Goal: Information Seeking & Learning: Learn about a topic

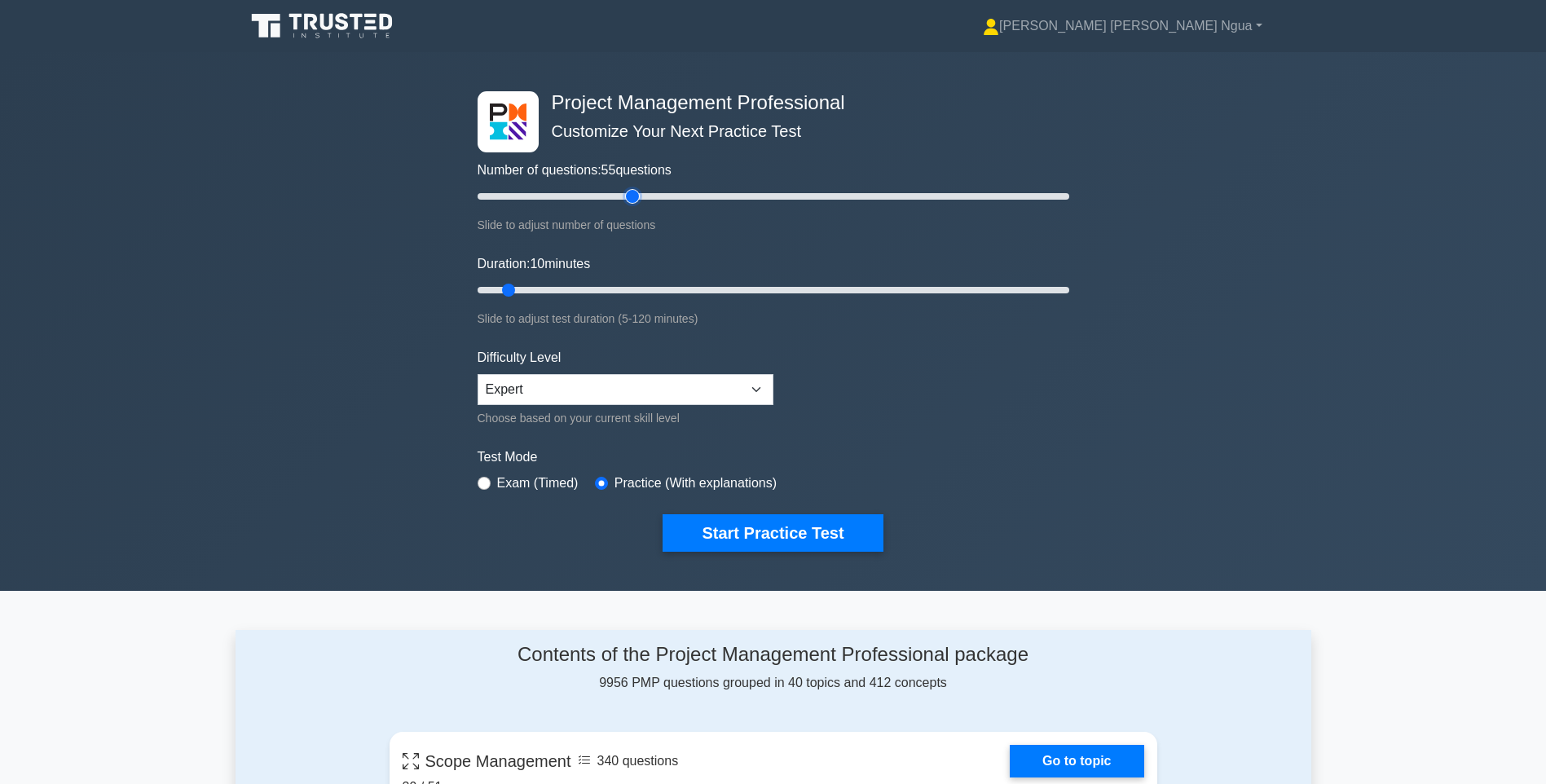
click at [636, 202] on input "Number of questions: 55 questions" at bounding box center [773, 196] width 592 height 19
click at [616, 202] on input "Number of questions: 50 questions" at bounding box center [773, 196] width 592 height 19
click at [666, 193] on input "Number of questions: 50 questions" at bounding box center [773, 196] width 592 height 19
type input "60"
click at [647, 193] on input "Number of questions: 60 questions" at bounding box center [773, 196] width 592 height 19
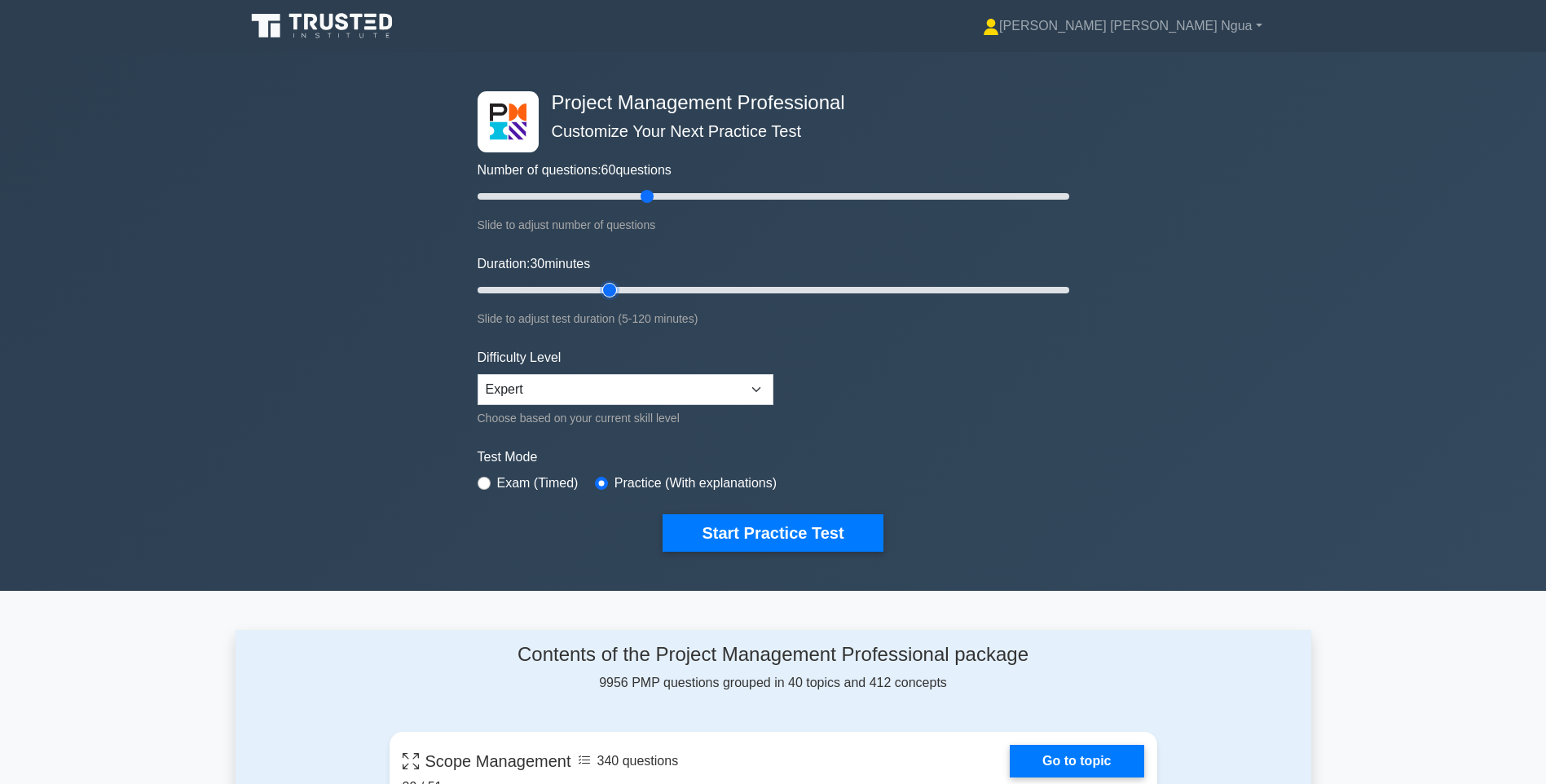
type input "30"
click at [603, 289] on input "Duration: 30 minutes" at bounding box center [773, 290] width 592 height 19
click at [764, 537] on button "Start Practice Test" at bounding box center [773, 533] width 220 height 37
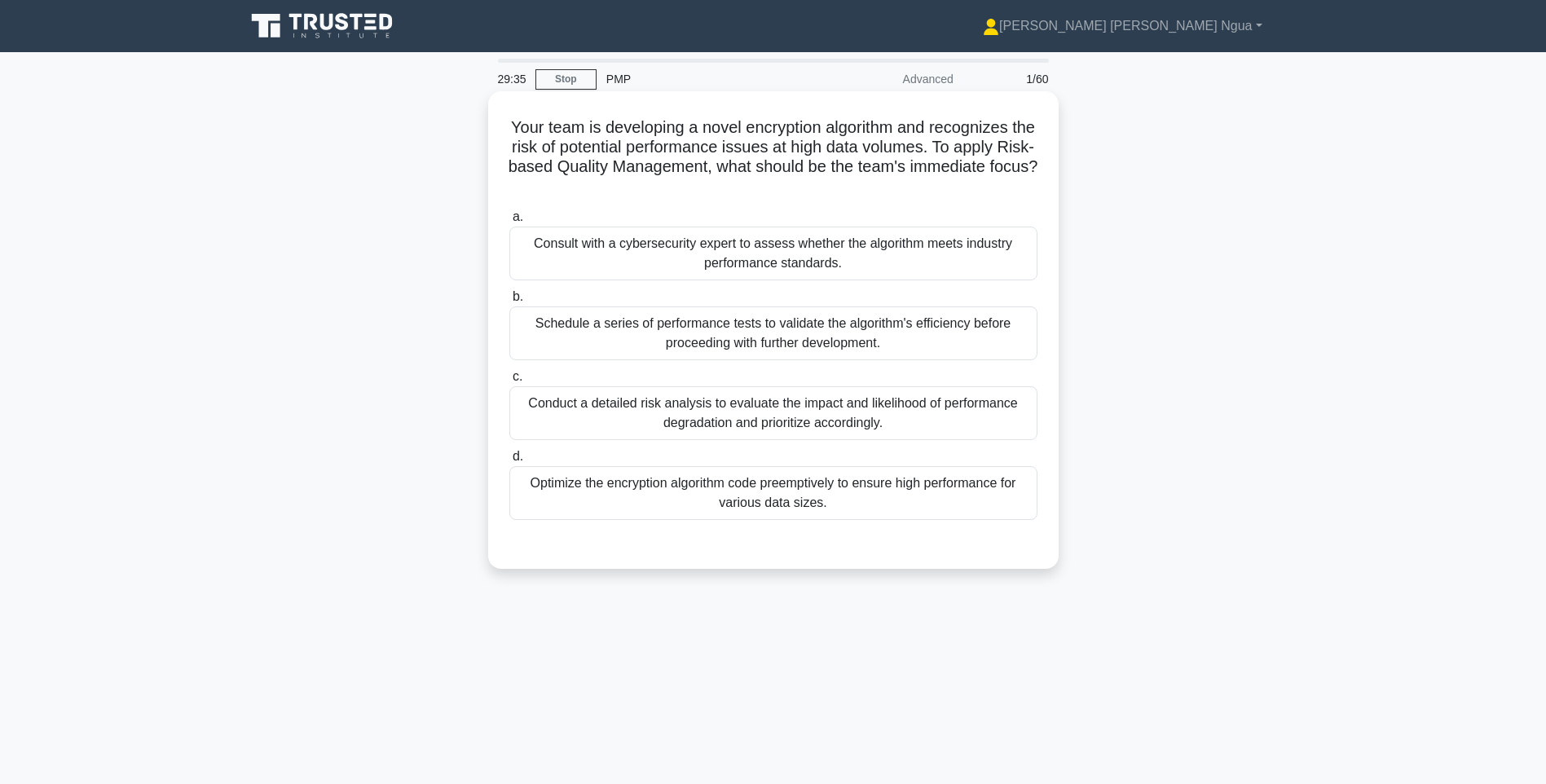
click at [657, 424] on div "Conduct a detailed risk analysis to evaluate the impact and likelihood of perfo…" at bounding box center [773, 413] width 528 height 54
click at [509, 382] on input "c. Conduct a detailed risk analysis to evaluate the impact and likelihood of pe…" at bounding box center [509, 377] width 0 height 11
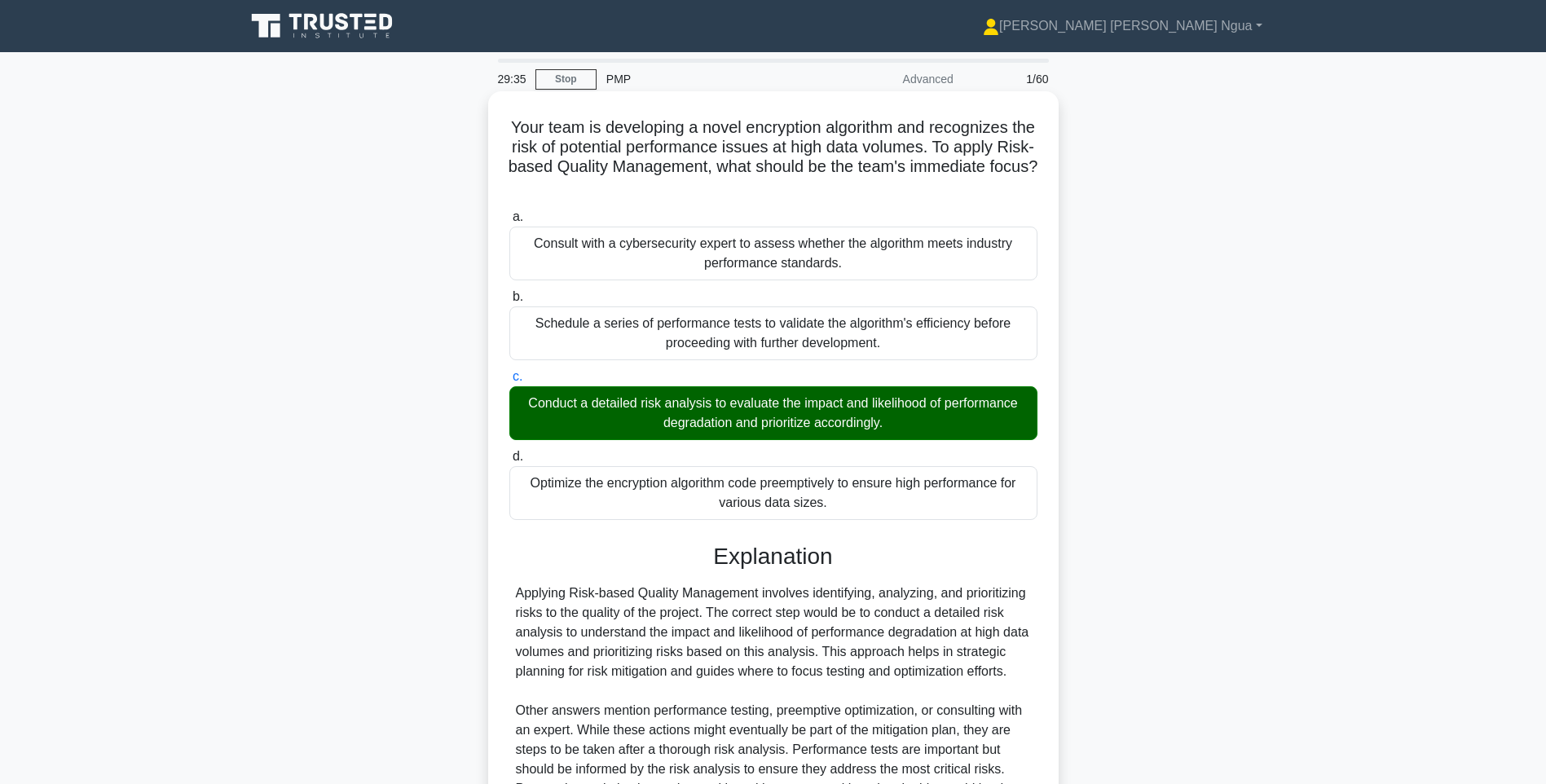
scroll to position [221, 0]
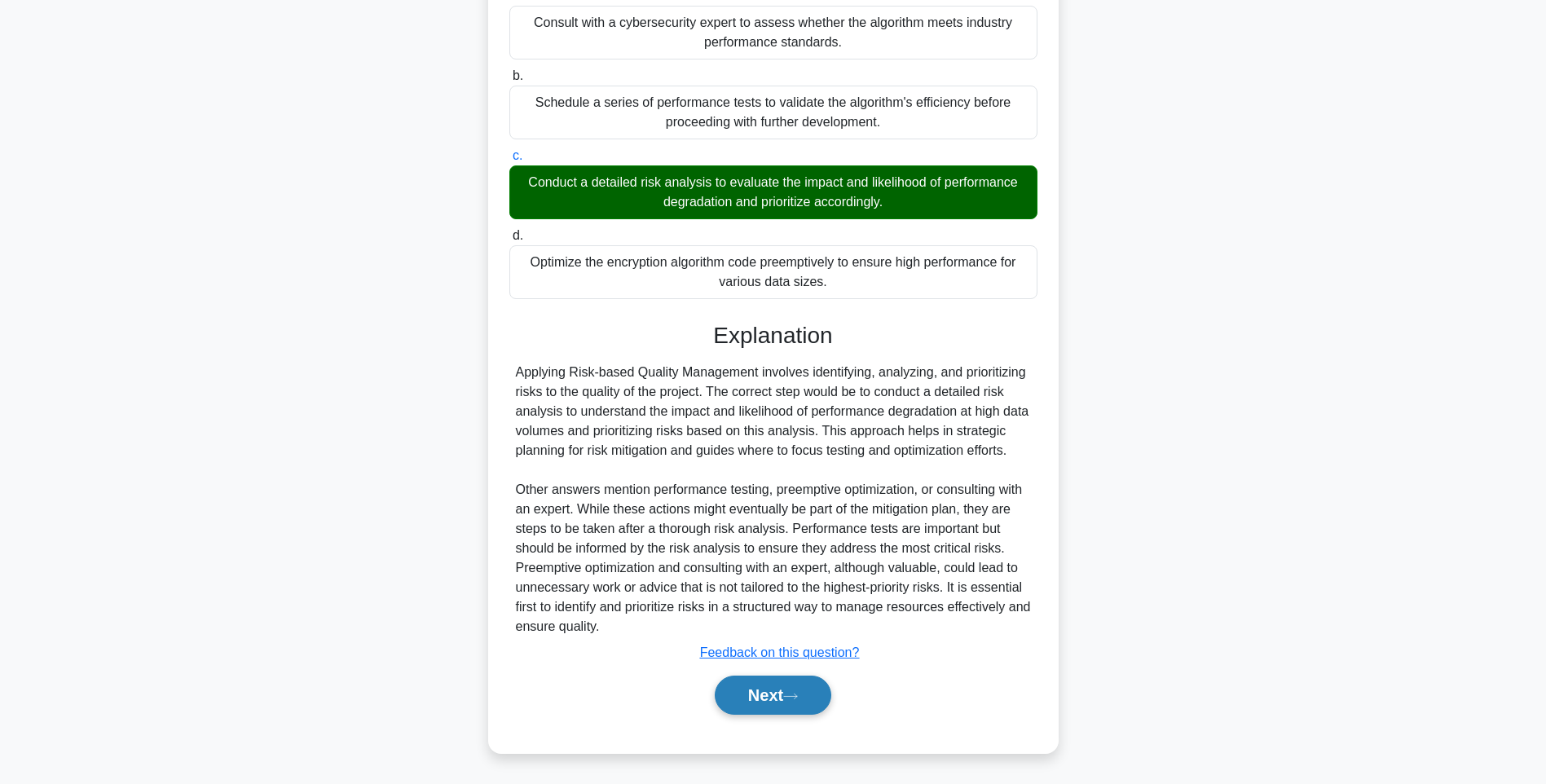
click at [775, 692] on button "Next" at bounding box center [773, 694] width 116 height 39
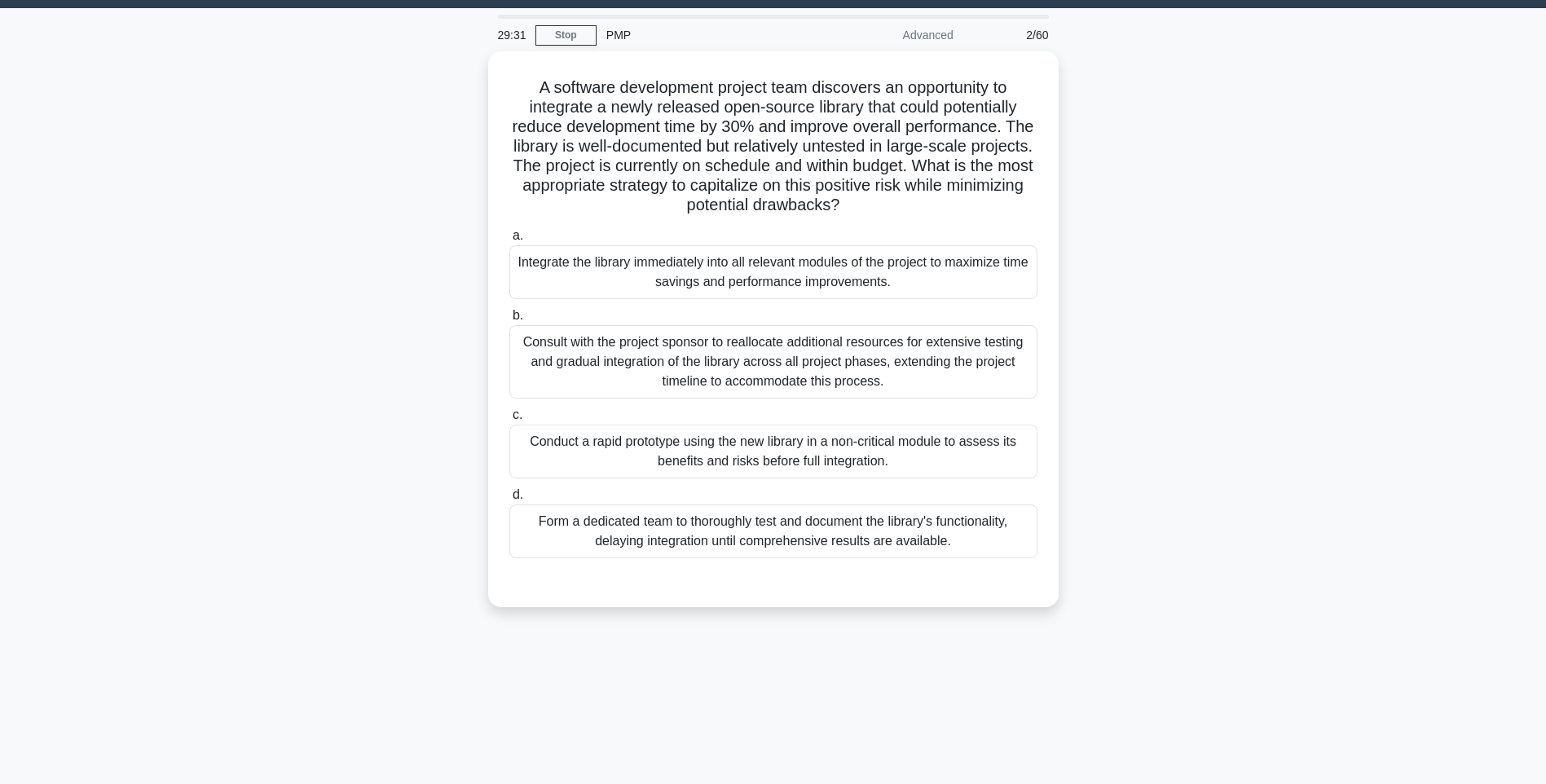
scroll to position [15, 0]
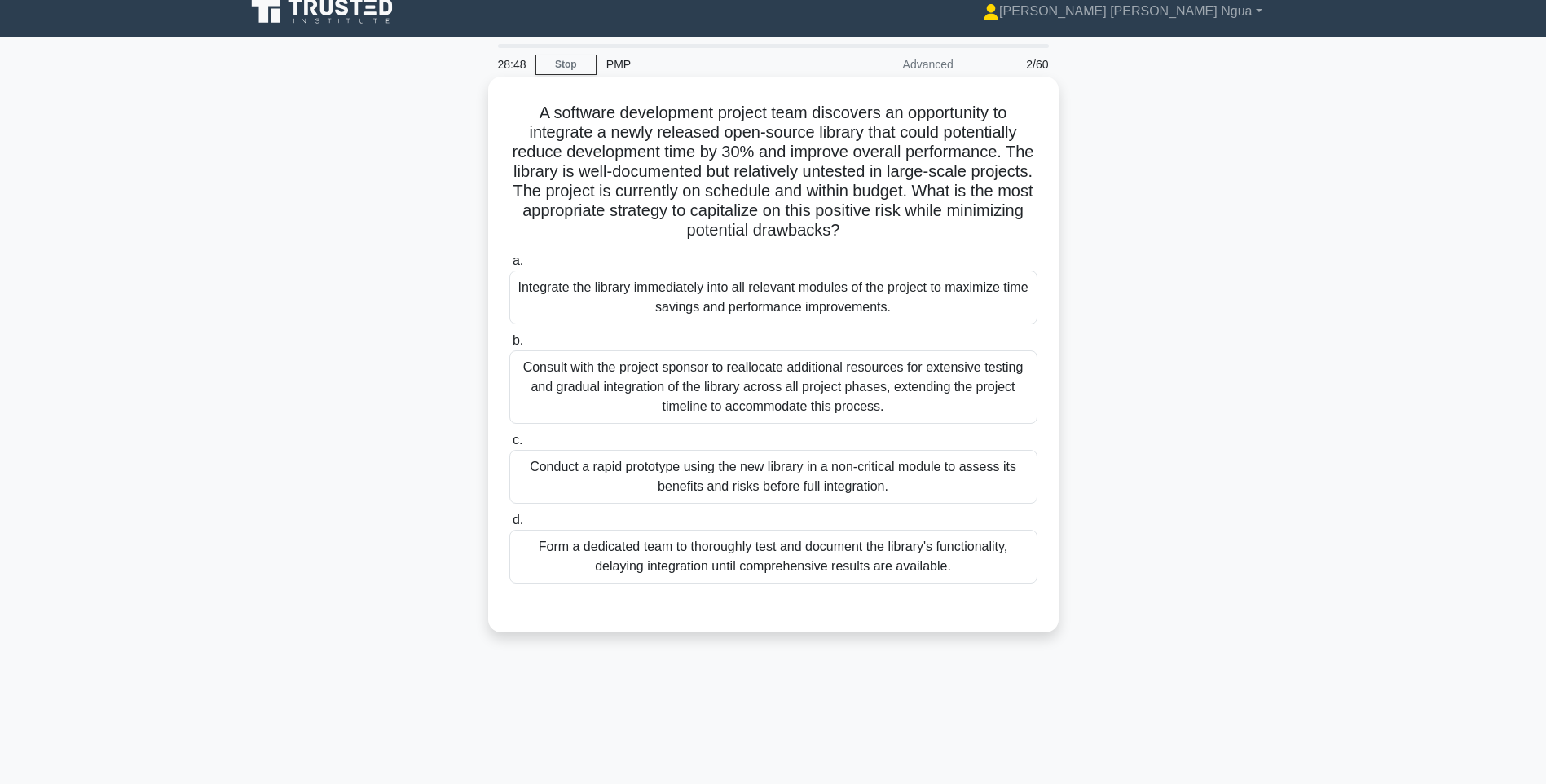
click at [806, 388] on div "Consult with the project sponsor to reallocate additional resources for extensi…" at bounding box center [773, 387] width 528 height 73
click at [509, 346] on input "b. Consult with the project sponsor to reallocate additional resources for exte…" at bounding box center [509, 341] width 0 height 11
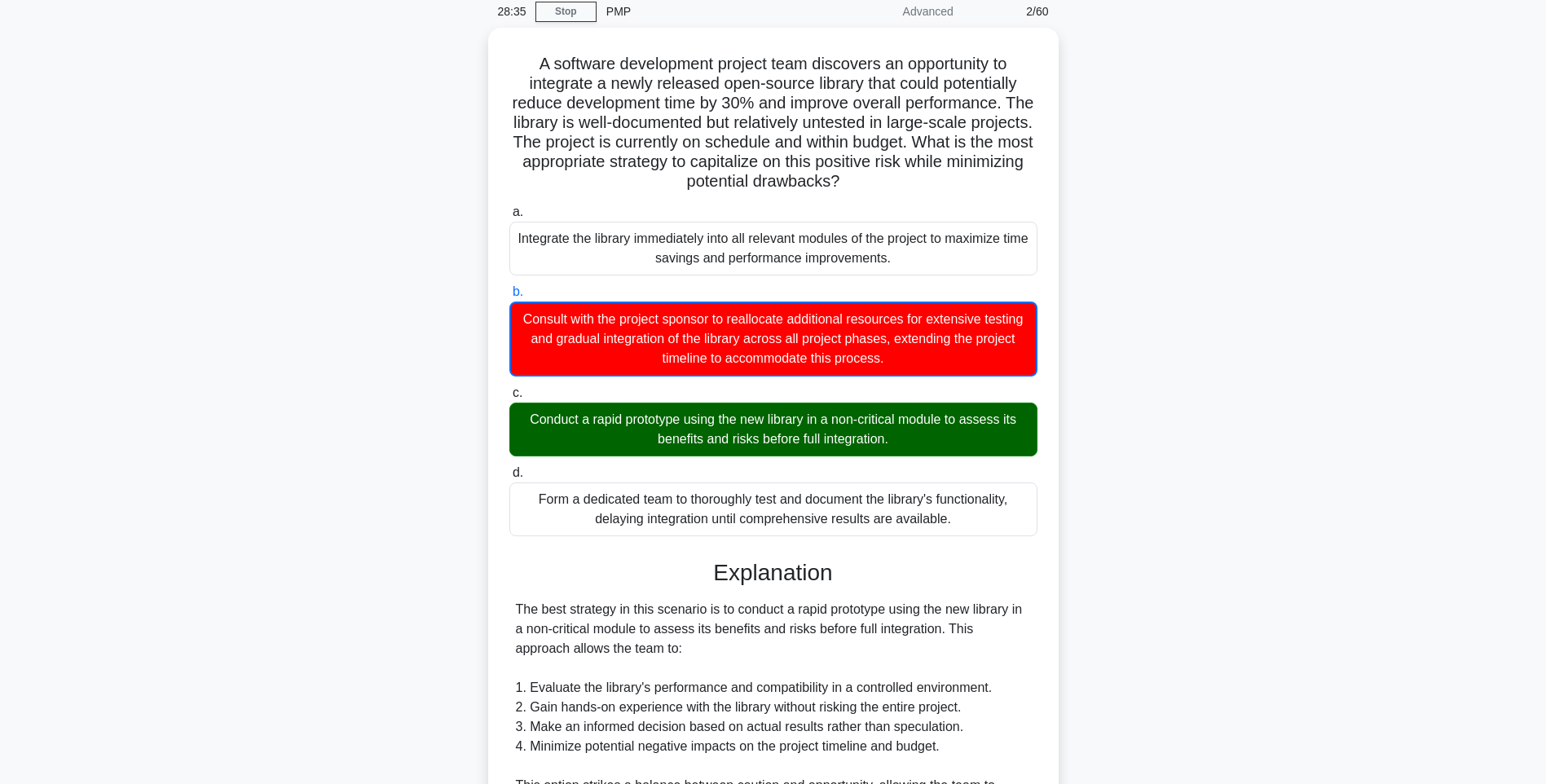
scroll to position [595, 0]
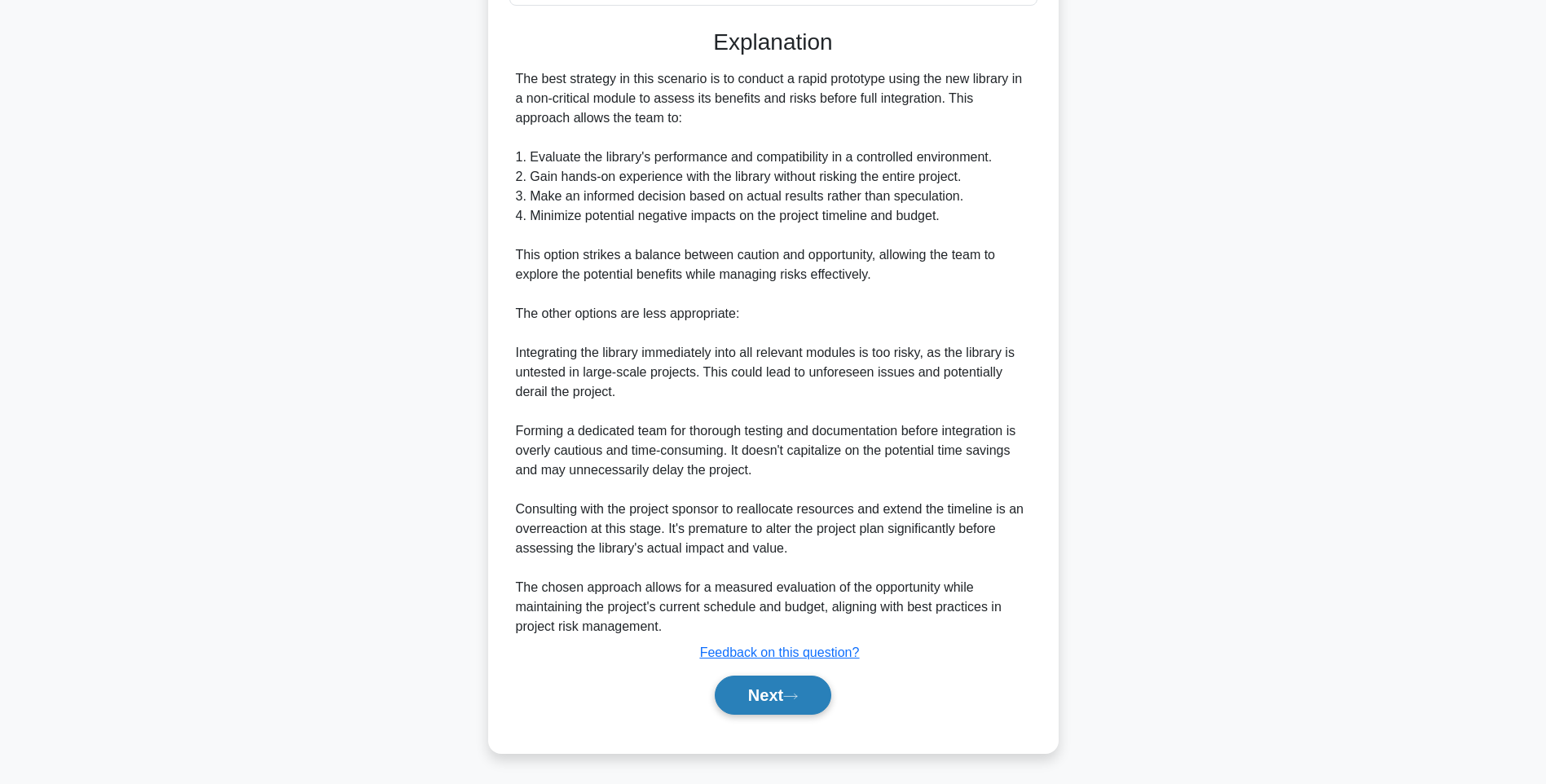
click at [829, 701] on button "Next" at bounding box center [773, 694] width 116 height 39
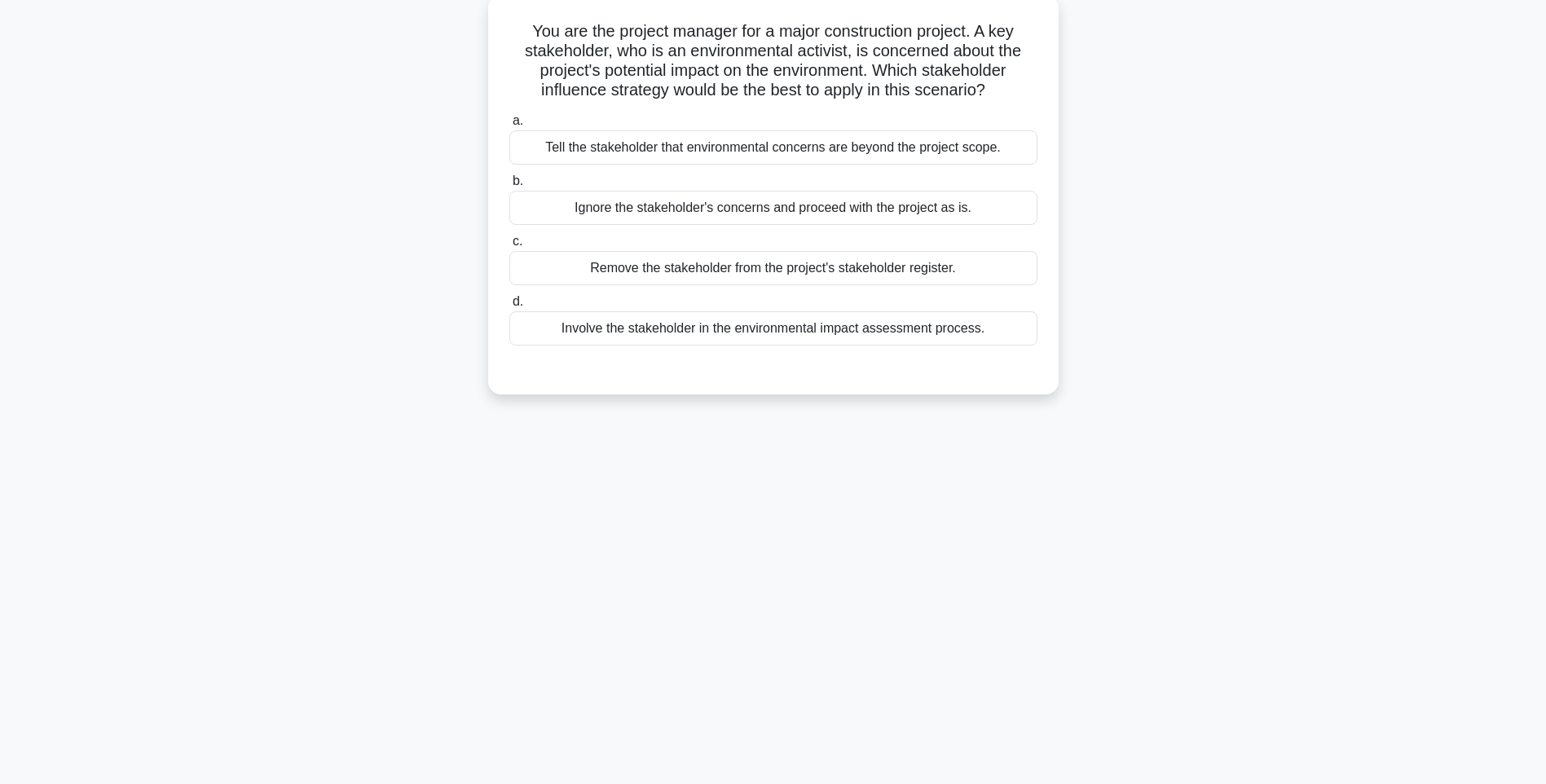
click at [574, 334] on div "Involve the stakeholder in the environmental impact assessment process." at bounding box center [773, 328] width 528 height 34
click at [509, 307] on input "d. Involve the stakeholder in the environmental impact assessment process." at bounding box center [509, 302] width 0 height 11
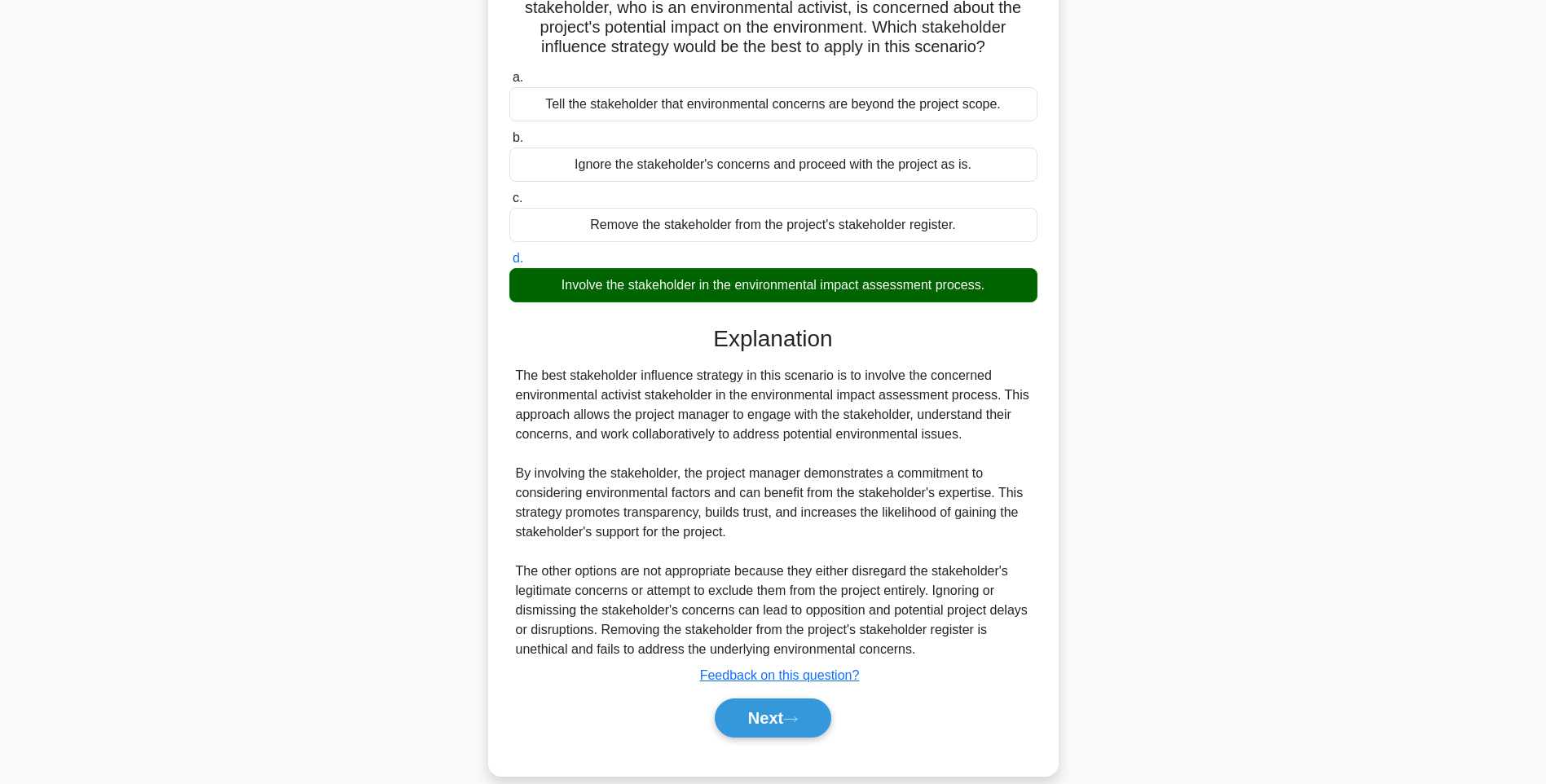
scroll to position [163, 0]
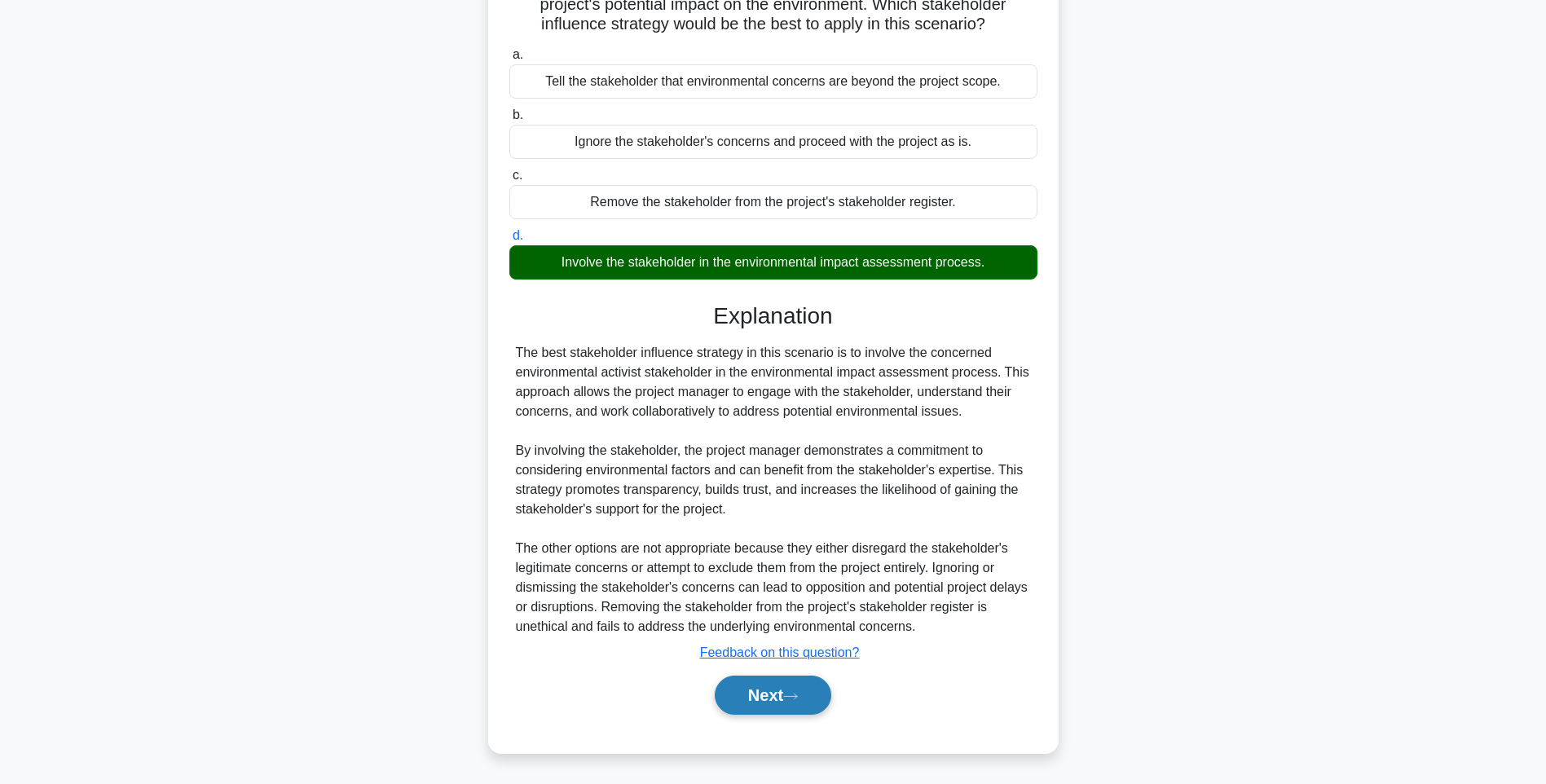
click at [774, 693] on button "Next" at bounding box center [773, 694] width 116 height 39
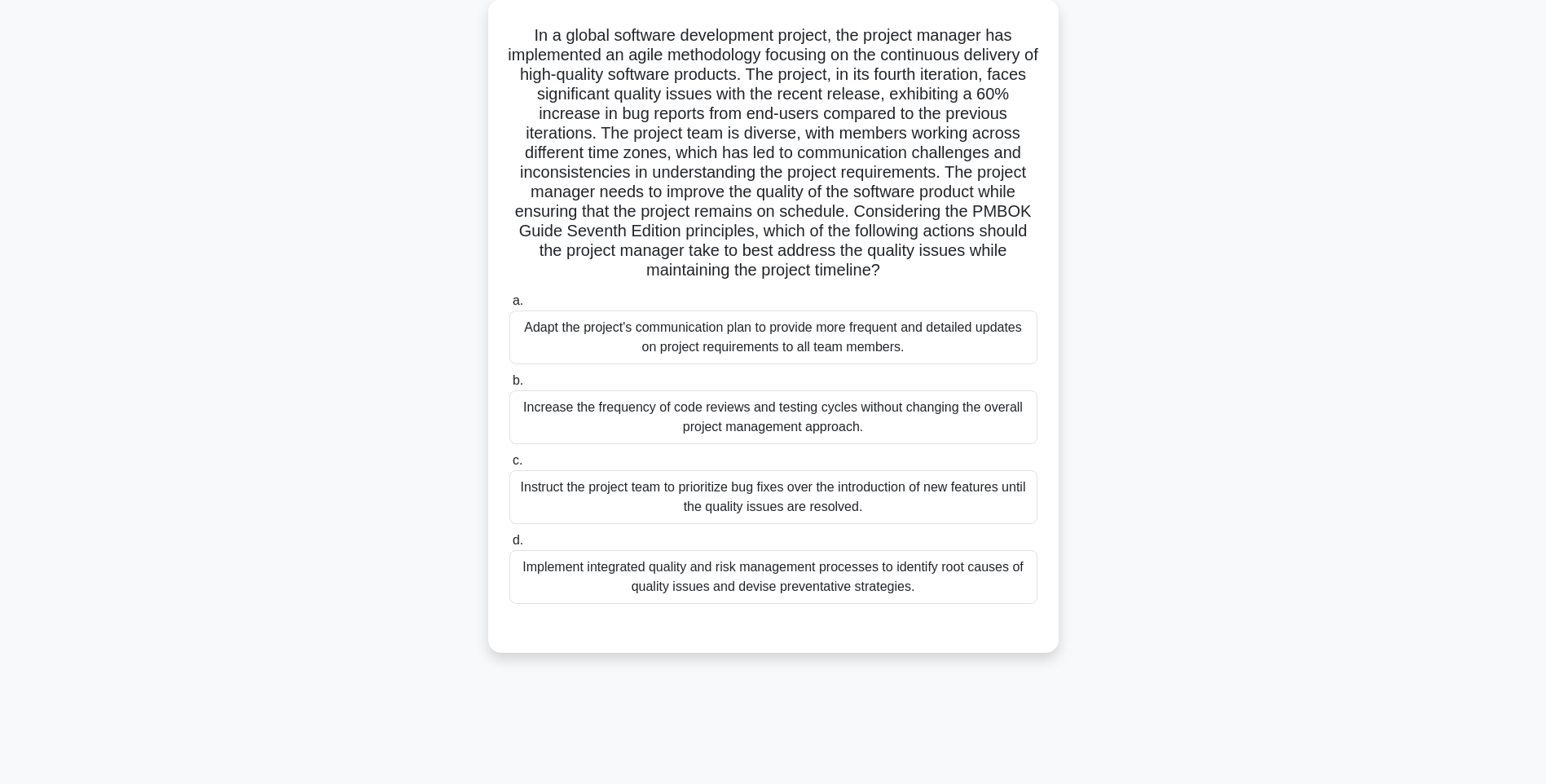
scroll to position [96, 0]
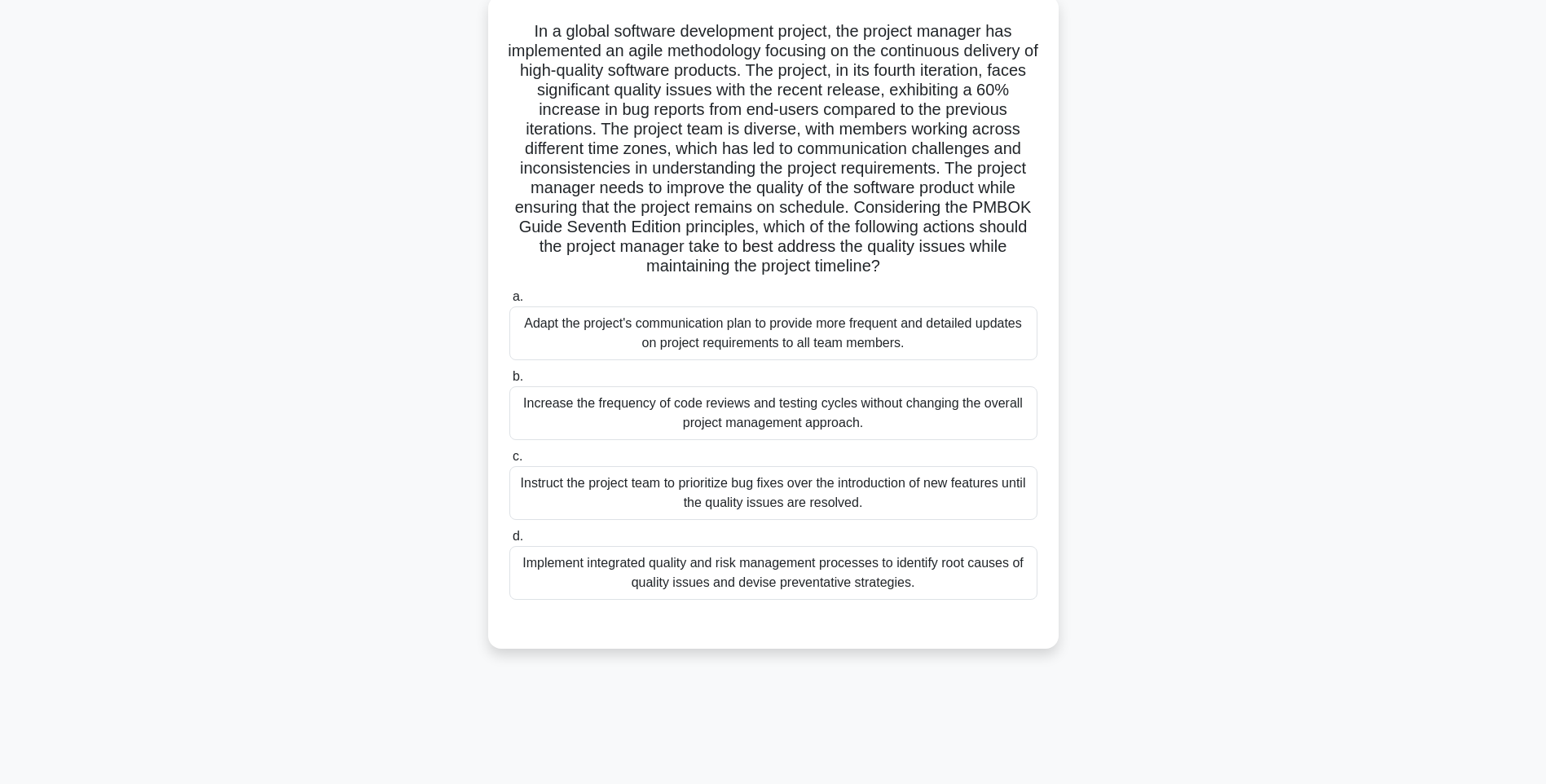
click at [829, 568] on div "Implement integrated quality and risk management processes to identify root cau…" at bounding box center [773, 572] width 528 height 54
click at [509, 542] on input "d. Implement integrated quality and risk management processes to identify root …" at bounding box center [509, 536] width 0 height 11
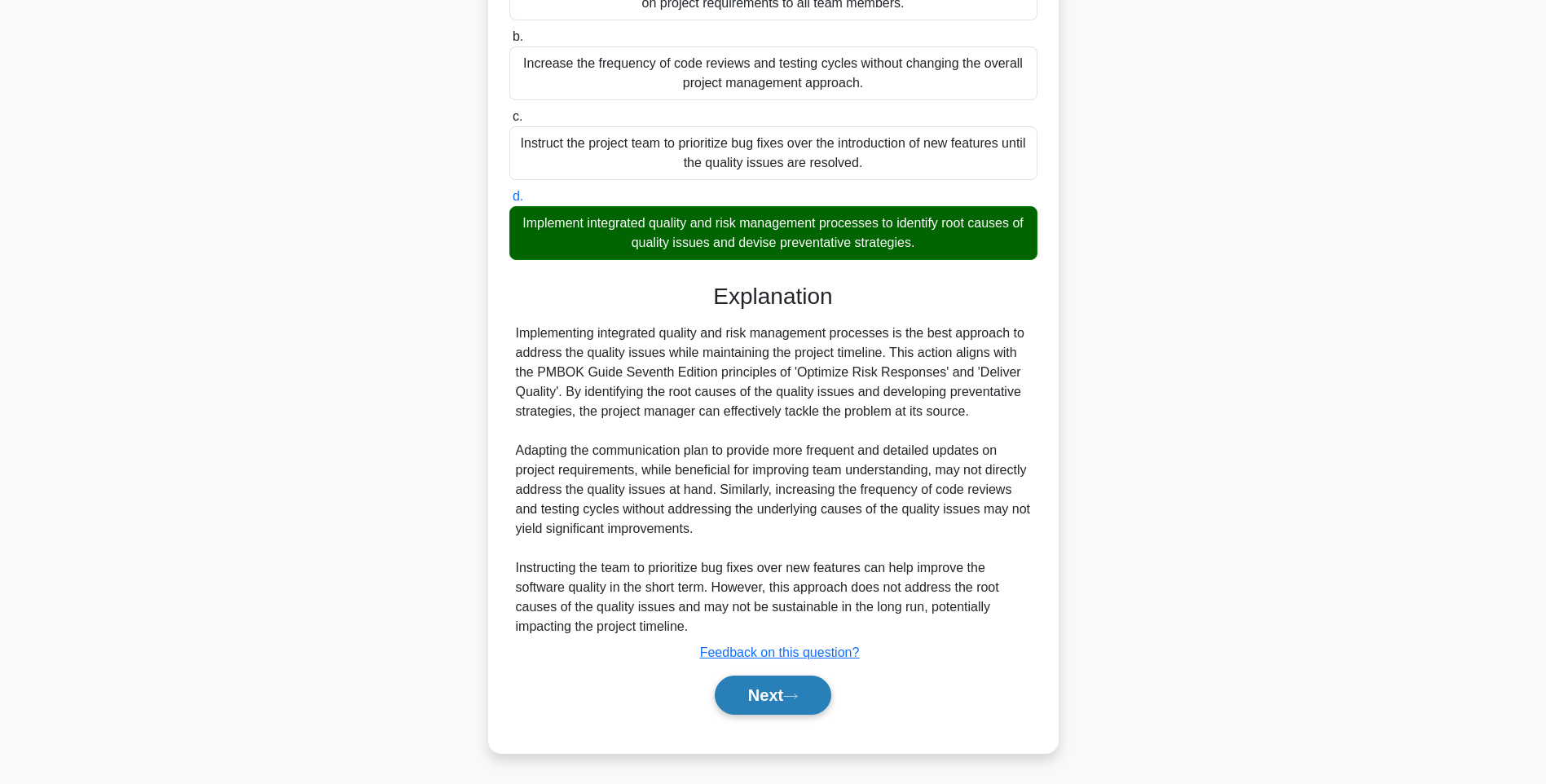
click at [758, 687] on button "Next" at bounding box center [773, 694] width 116 height 39
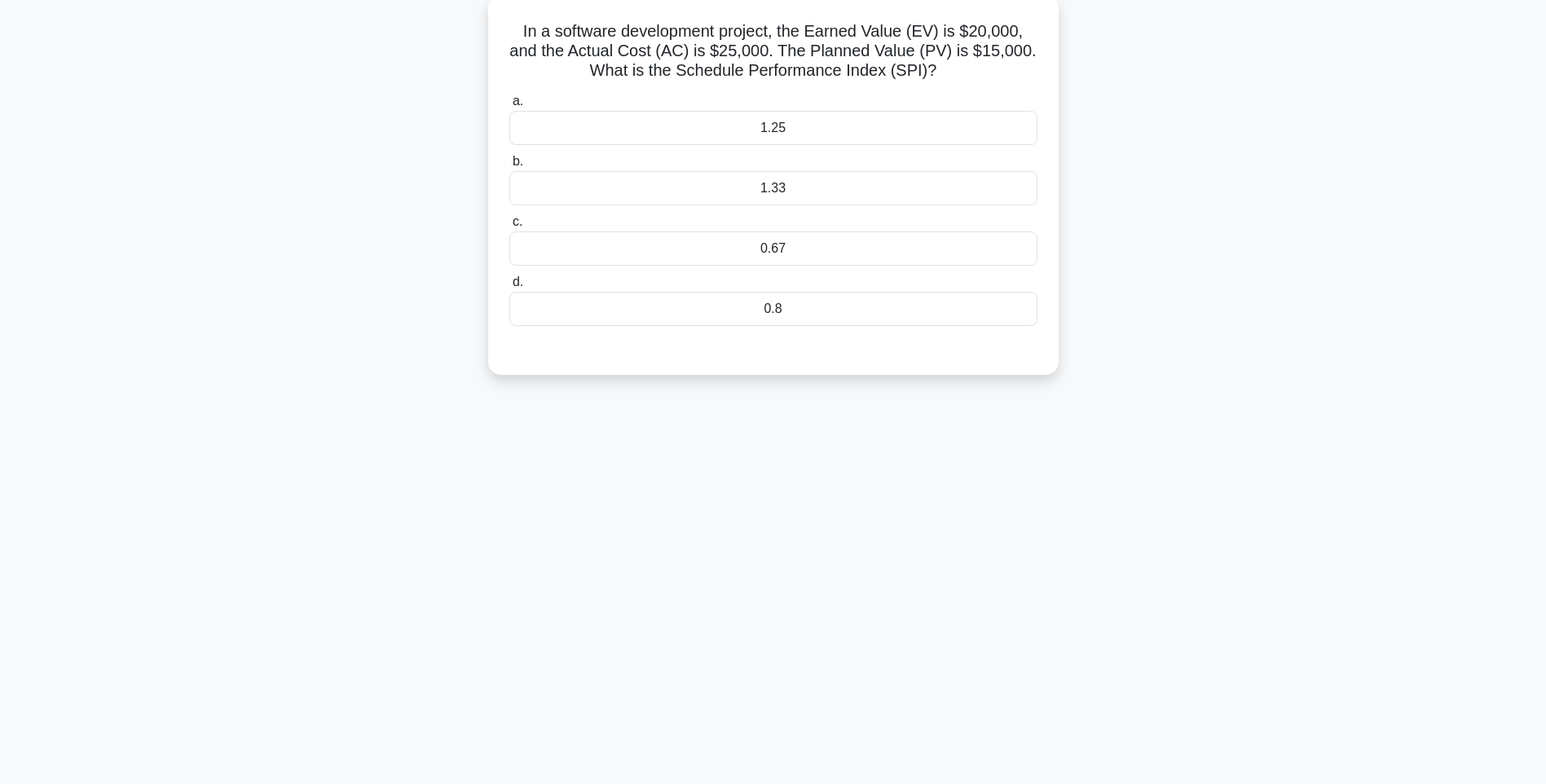
click at [734, 188] on div "1.33" at bounding box center [773, 187] width 528 height 34
click at [509, 167] on input "b. 1.33" at bounding box center [509, 162] width 0 height 11
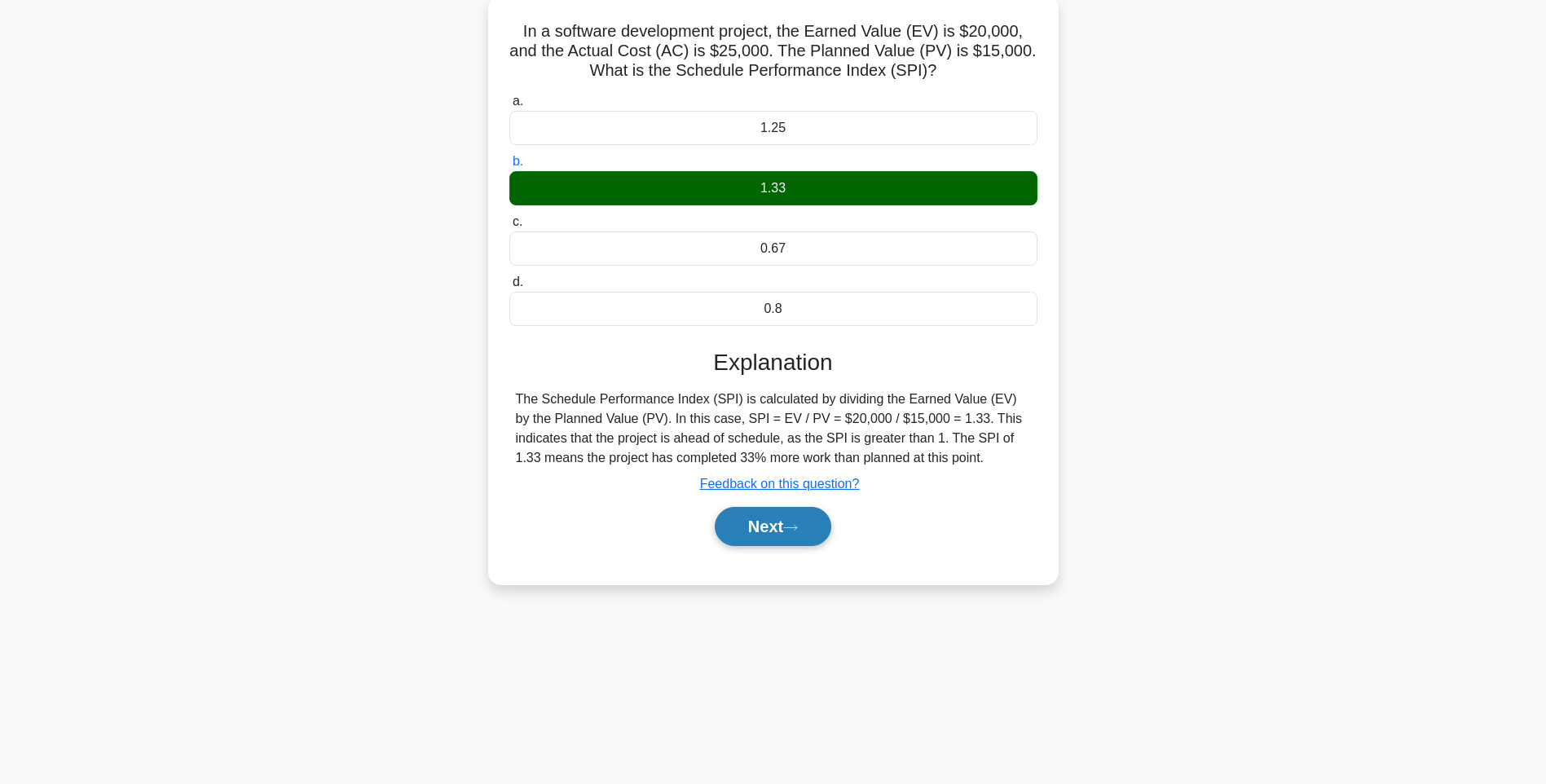
click at [740, 524] on button "Next" at bounding box center [773, 525] width 116 height 39
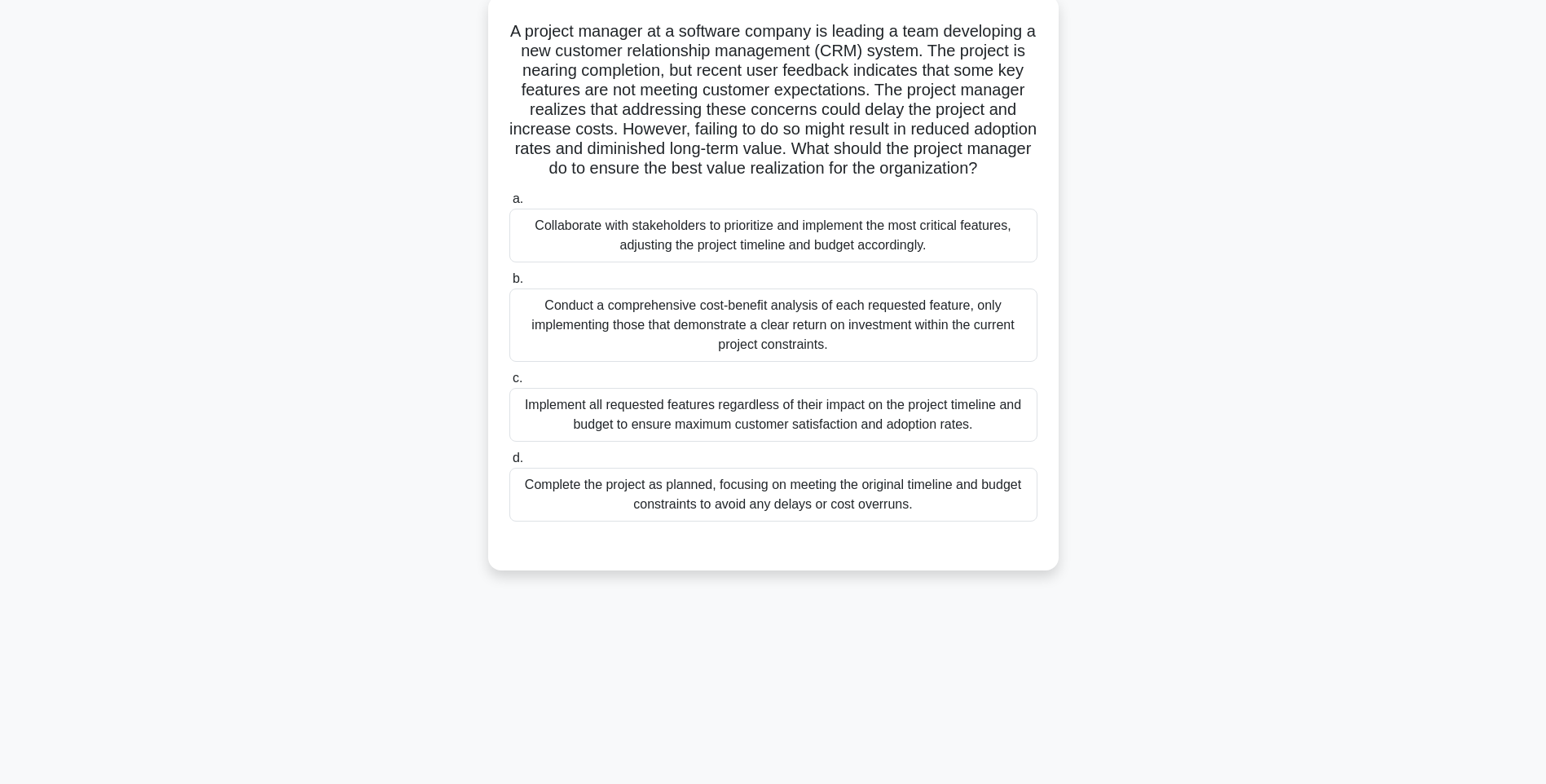
click at [790, 344] on div "Conduct a comprehensive cost-benefit analysis of each requested feature, only i…" at bounding box center [773, 325] width 528 height 73
click at [509, 284] on input "b. Conduct a comprehensive cost-benefit analysis of each requested feature, onl…" at bounding box center [509, 280] width 0 height 11
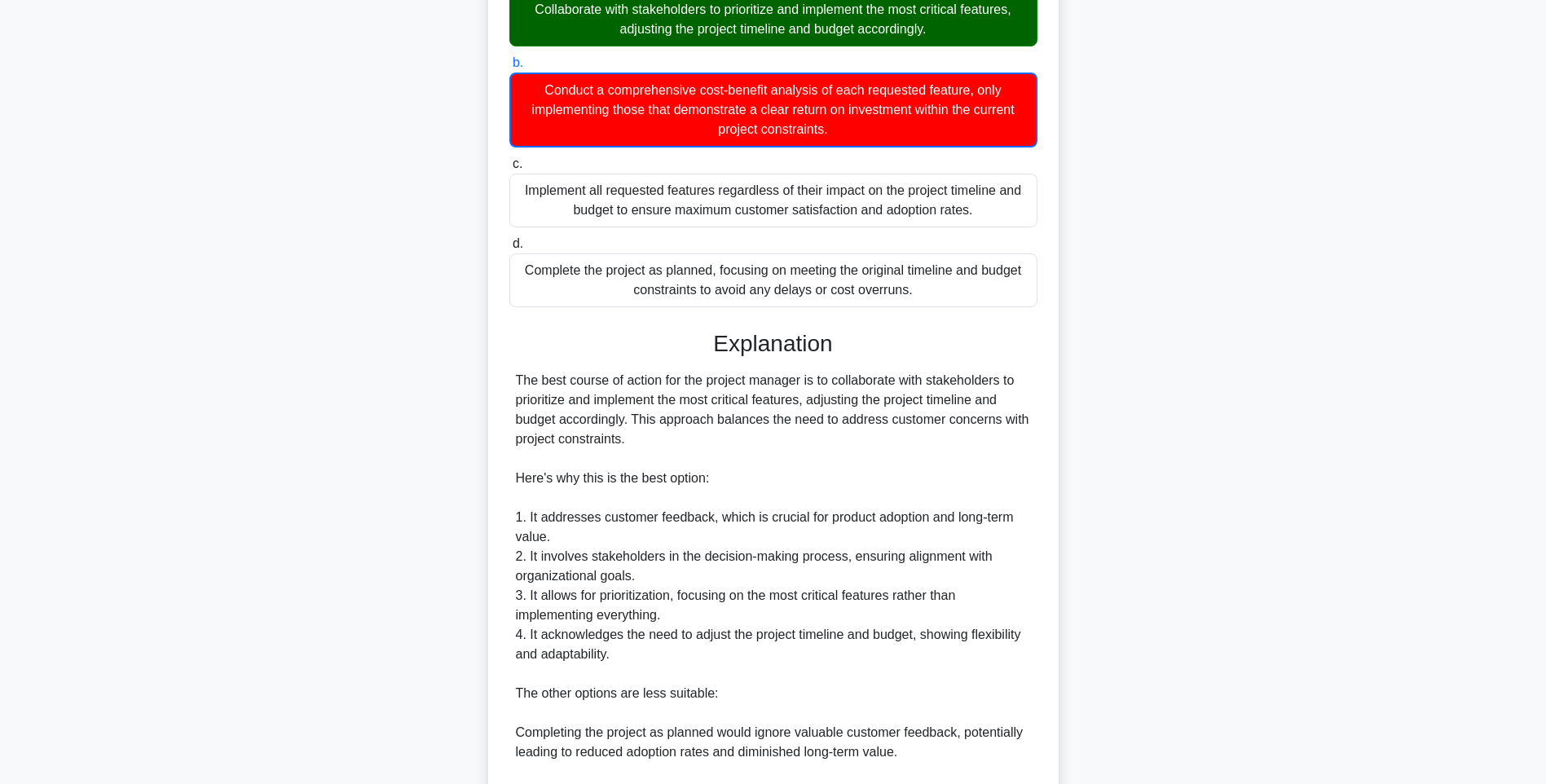
scroll to position [673, 0]
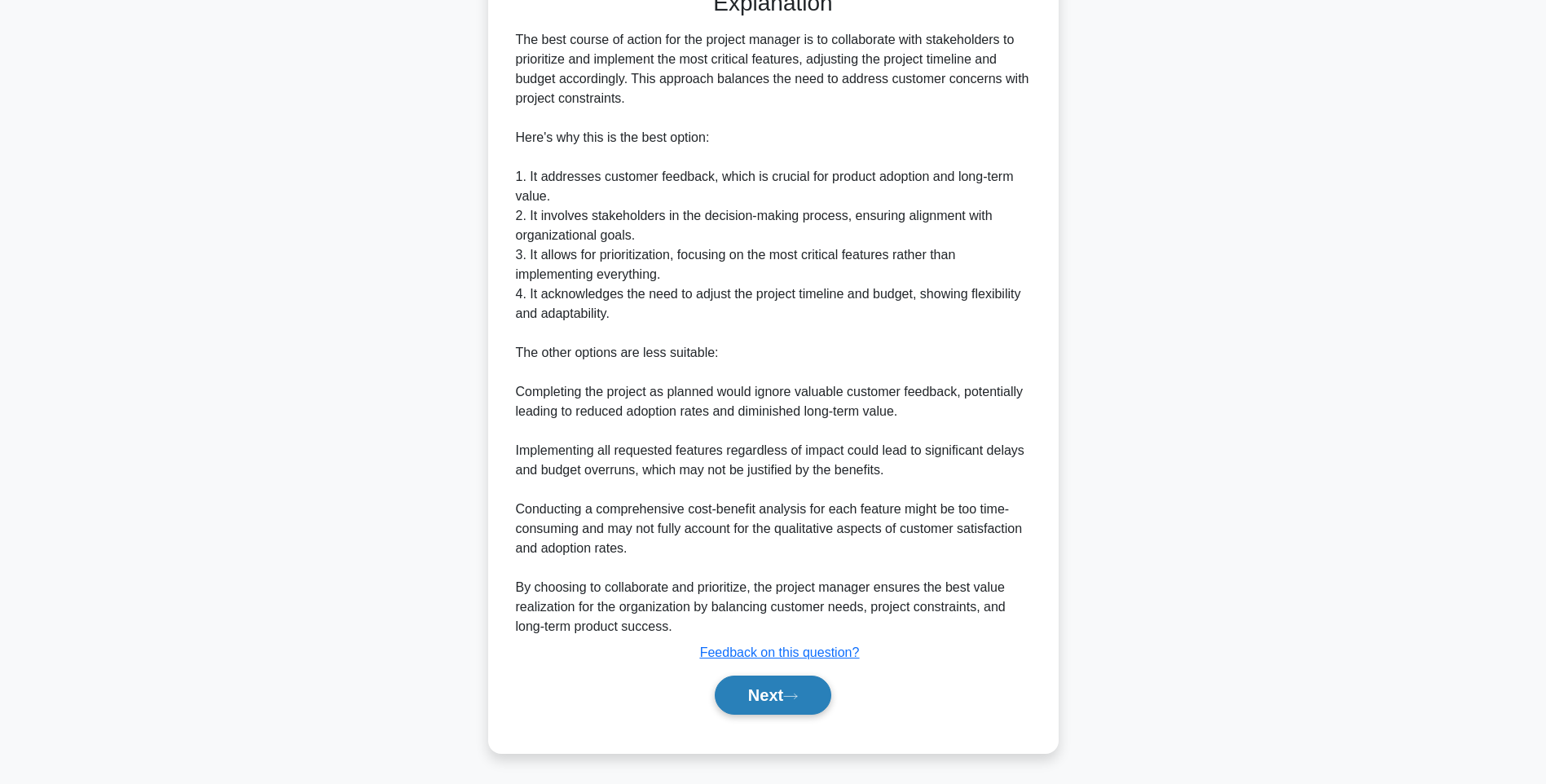
click at [756, 699] on button "Next" at bounding box center [773, 694] width 116 height 39
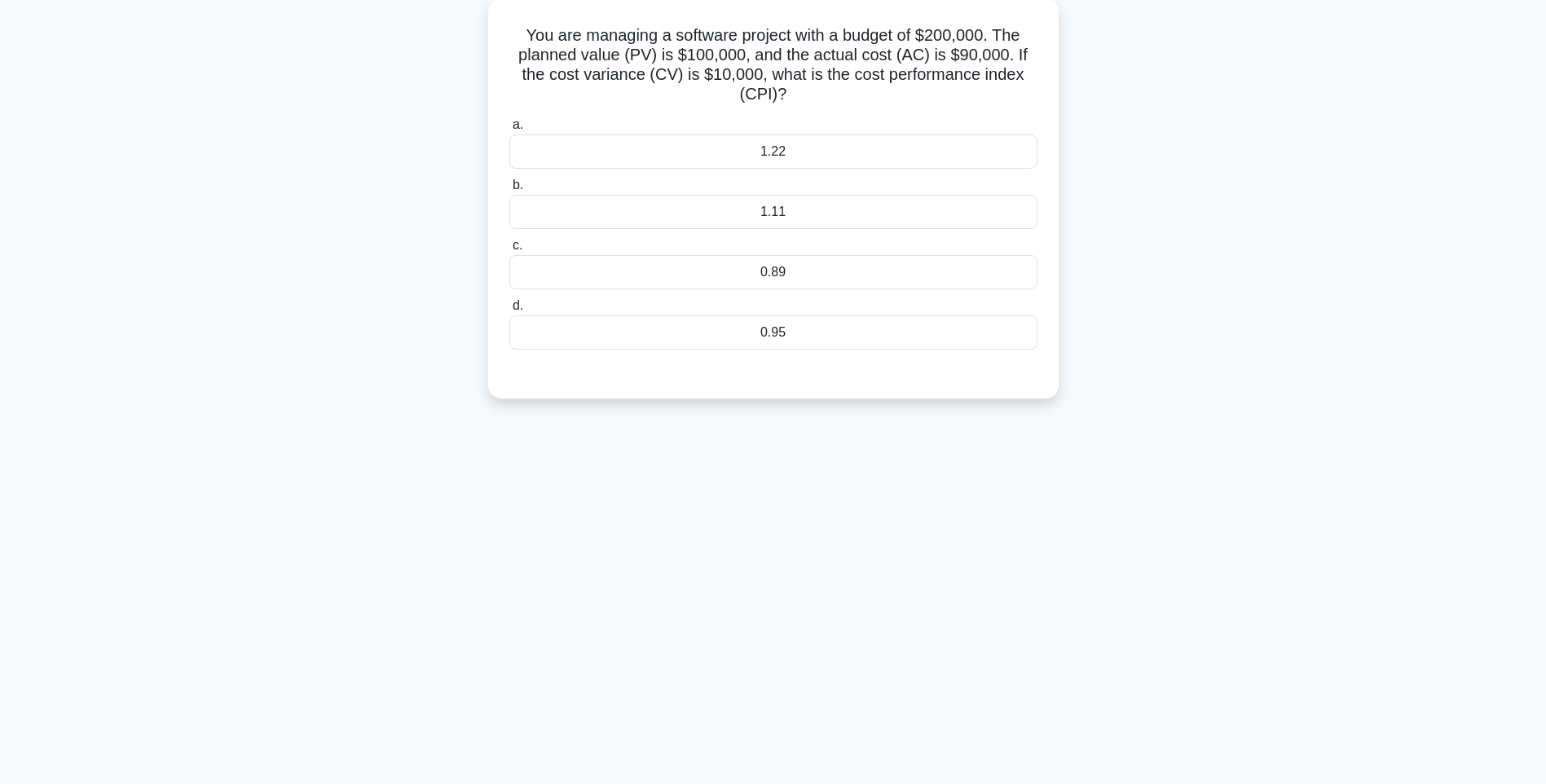
scroll to position [96, 0]
click at [825, 207] on div "1.11" at bounding box center [773, 207] width 528 height 34
click at [509, 186] on input "b. 1.11" at bounding box center [509, 182] width 0 height 11
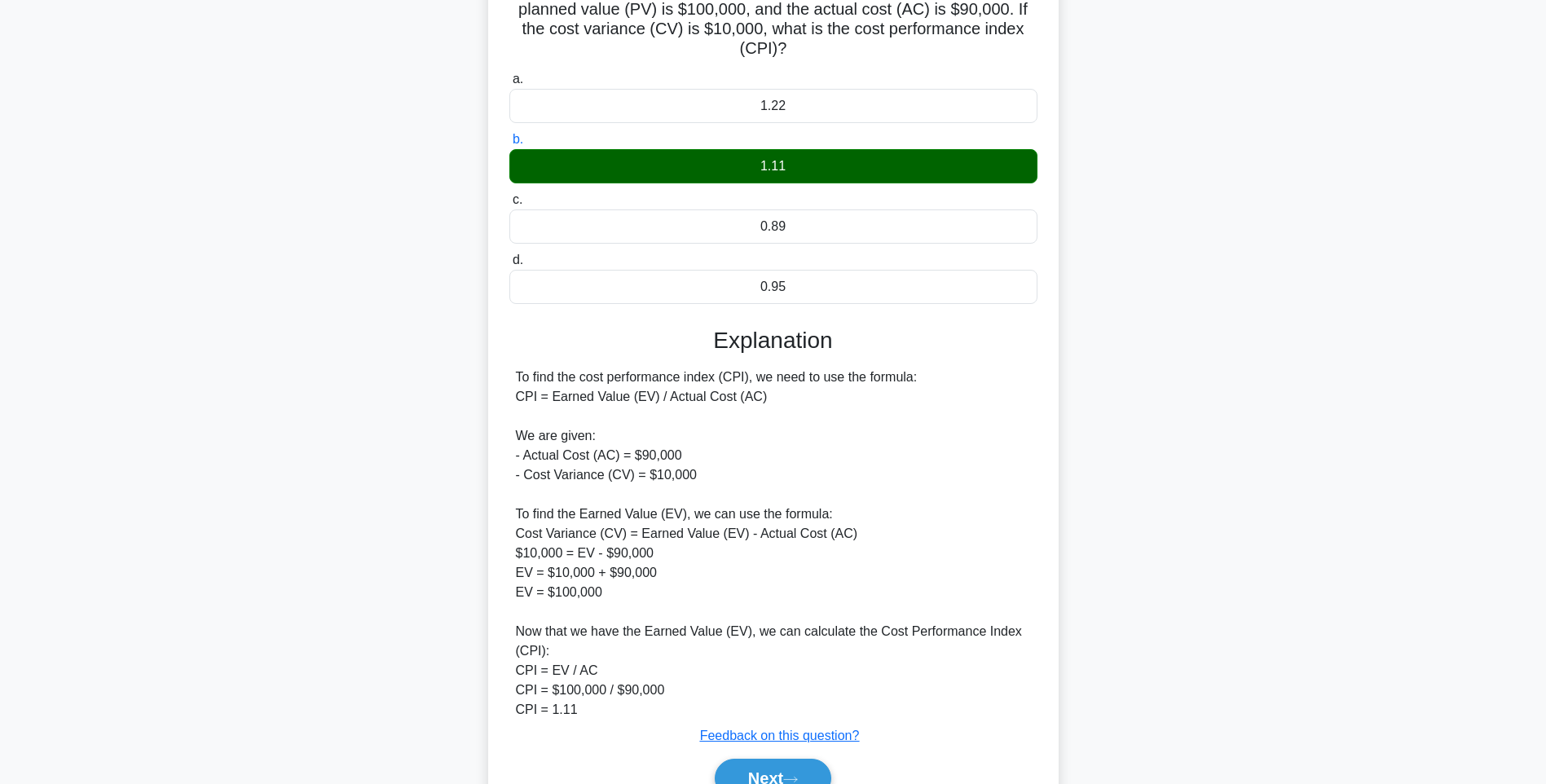
scroll to position [221, 0]
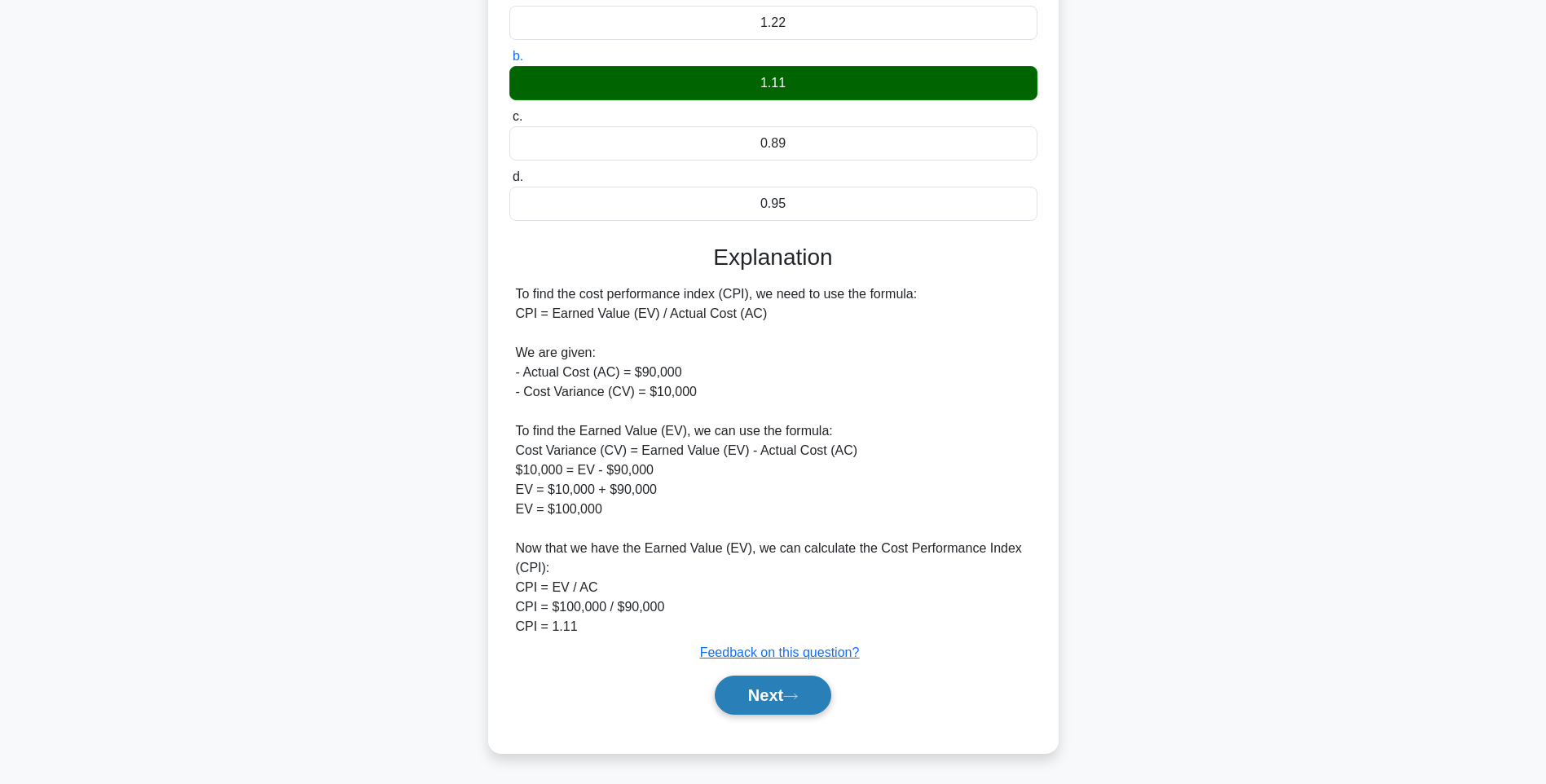
click at [783, 688] on button "Next" at bounding box center [773, 694] width 116 height 39
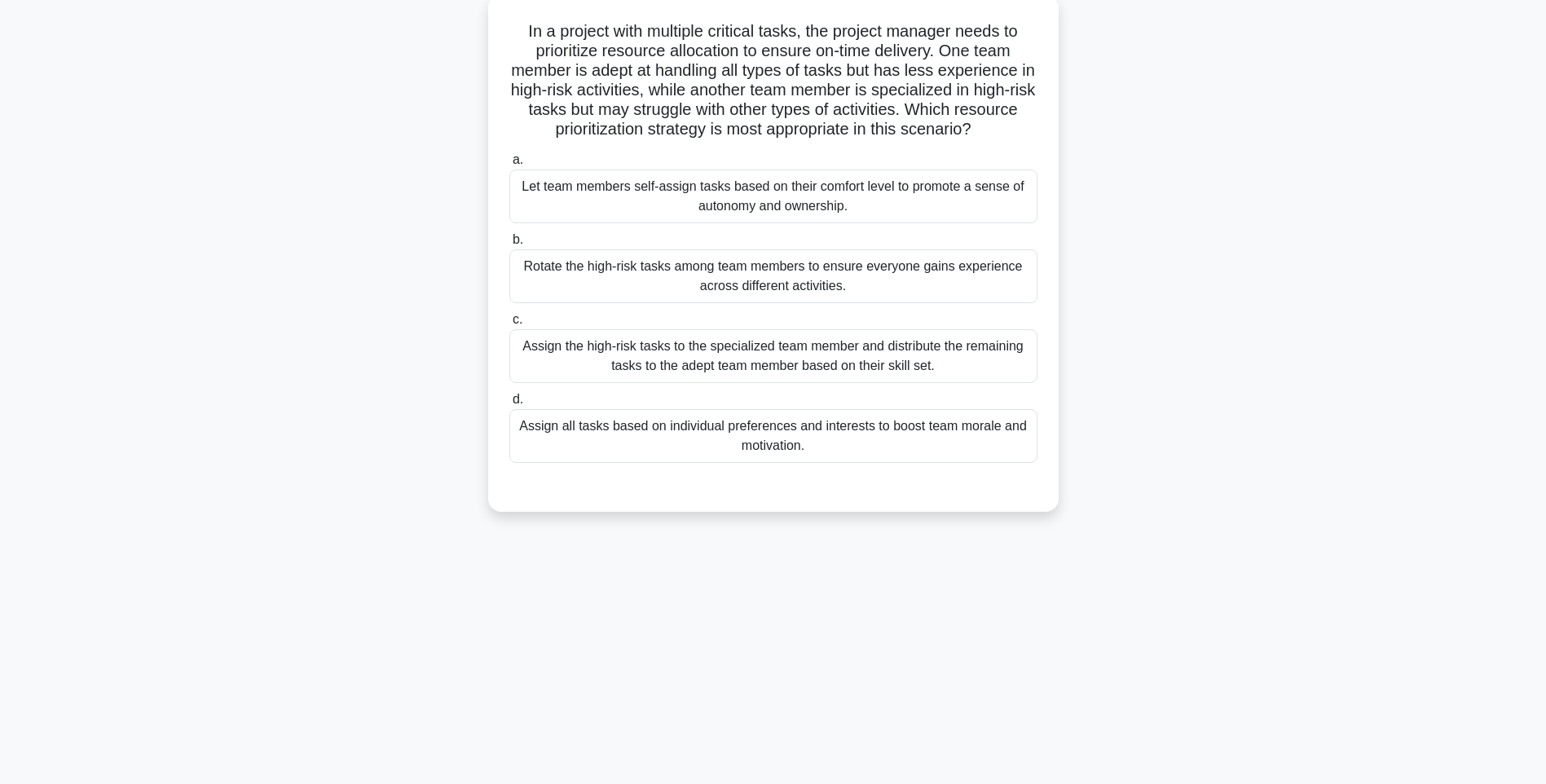
click at [885, 366] on div "Assign the high-risk tasks to the specialized team member and distribute the re…" at bounding box center [773, 355] width 528 height 54
click at [509, 325] on input "c. Assign the high-risk tasks to the specialized team member and distribute the…" at bounding box center [509, 320] width 0 height 11
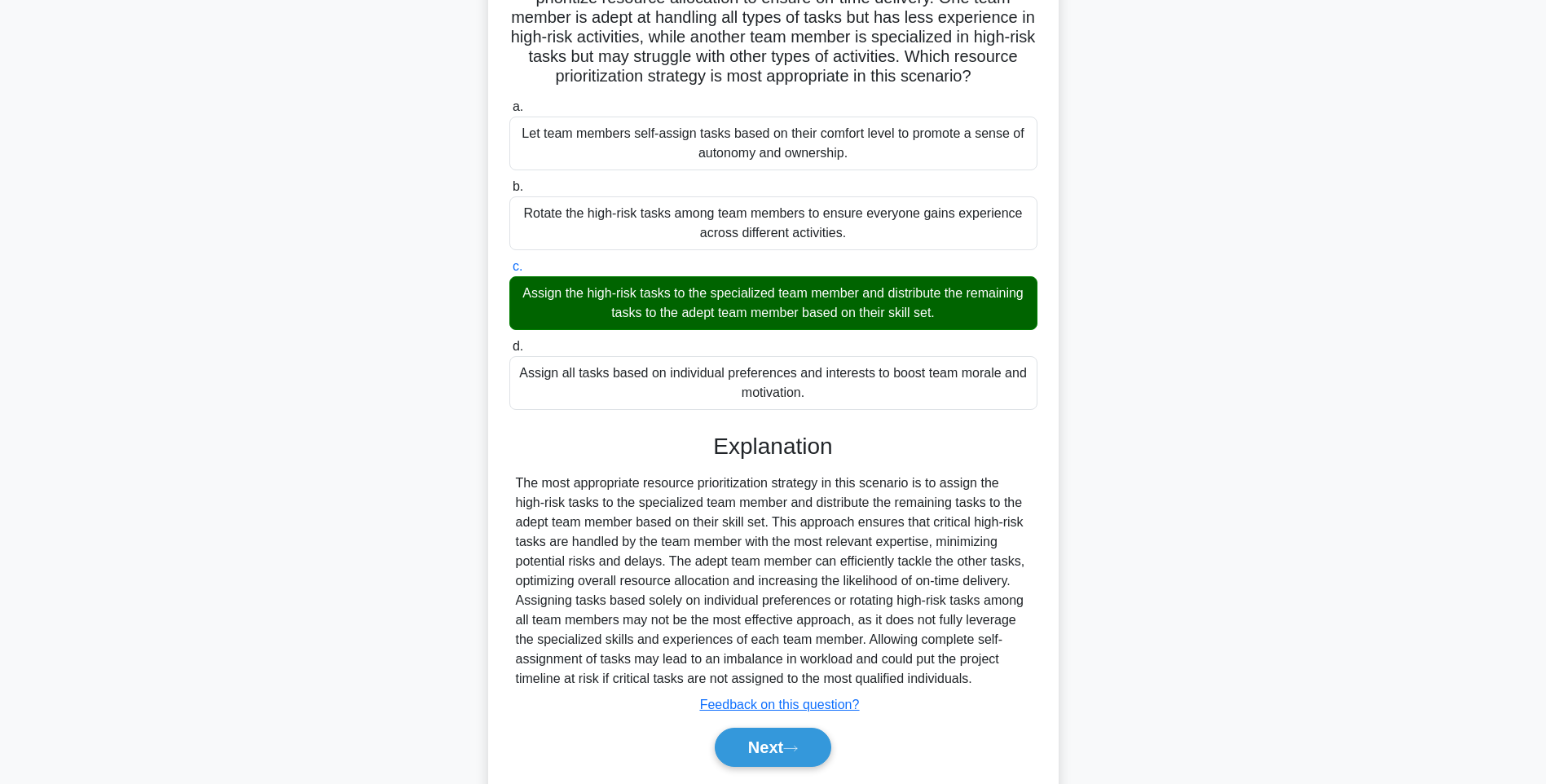
scroll to position [202, 0]
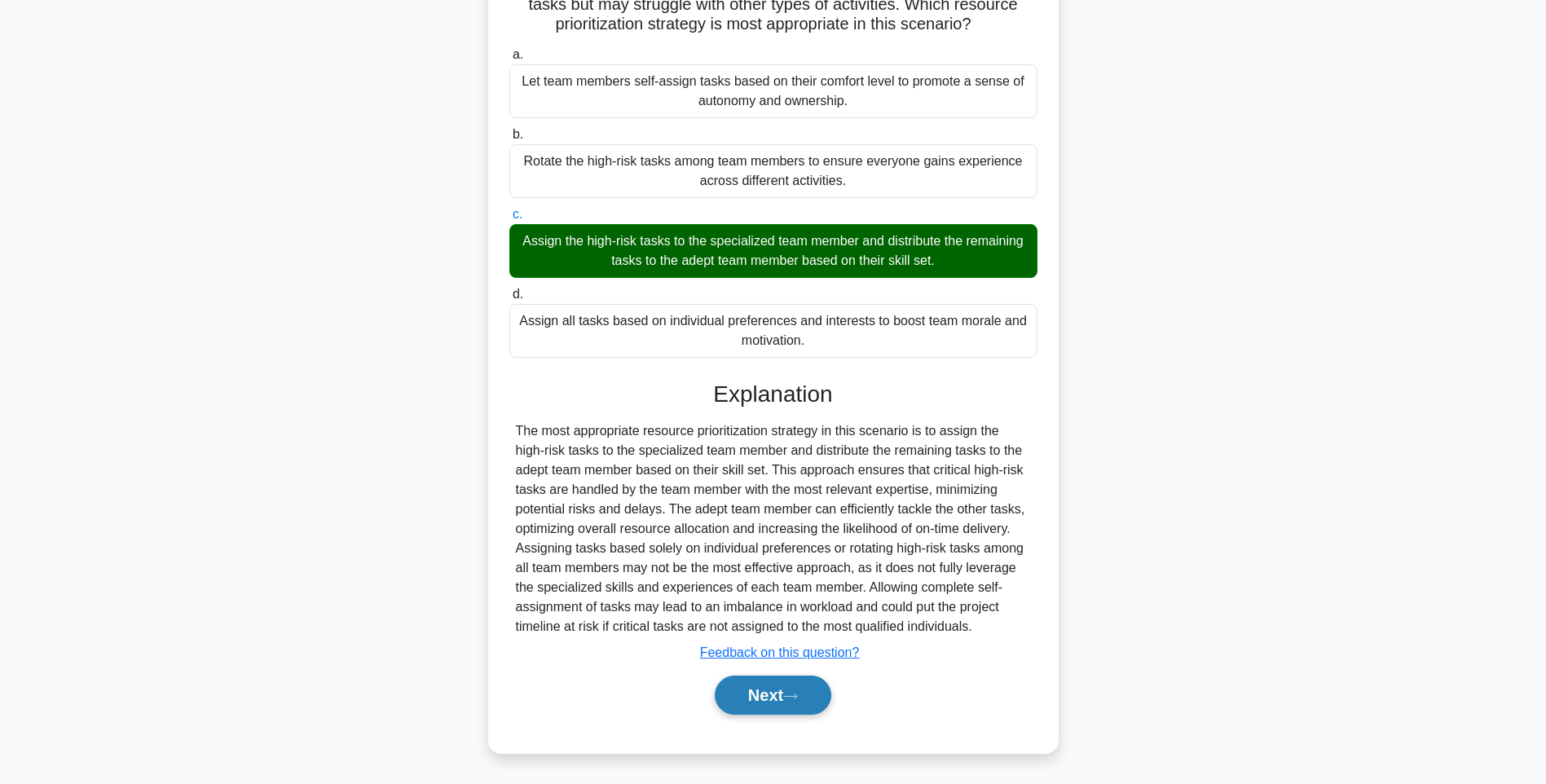
click at [805, 703] on button "Next" at bounding box center [773, 694] width 116 height 39
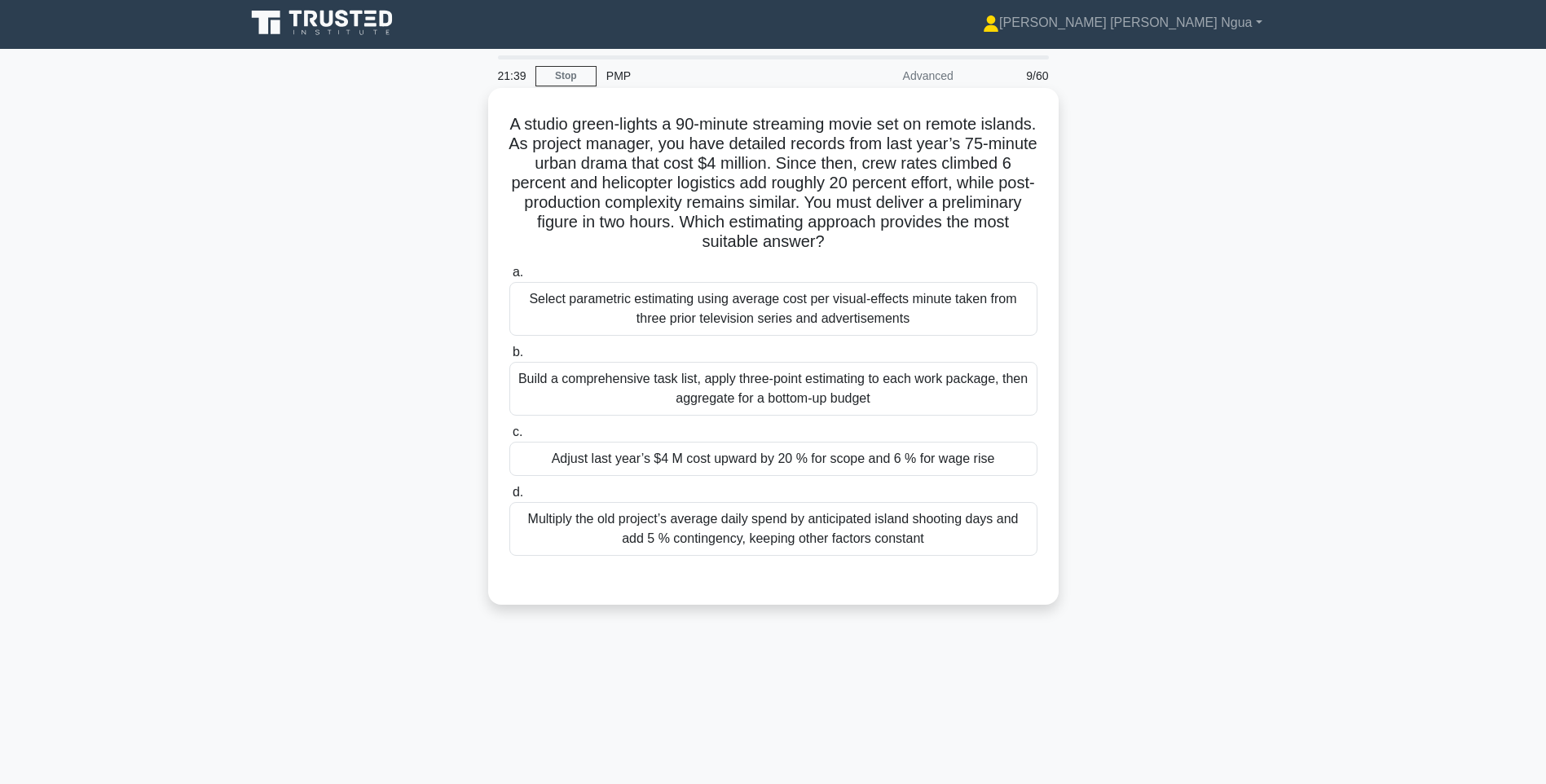
scroll to position [0, 0]
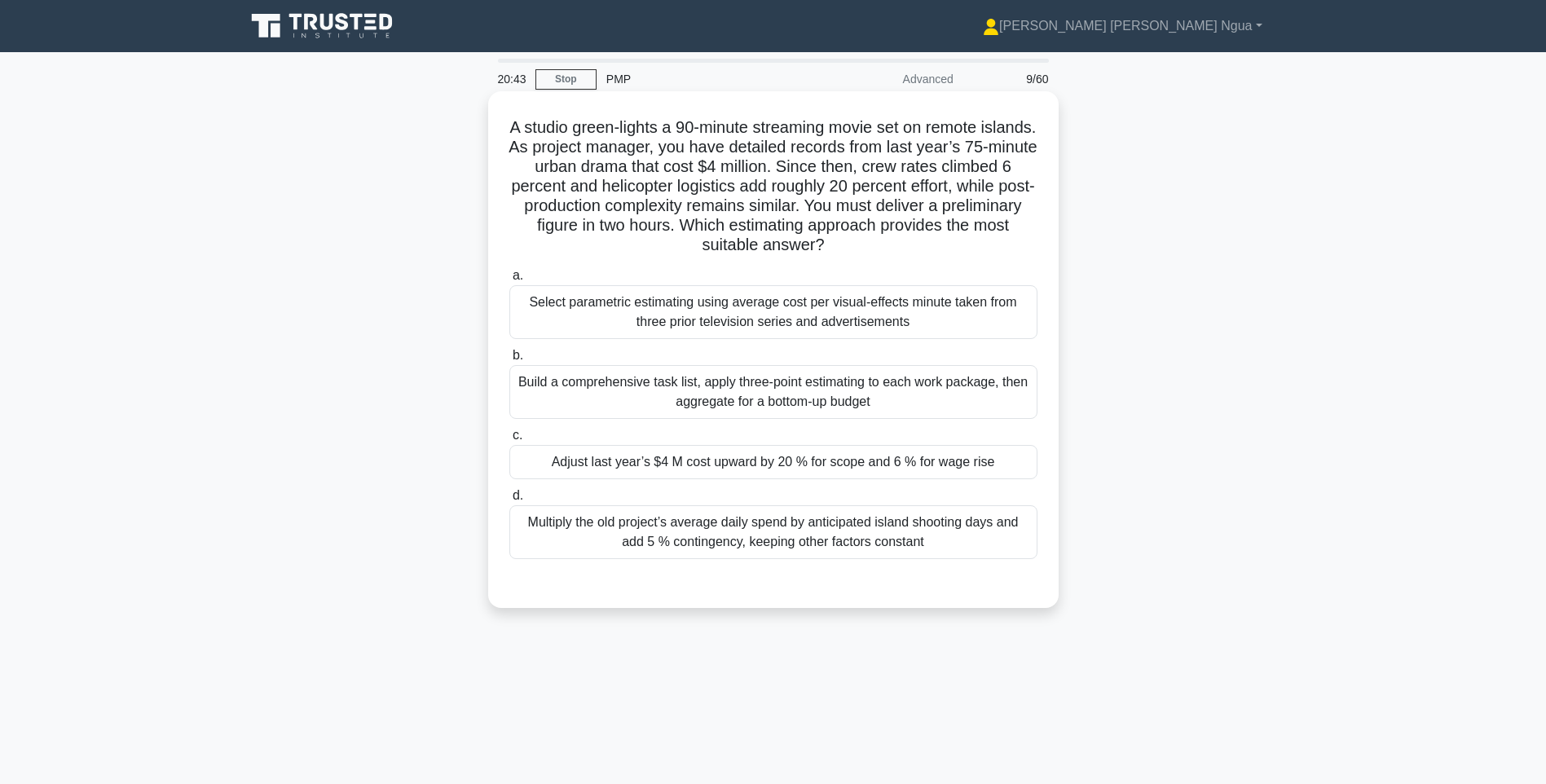
click at [666, 469] on div "Adjust last year’s $4 M cost upward by 20 % for scope and 6 % for wage rise" at bounding box center [773, 461] width 528 height 34
click at [509, 440] on input "c. Adjust last year’s $4 M cost upward by 20 % for scope and 6 % for wage rise" at bounding box center [509, 436] width 0 height 11
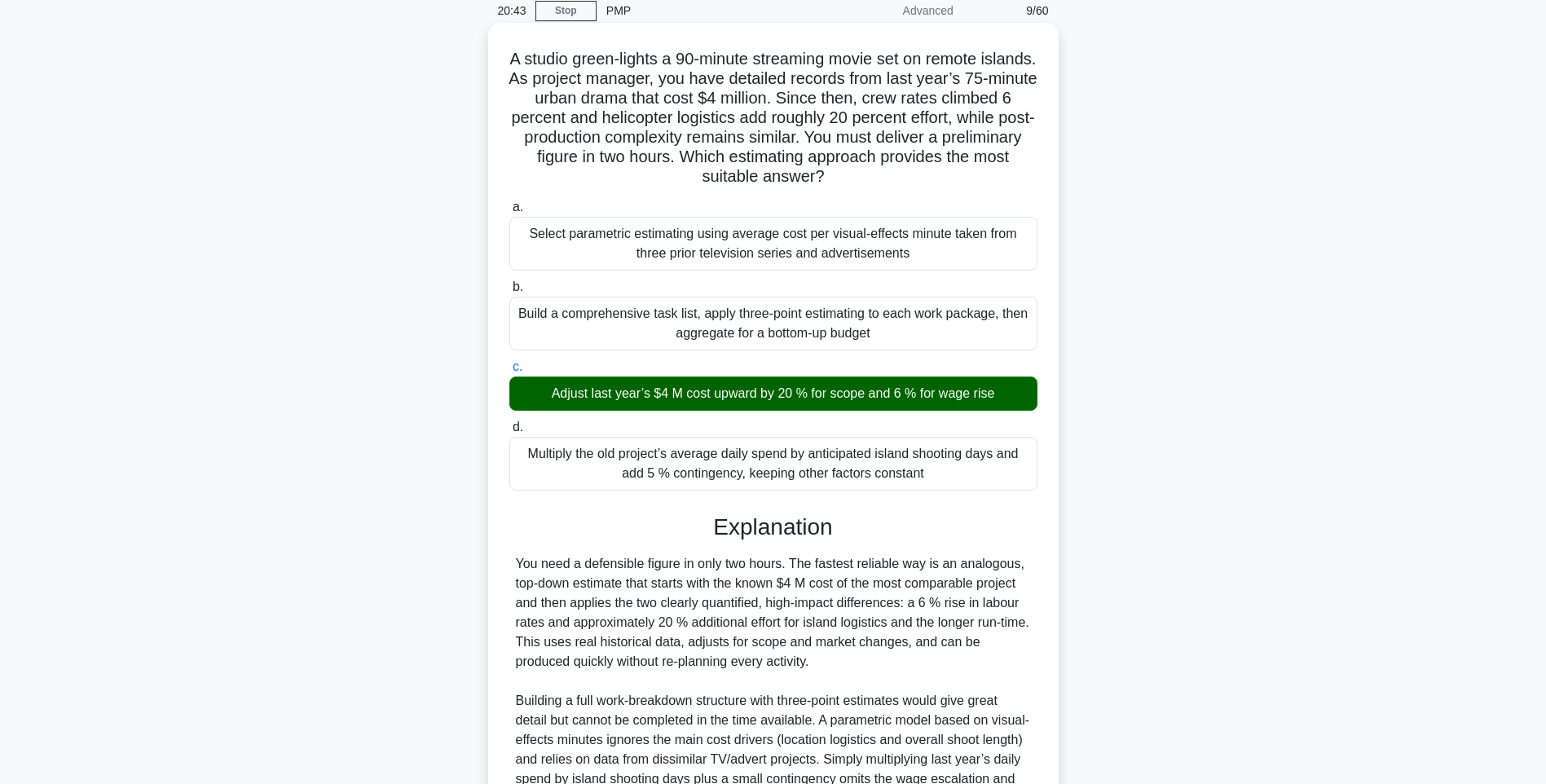
scroll to position [241, 0]
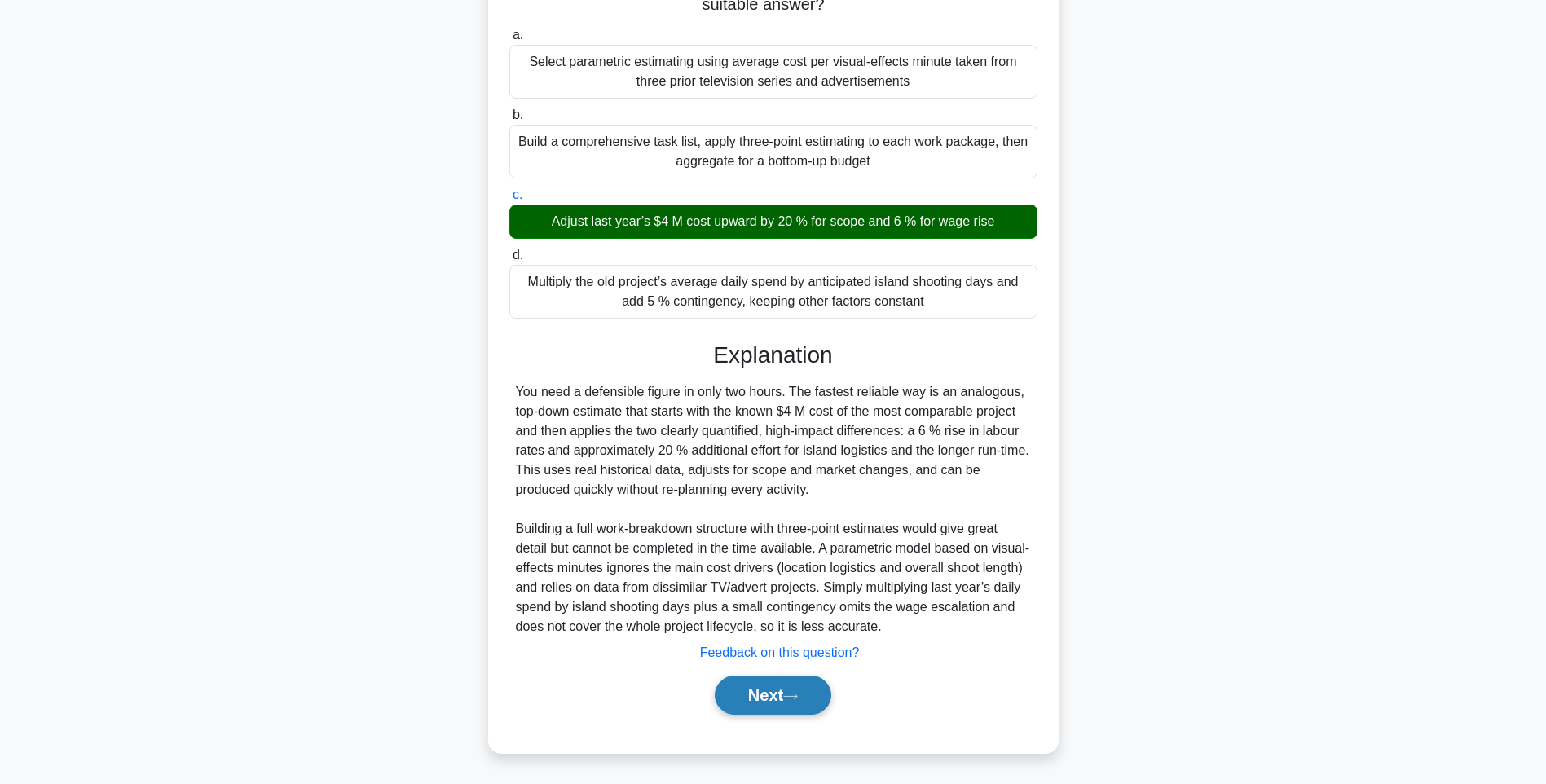
click at [780, 695] on button "Next" at bounding box center [773, 694] width 116 height 39
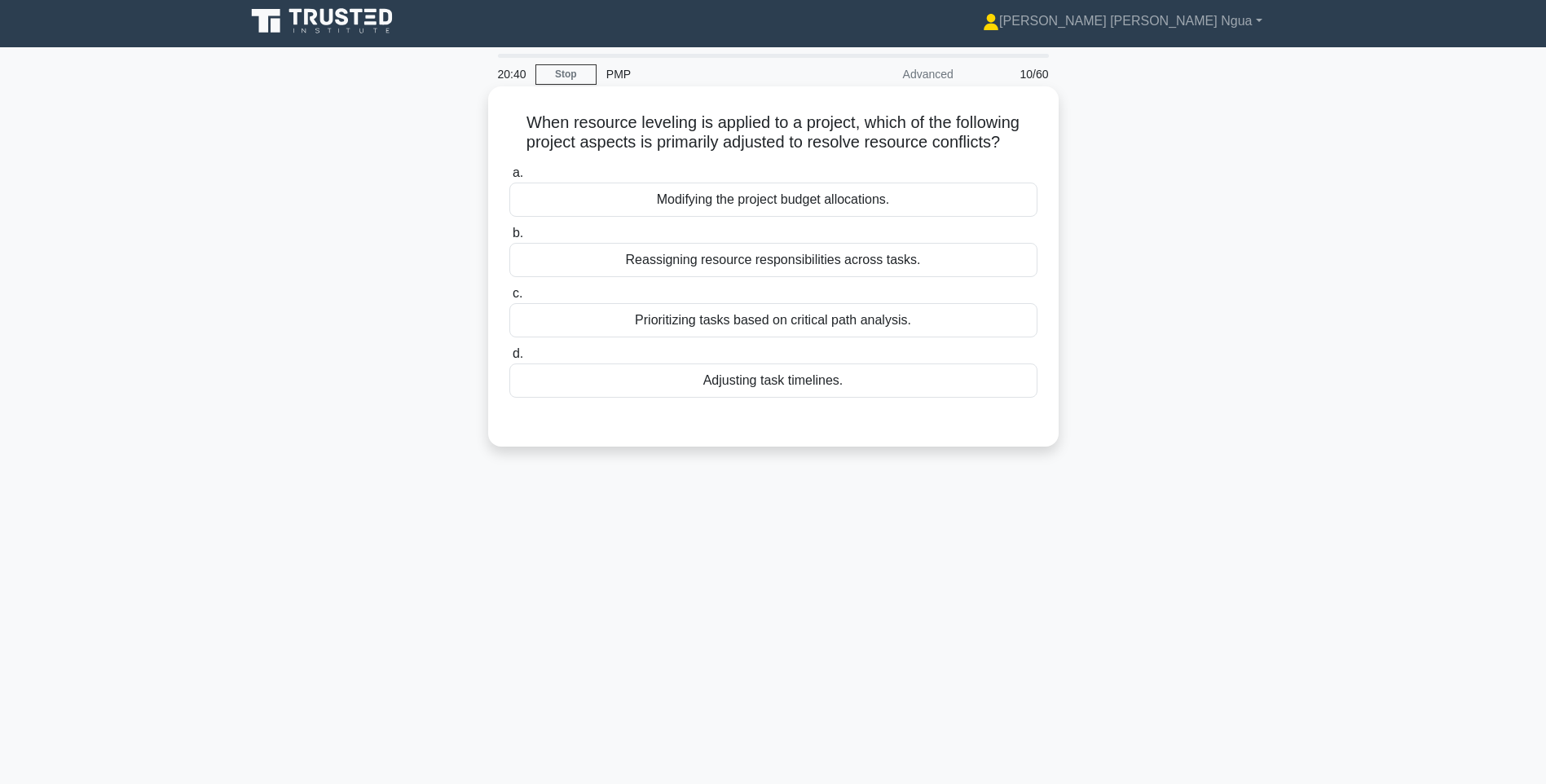
scroll to position [0, 0]
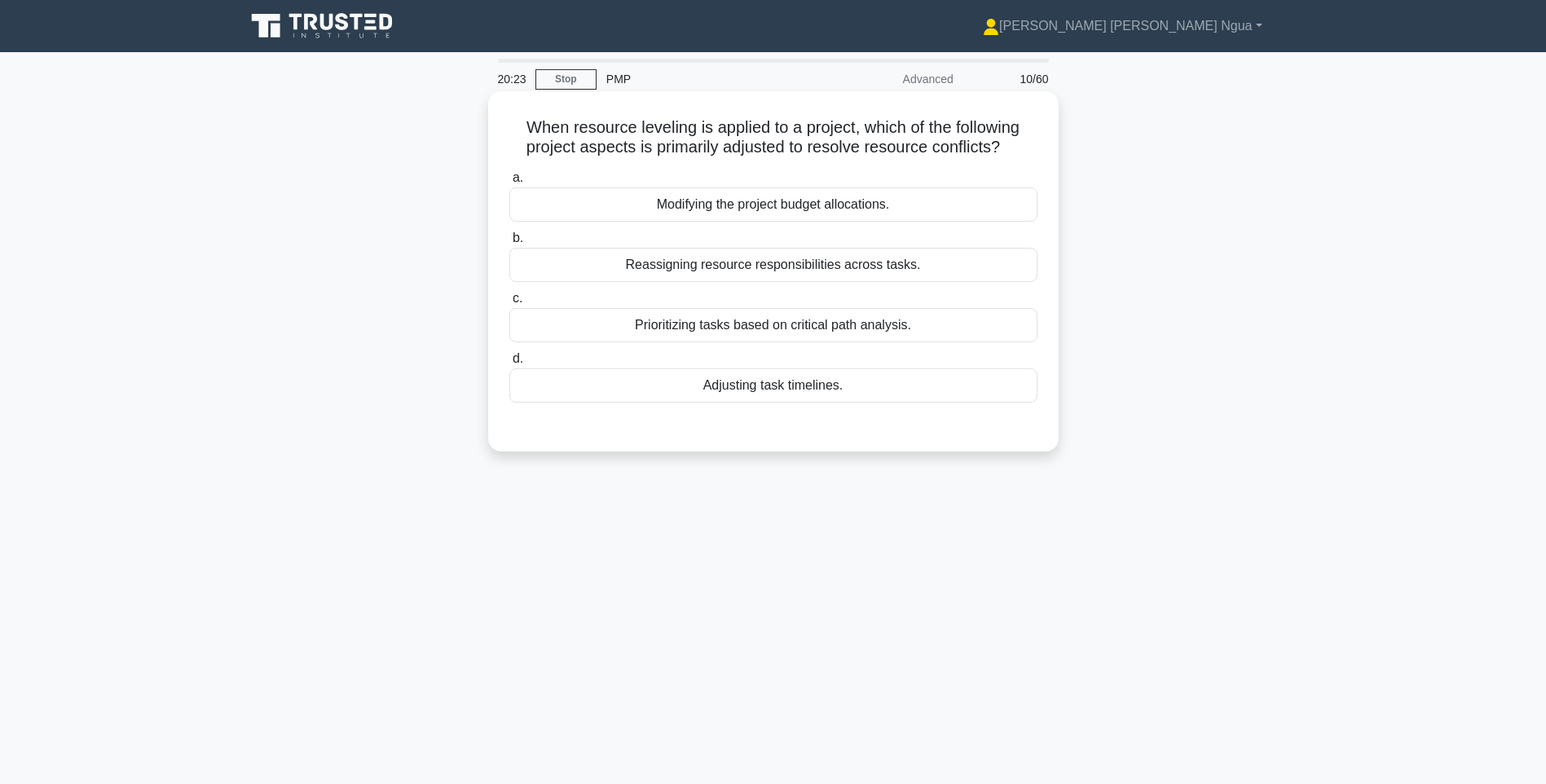
click at [741, 262] on div "Reassigning resource responsibilities across tasks." at bounding box center [773, 264] width 528 height 34
click at [509, 244] on input "b. Reassigning resource responsibilities across tasks." at bounding box center [509, 238] width 0 height 11
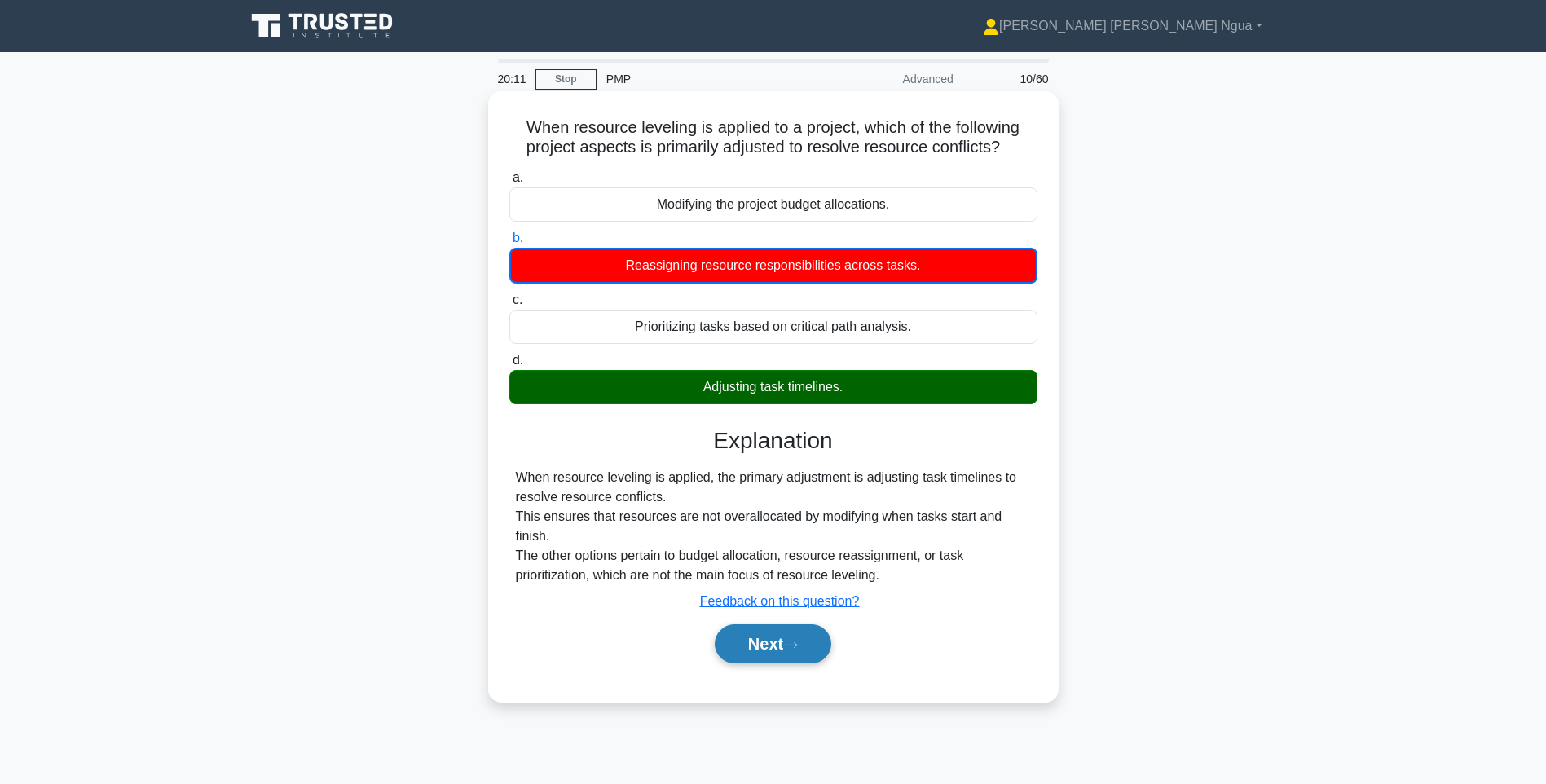
click at [819, 634] on button "Next" at bounding box center [773, 643] width 116 height 39
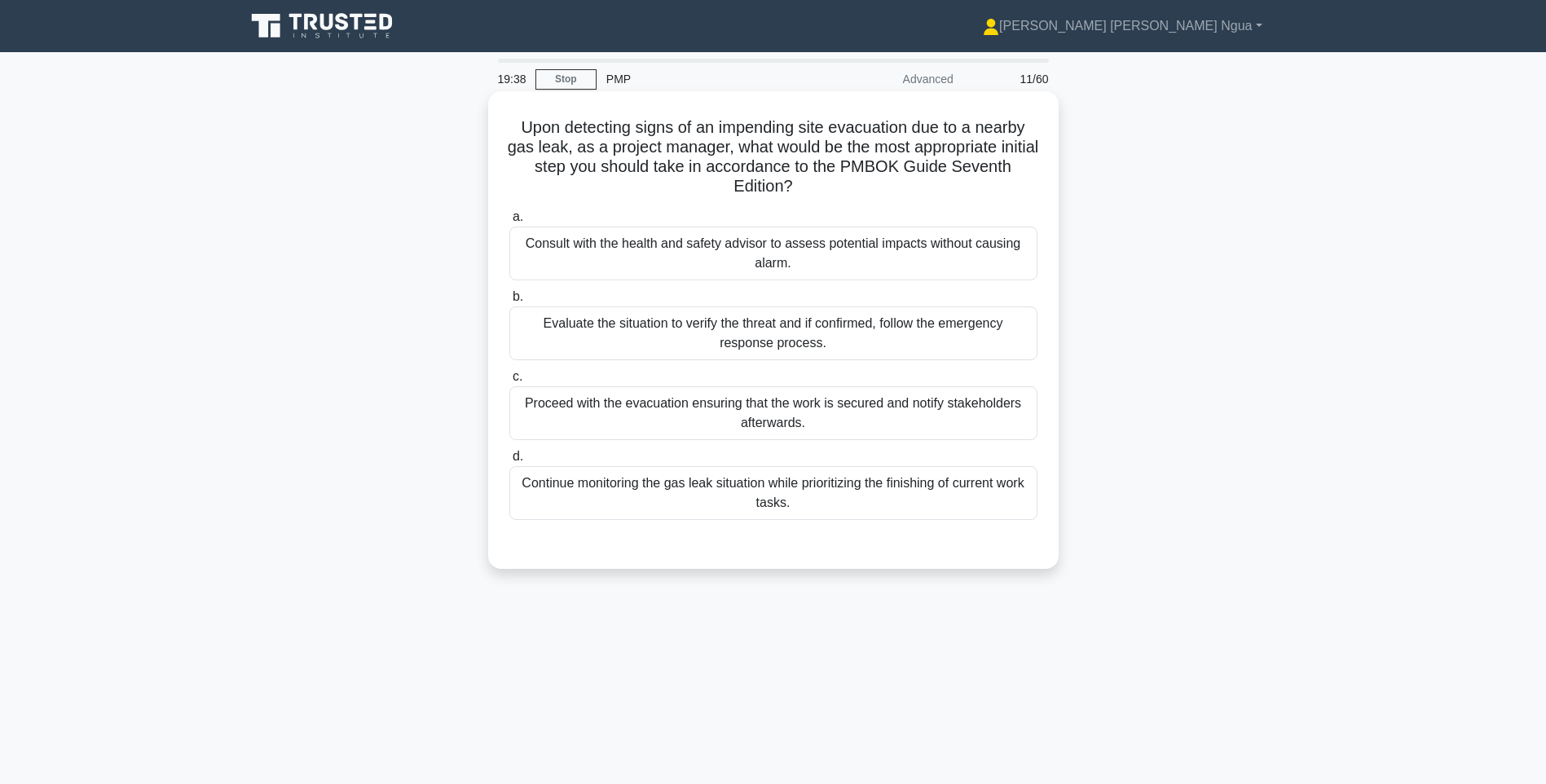
click at [755, 341] on div "Evaluate the situation to verify the threat and if confirmed, follow the emerge…" at bounding box center [773, 333] width 528 height 54
click at [509, 302] on input "b. Evaluate the situation to verify the threat and if confirmed, follow the eme…" at bounding box center [509, 297] width 0 height 11
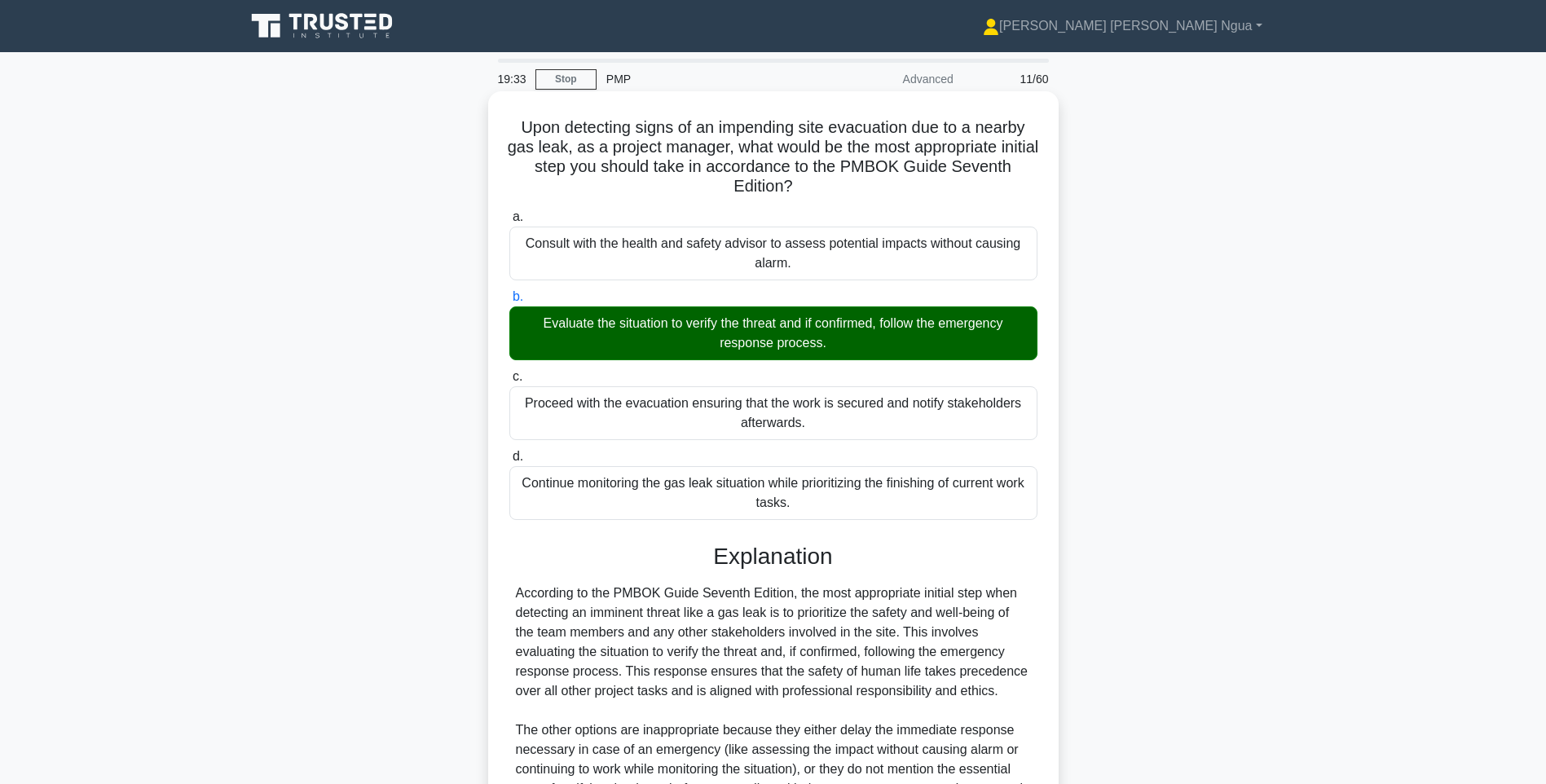
drag, startPoint x: 496, startPoint y: 124, endPoint x: 909, endPoint y: 423, distance: 509.9
click at [909, 423] on div "Proceed with the evacuation ensuring that the work is secured and notify stakeh…" at bounding box center [773, 413] width 528 height 54
click at [509, 382] on input "c. Proceed with the evacuation ensuring that the work is secured and notify sta…" at bounding box center [509, 377] width 0 height 11
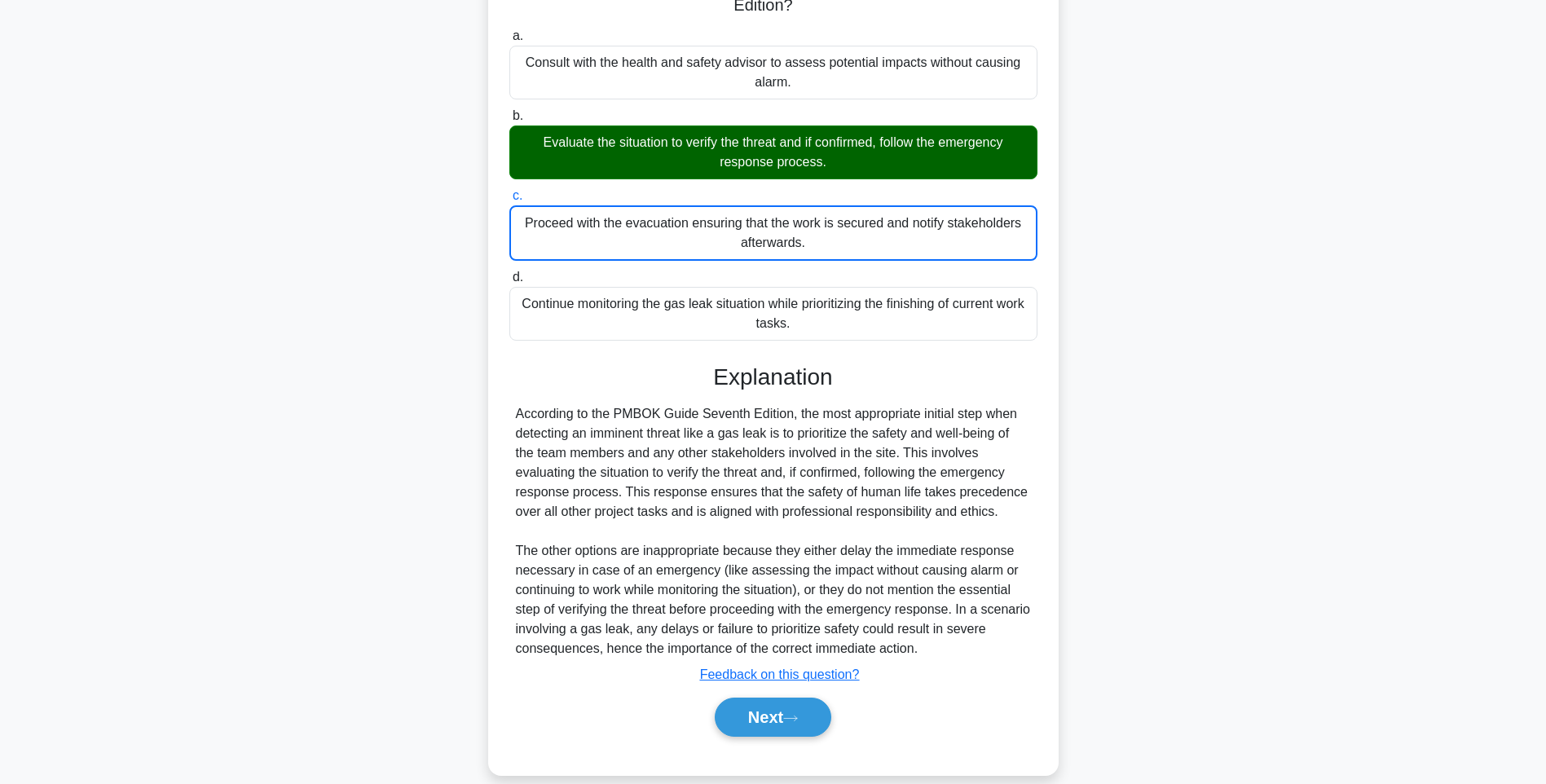
scroll to position [204, 0]
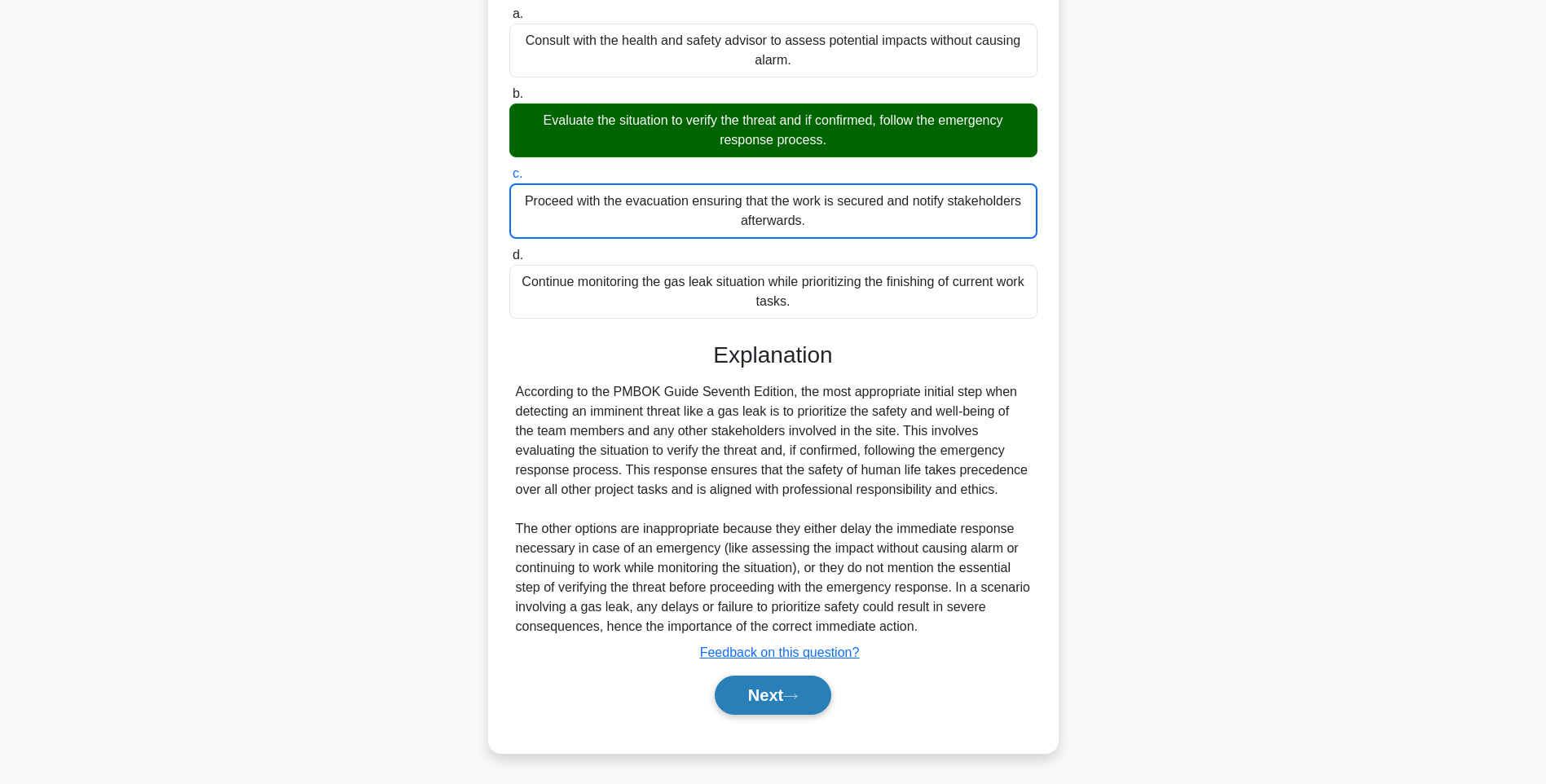
click at [788, 696] on button "Next" at bounding box center [773, 694] width 116 height 39
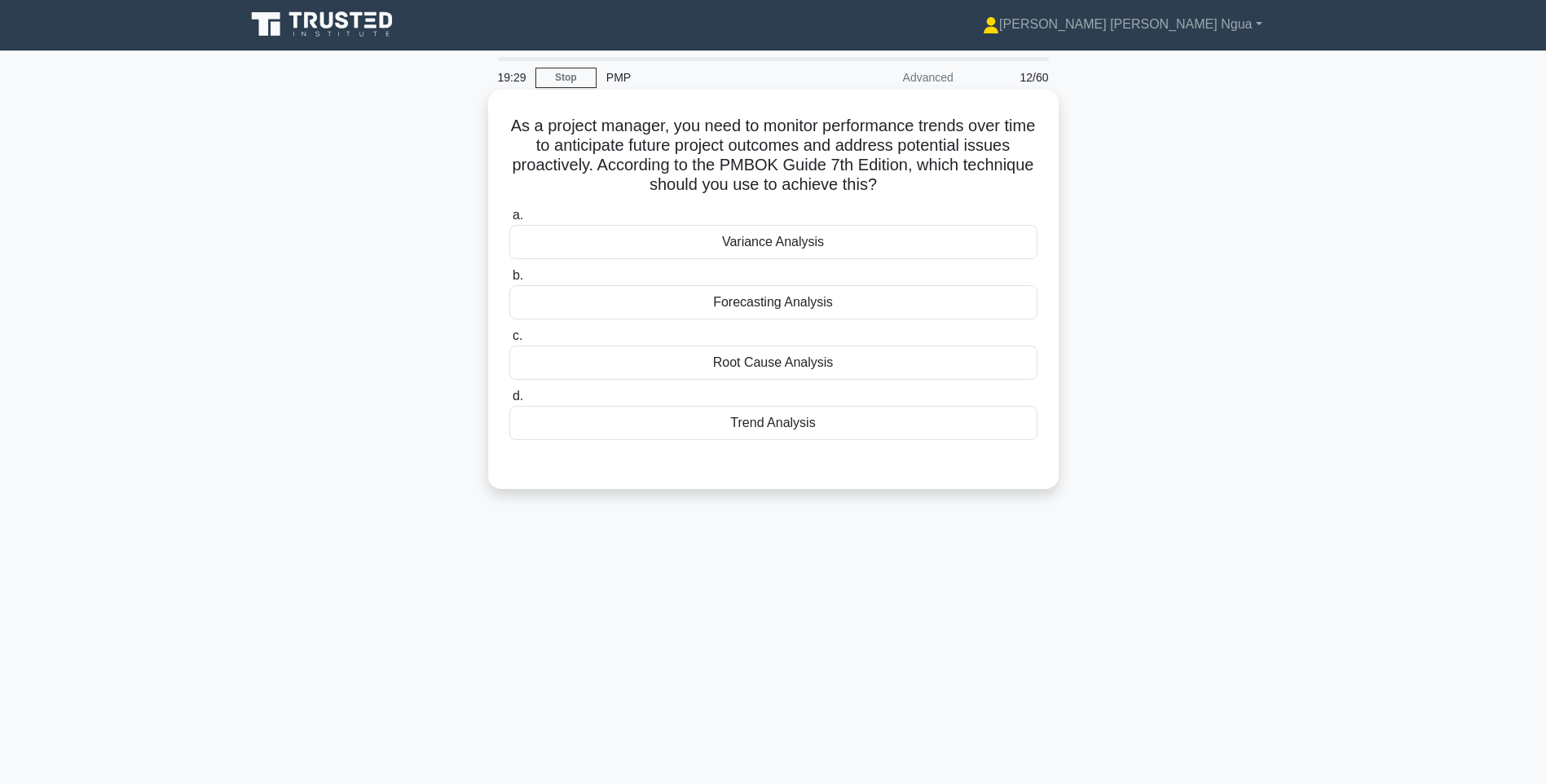
scroll to position [0, 0]
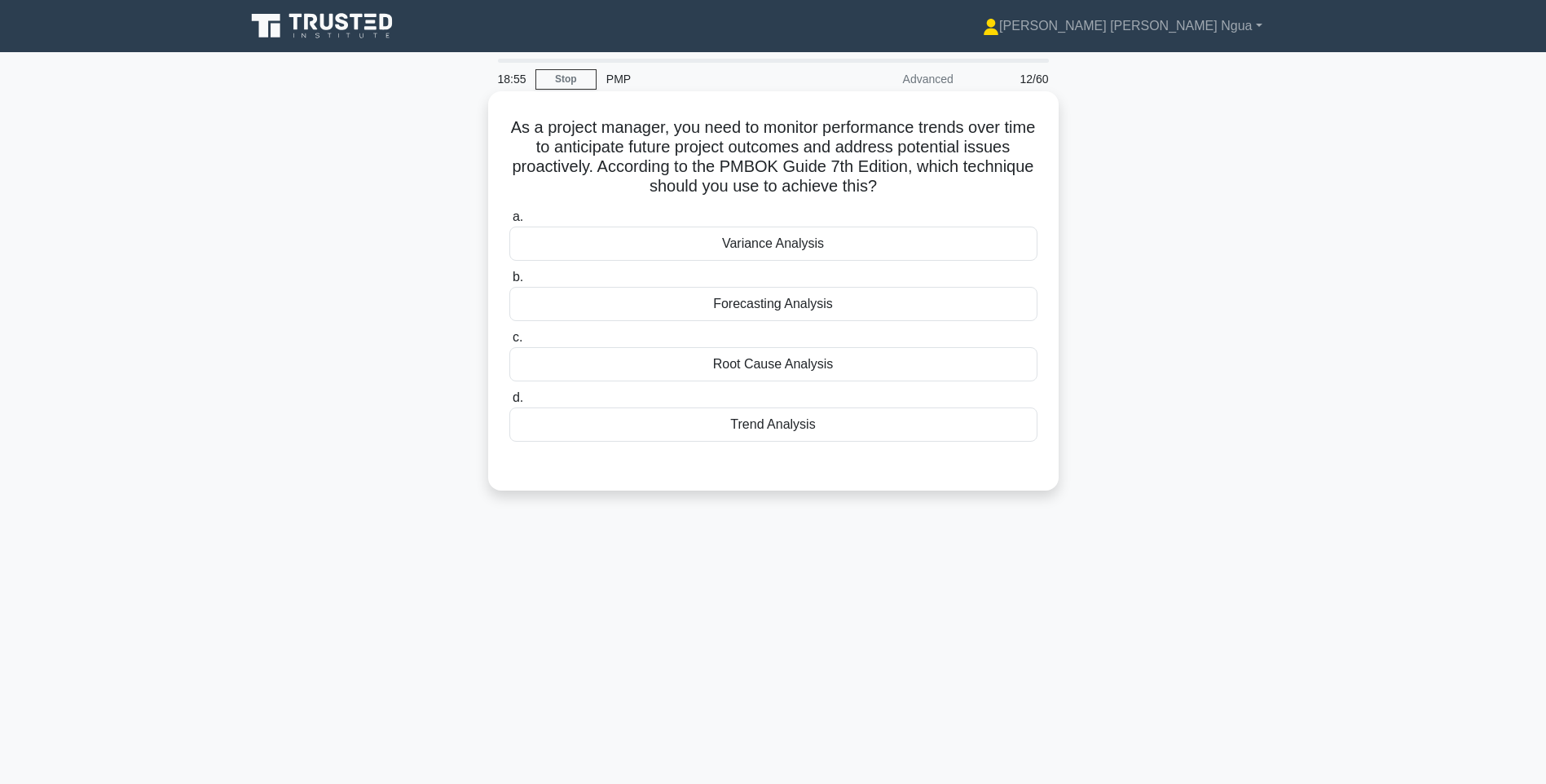
click at [802, 312] on div "Forecasting Analysis" at bounding box center [773, 303] width 528 height 34
click at [509, 282] on input "b. Forecasting Analysis" at bounding box center [509, 278] width 0 height 11
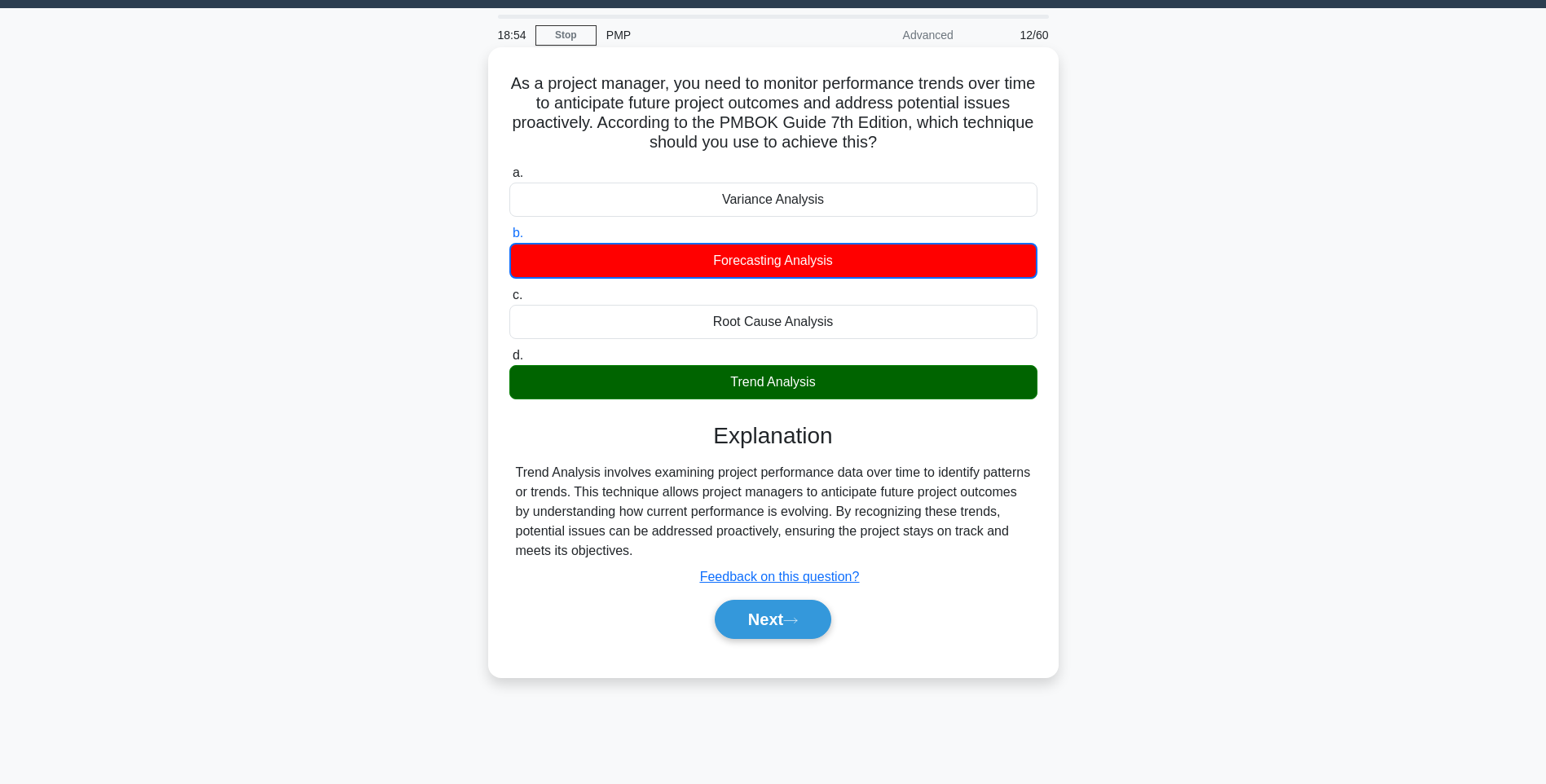
scroll to position [15, 0]
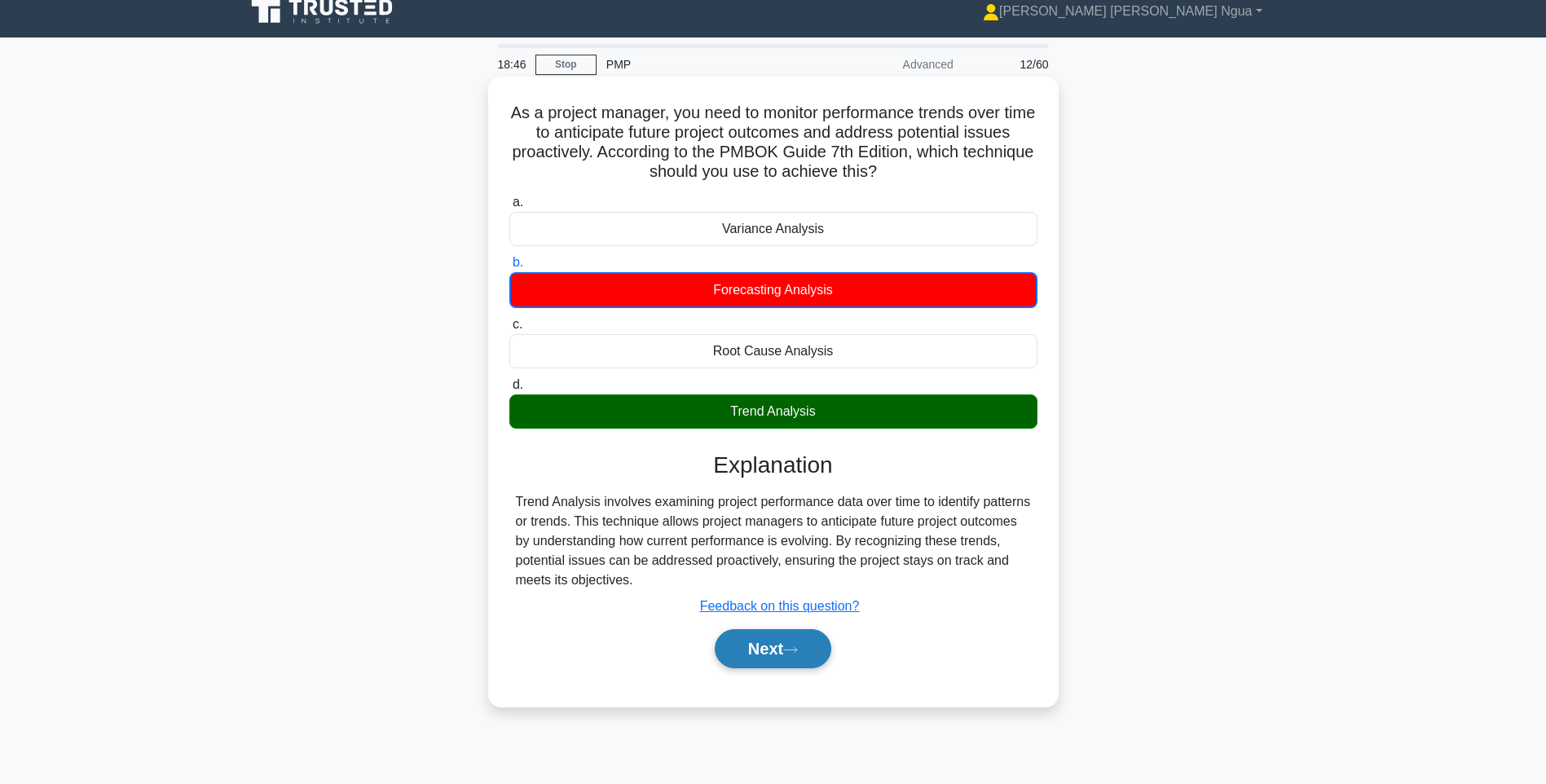
click at [762, 662] on button "Next" at bounding box center [773, 648] width 116 height 39
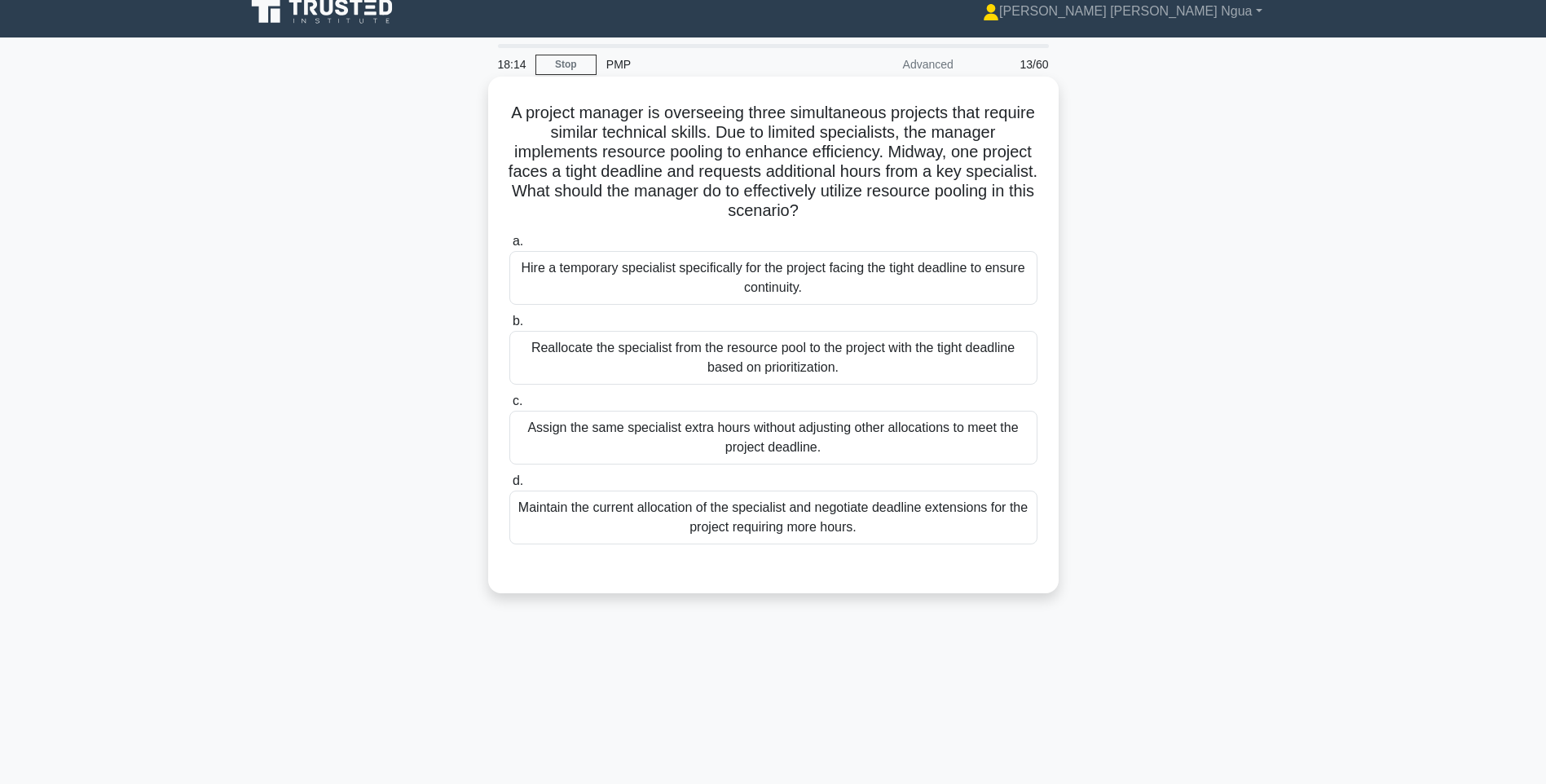
click at [701, 359] on div "Reallocate the specialist from the resource pool to the project with the tight …" at bounding box center [773, 357] width 528 height 54
click at [509, 326] on input "b. Reallocate the specialist from the resource pool to the project with the tig…" at bounding box center [509, 322] width 0 height 11
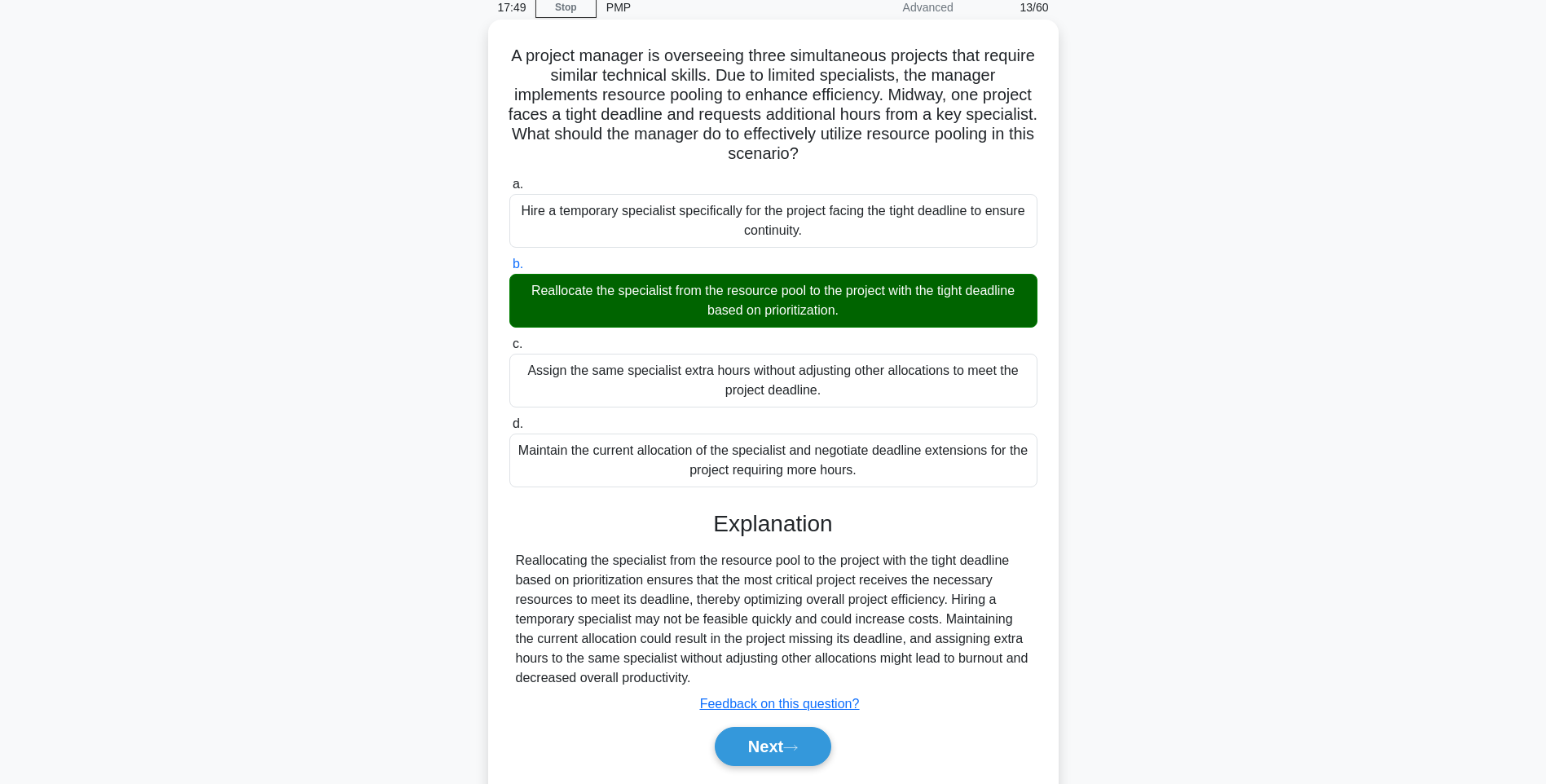
scroll to position [42, 0]
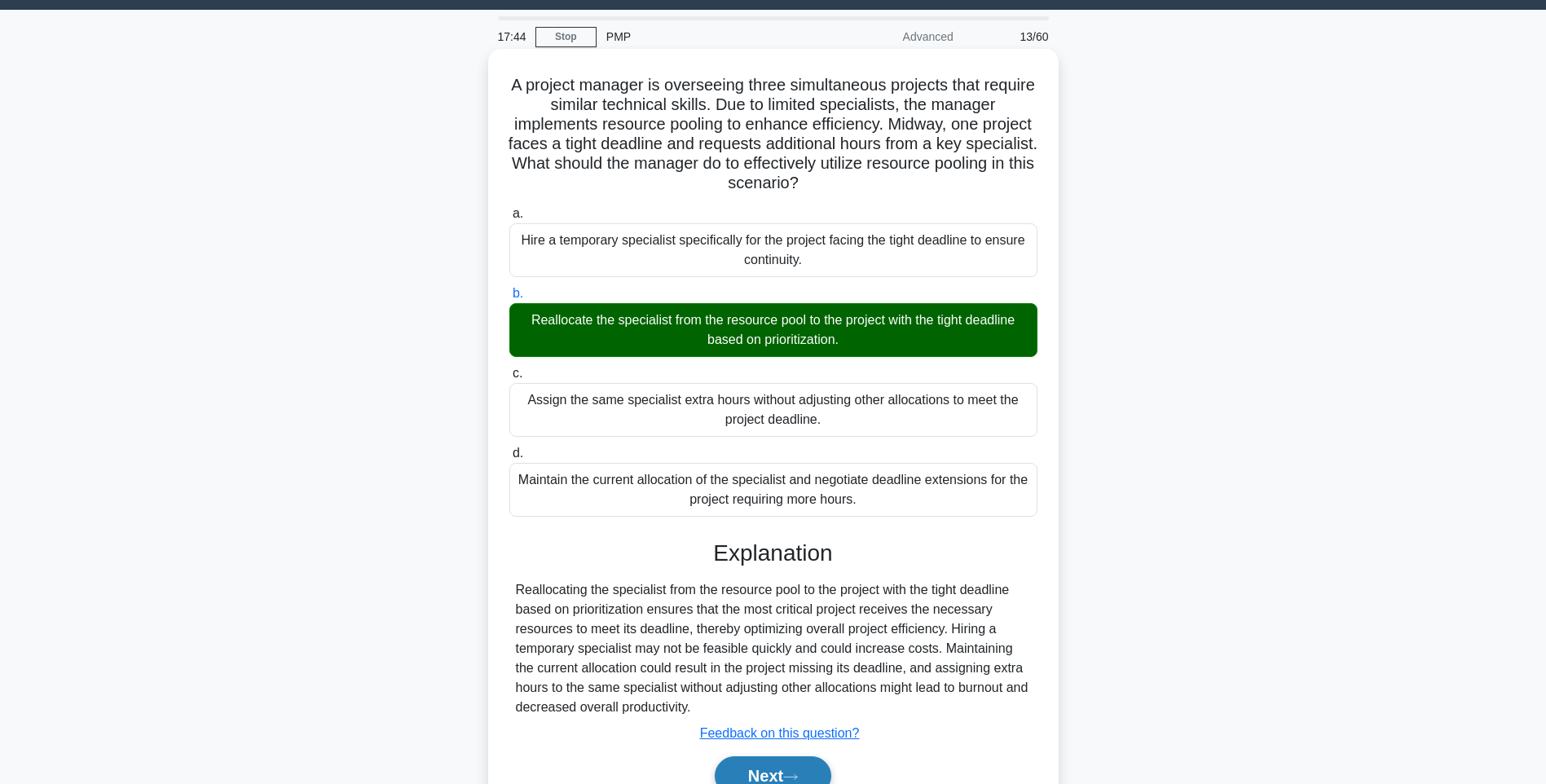
click at [753, 775] on button "Next" at bounding box center [773, 775] width 116 height 39
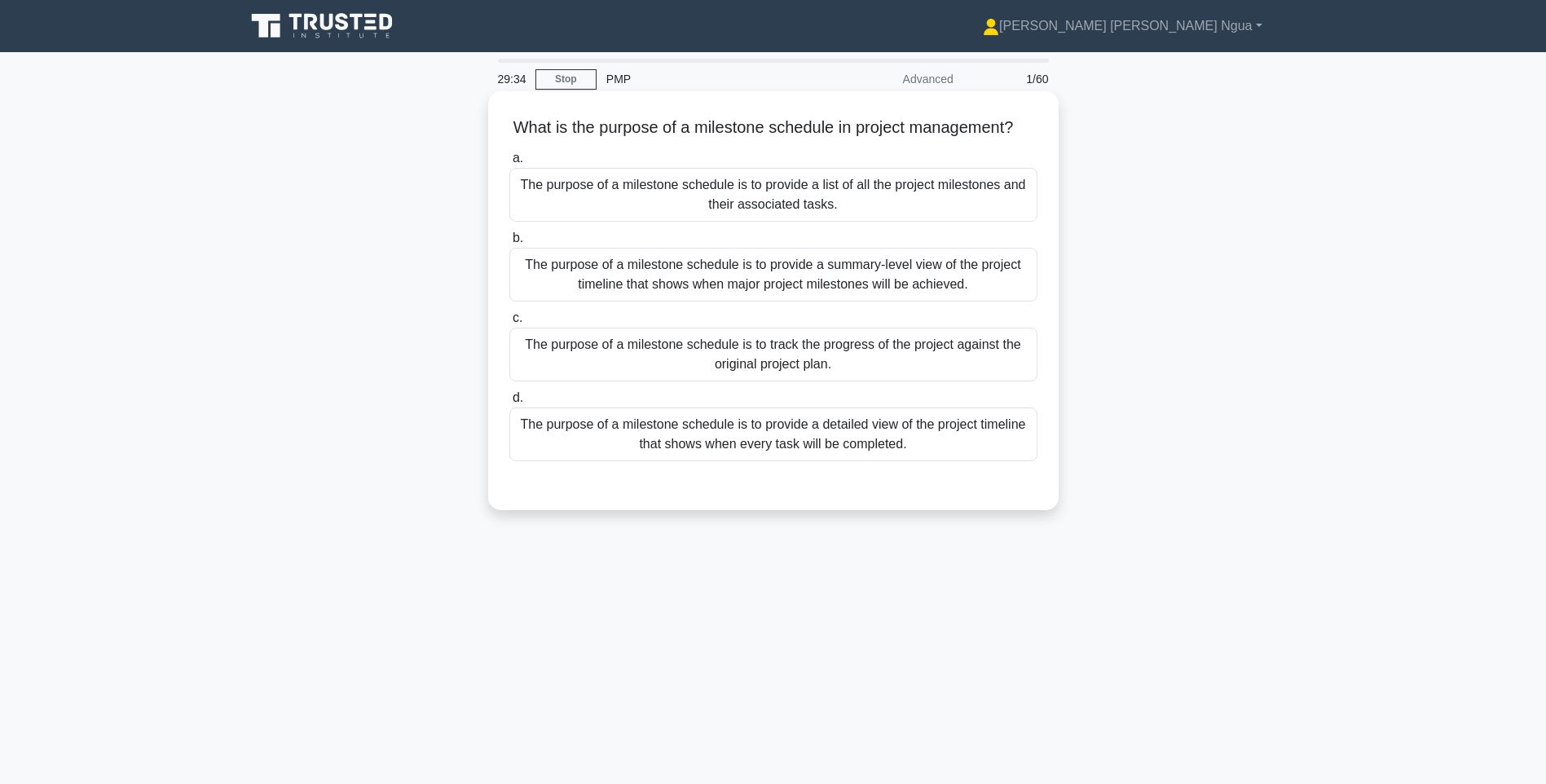
click at [661, 375] on div "The purpose of a milestone schedule is to track the progress of the project aga…" at bounding box center [773, 354] width 528 height 54
click at [509, 323] on input "c. The purpose of a milestone schedule is to track the progress of the project …" at bounding box center [509, 318] width 0 height 11
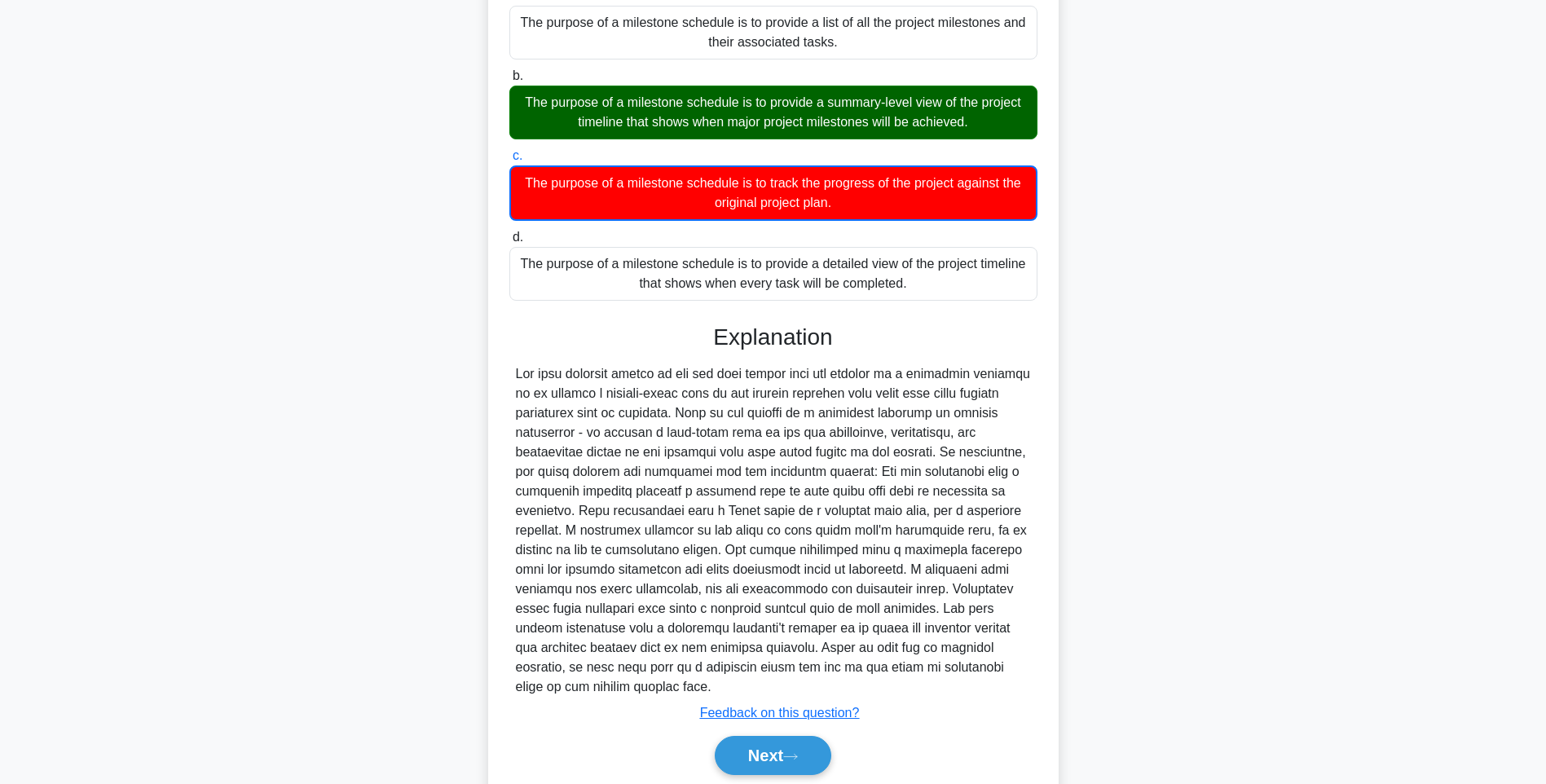
scroll to position [223, 0]
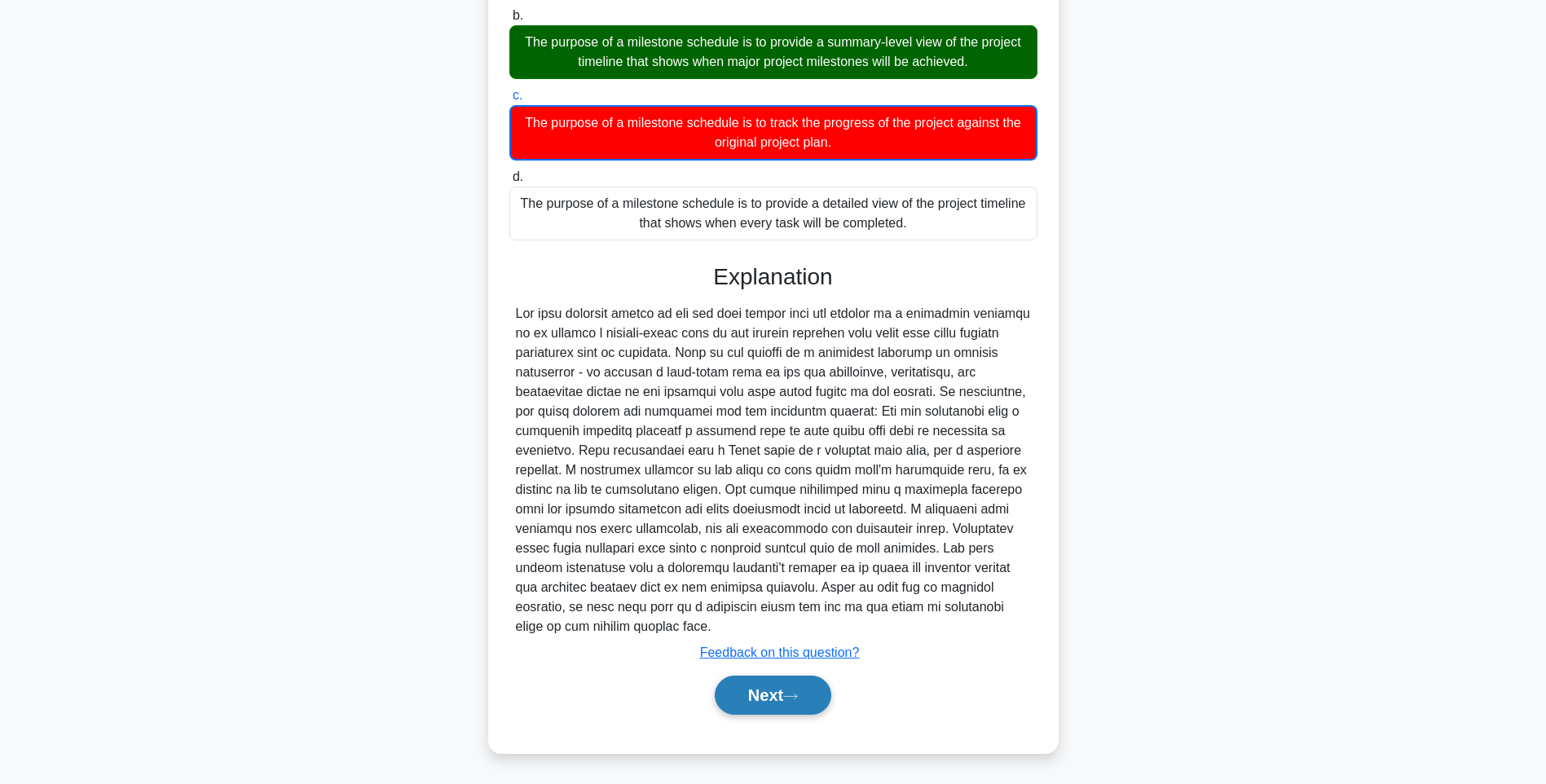
click at [792, 683] on button "Next" at bounding box center [773, 694] width 116 height 39
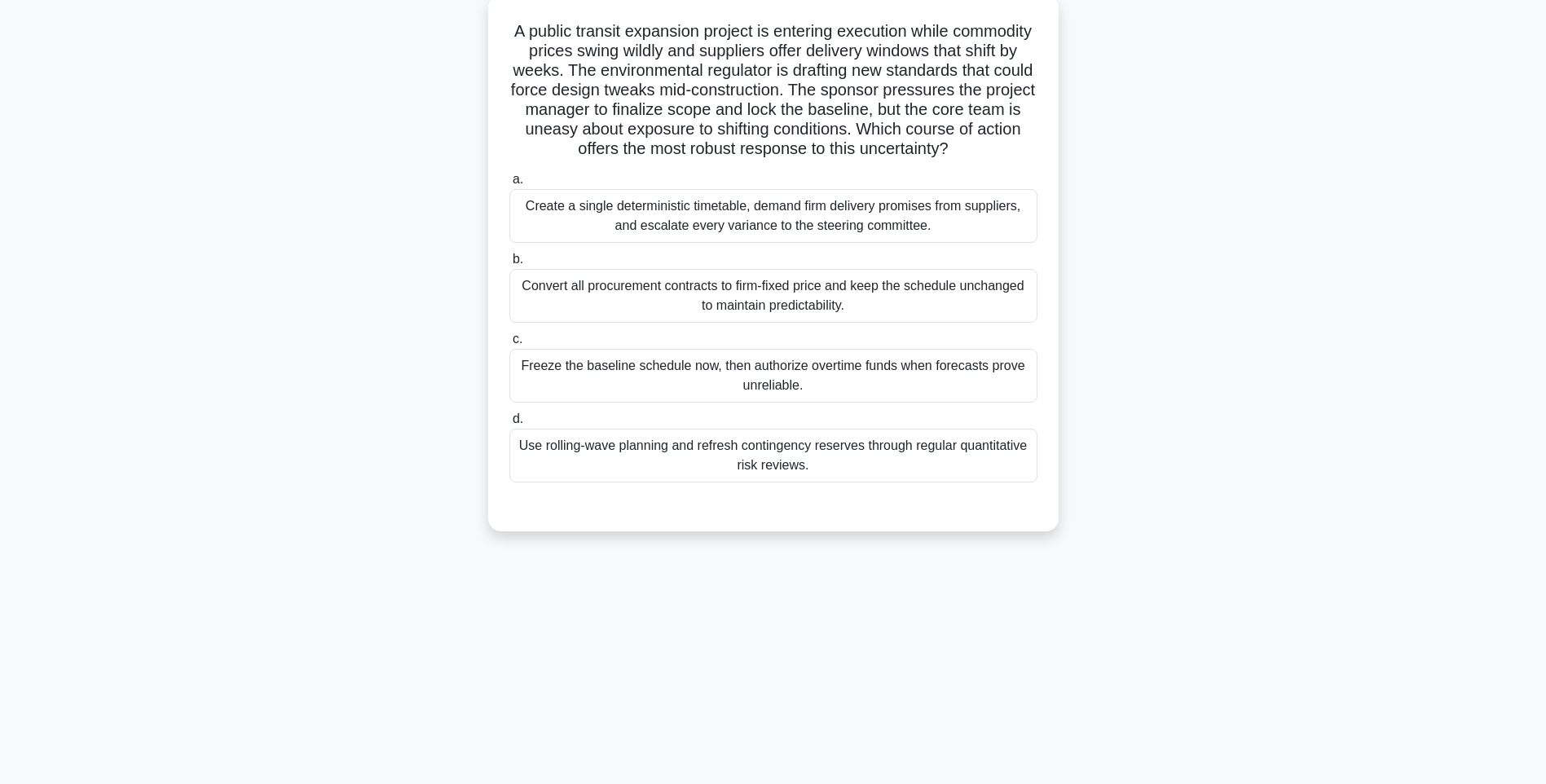
click at [706, 475] on div "Use rolling-wave planning and refresh contingency reserves through regular quan…" at bounding box center [773, 455] width 528 height 54
click at [509, 424] on input "d. Use rolling-wave planning and refresh contingency reserves through regular q…" at bounding box center [509, 419] width 0 height 11
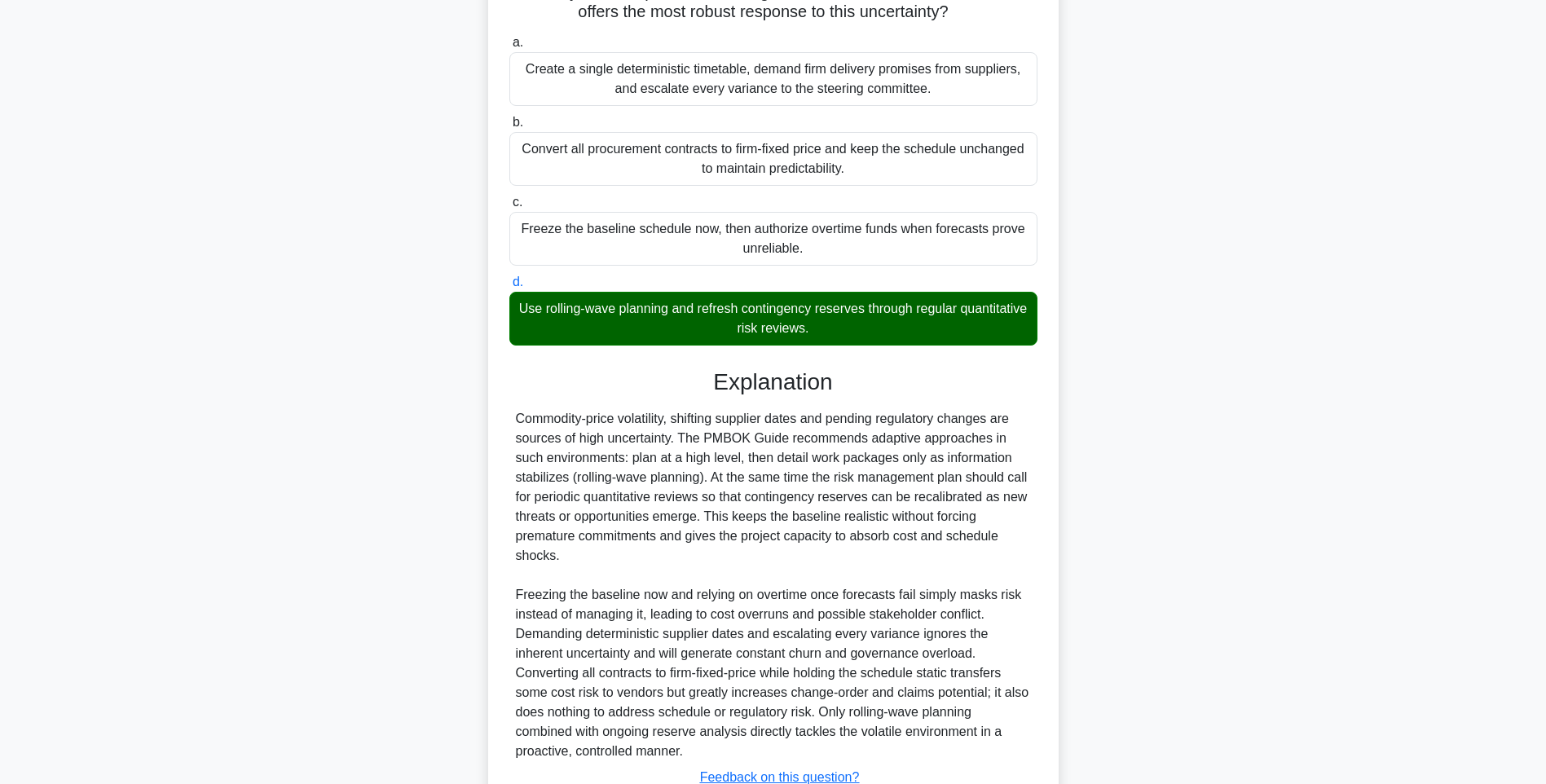
scroll to position [378, 0]
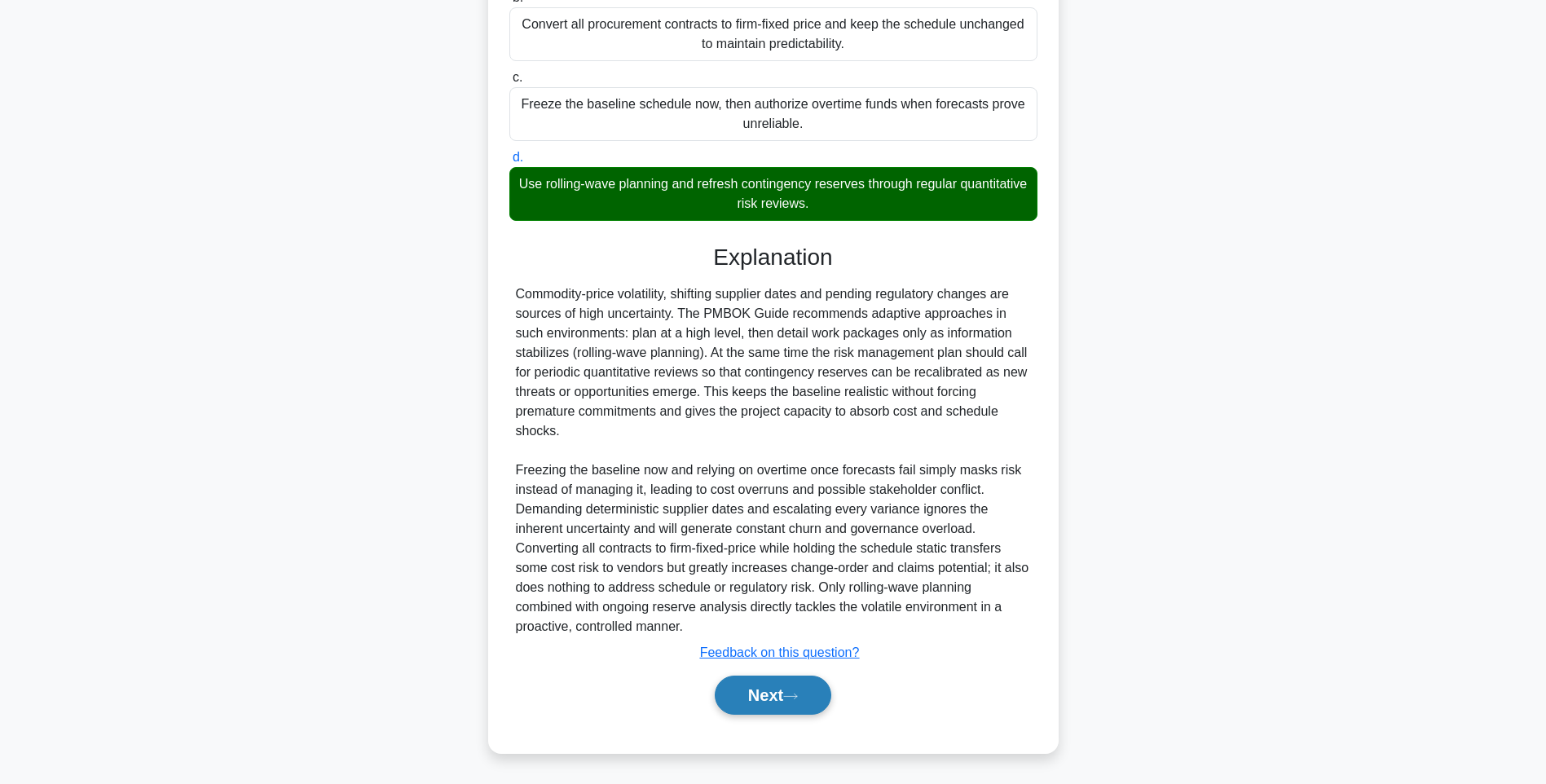
click at [772, 676] on div "Next" at bounding box center [773, 694] width 528 height 52
click at [771, 701] on button "Next" at bounding box center [773, 694] width 116 height 39
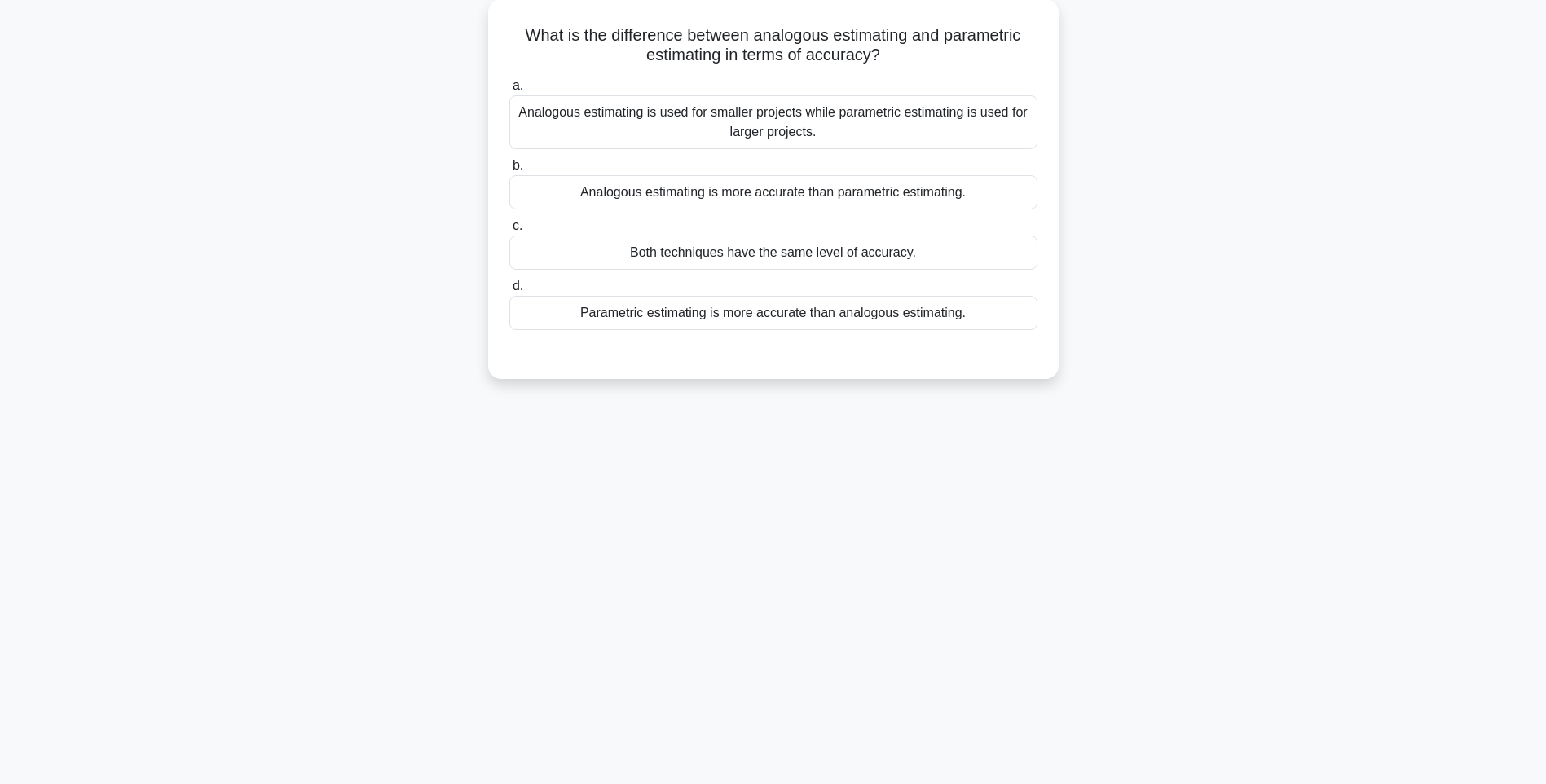
scroll to position [96, 0]
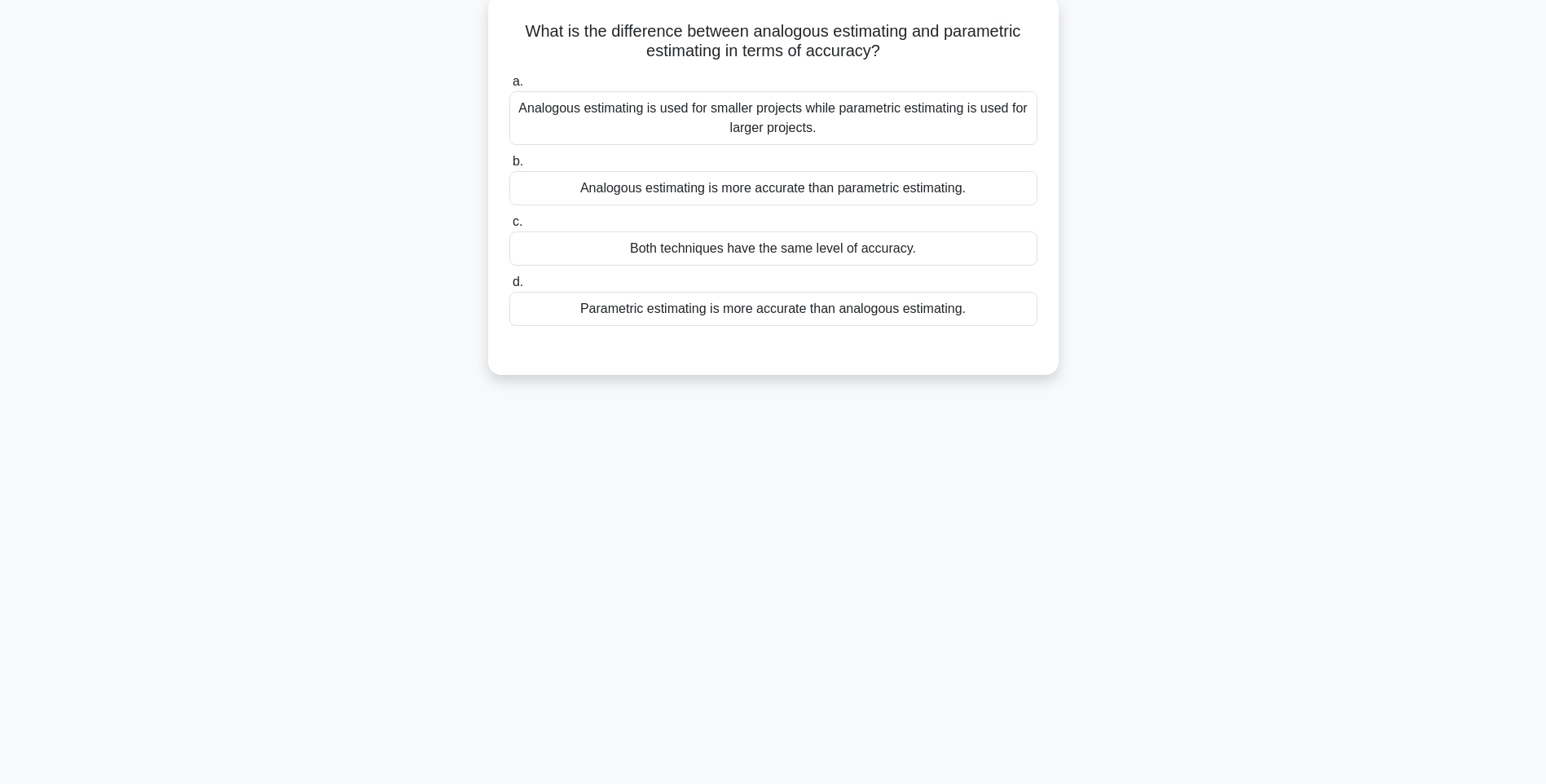
click at [794, 312] on div "Parametric estimating is more accurate than analogous estimating." at bounding box center [773, 308] width 528 height 34
click at [509, 288] on input "d. Parametric estimating is more accurate than analogous estimating." at bounding box center [509, 282] width 0 height 11
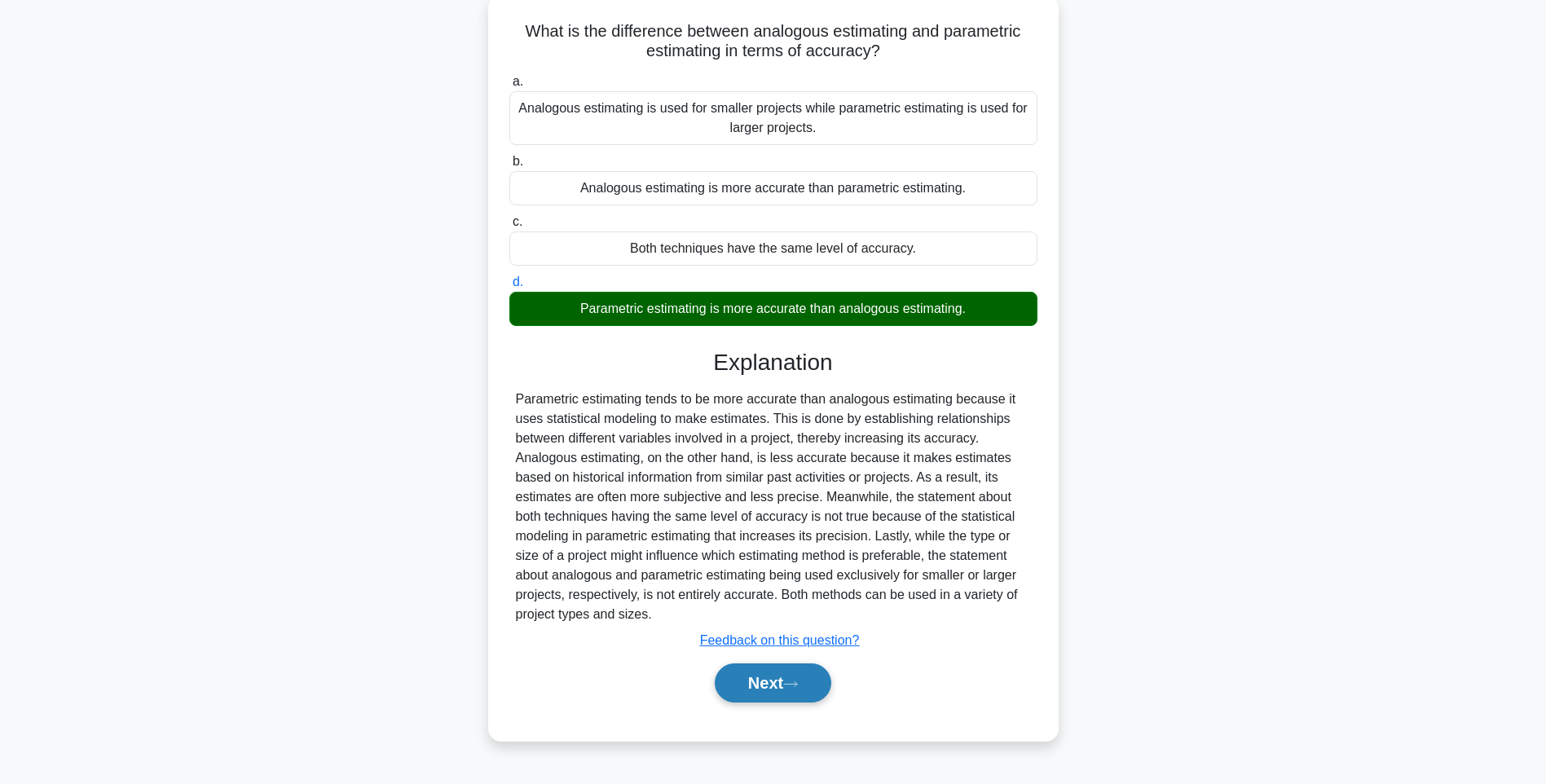
click at [798, 683] on icon at bounding box center [791, 683] width 15 height 9
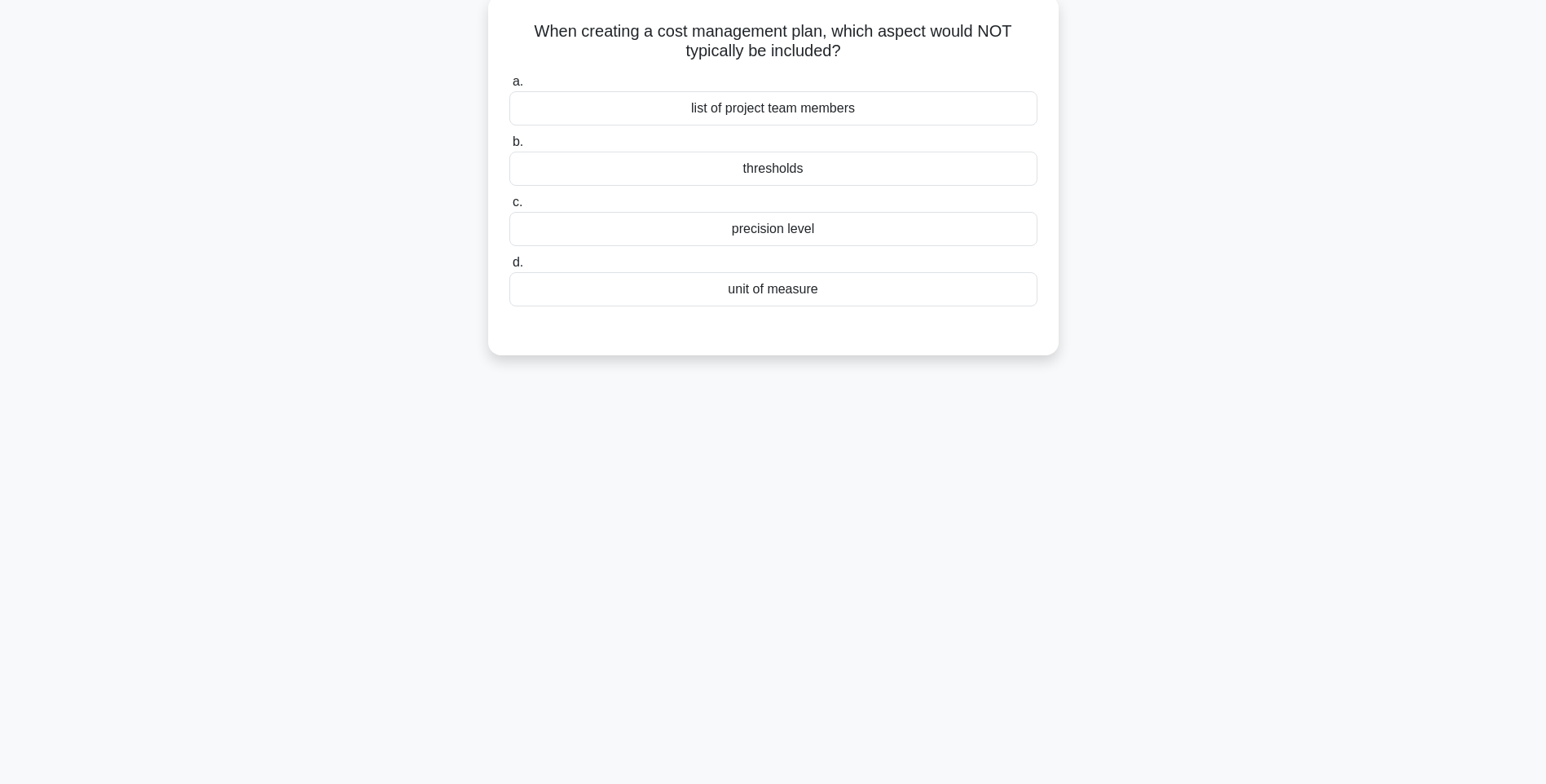
click at [854, 228] on div "precision level" at bounding box center [773, 228] width 528 height 34
click at [509, 207] on input "c. precision level" at bounding box center [509, 203] width 0 height 11
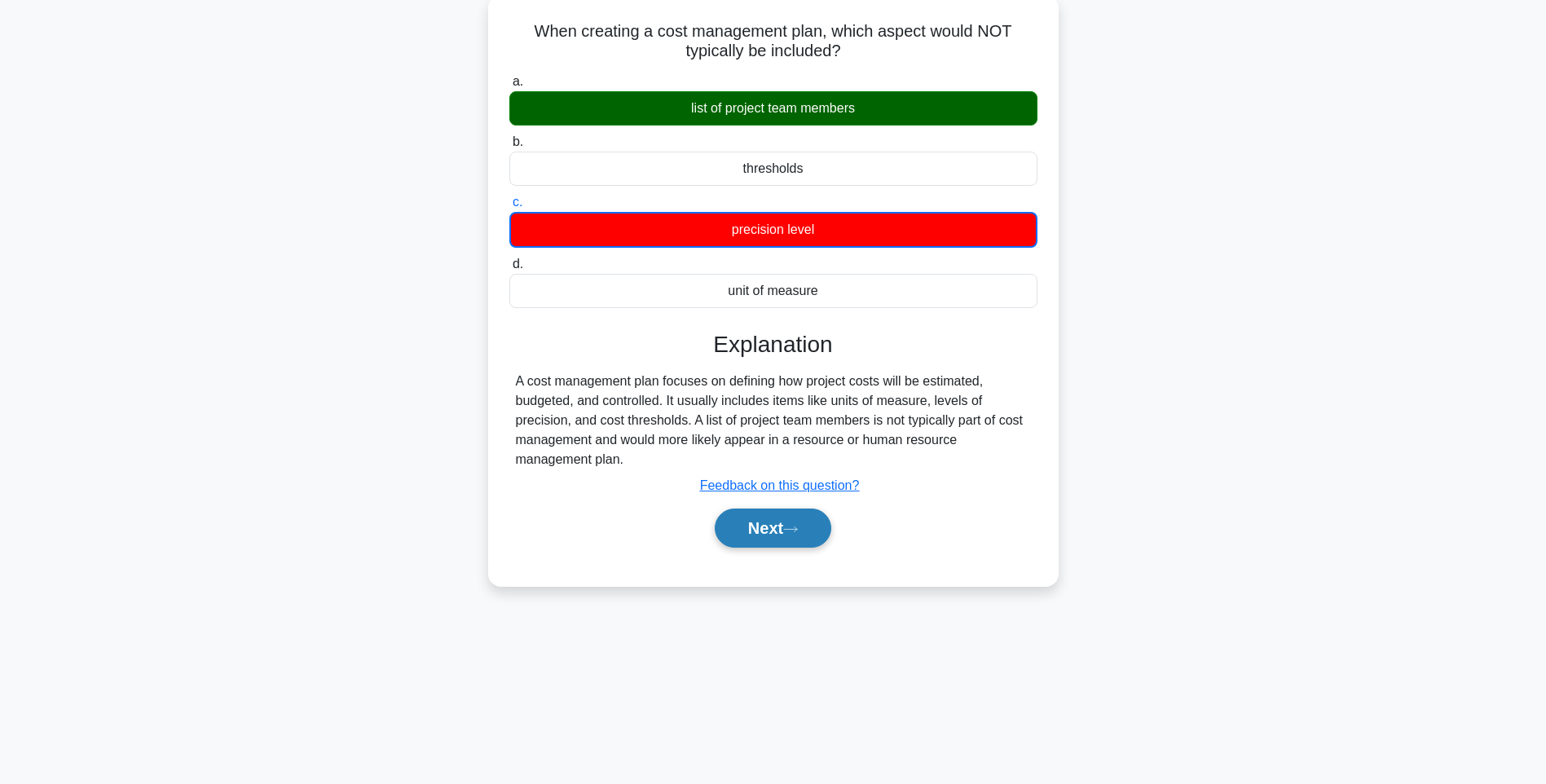
click at [780, 529] on button "Next" at bounding box center [773, 527] width 116 height 39
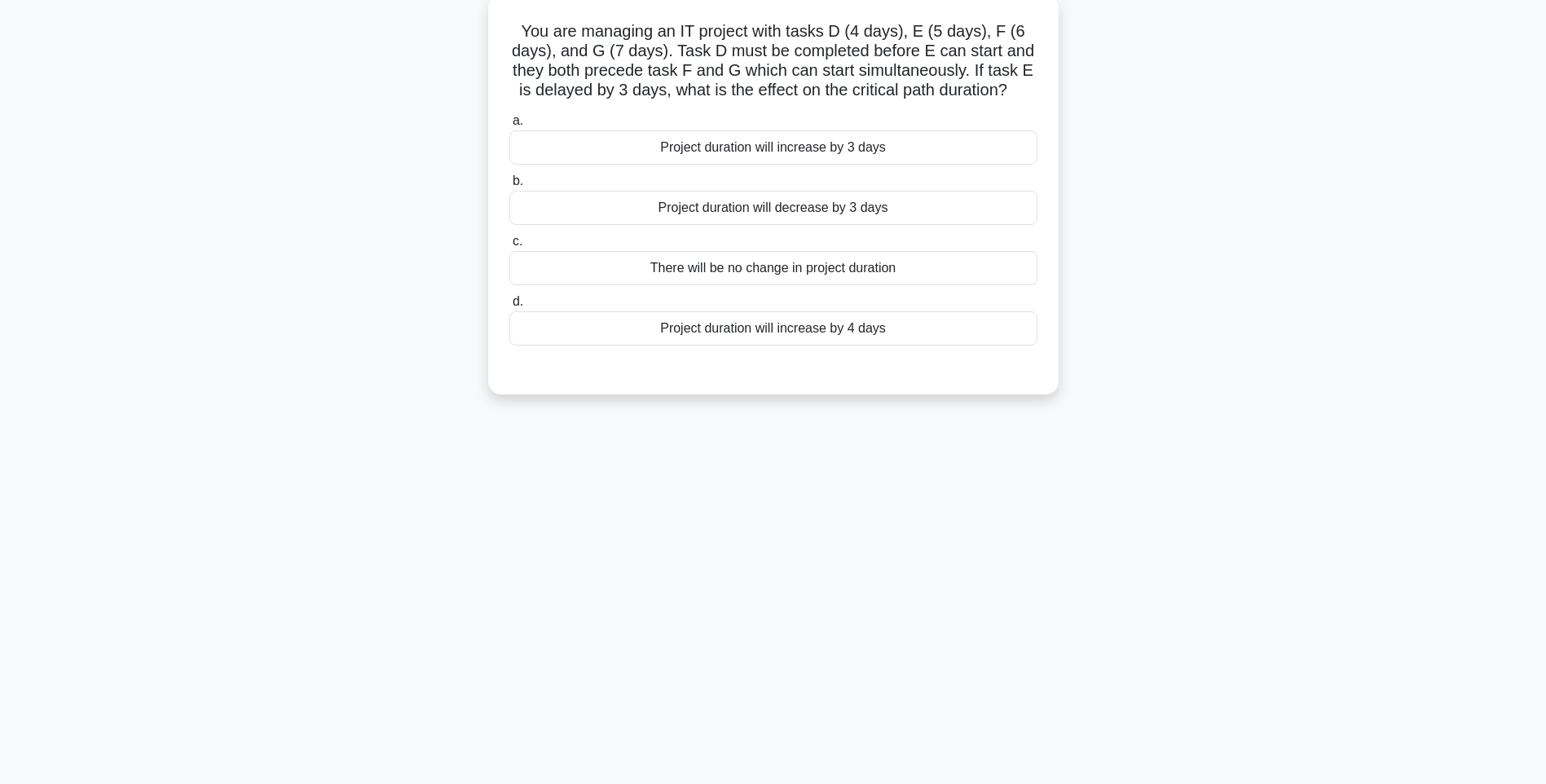
click at [857, 149] on div "Project duration will increase by 3 days" at bounding box center [773, 147] width 528 height 34
click at [509, 126] on input "a. Project duration will increase by 3 days" at bounding box center [509, 122] width 0 height 11
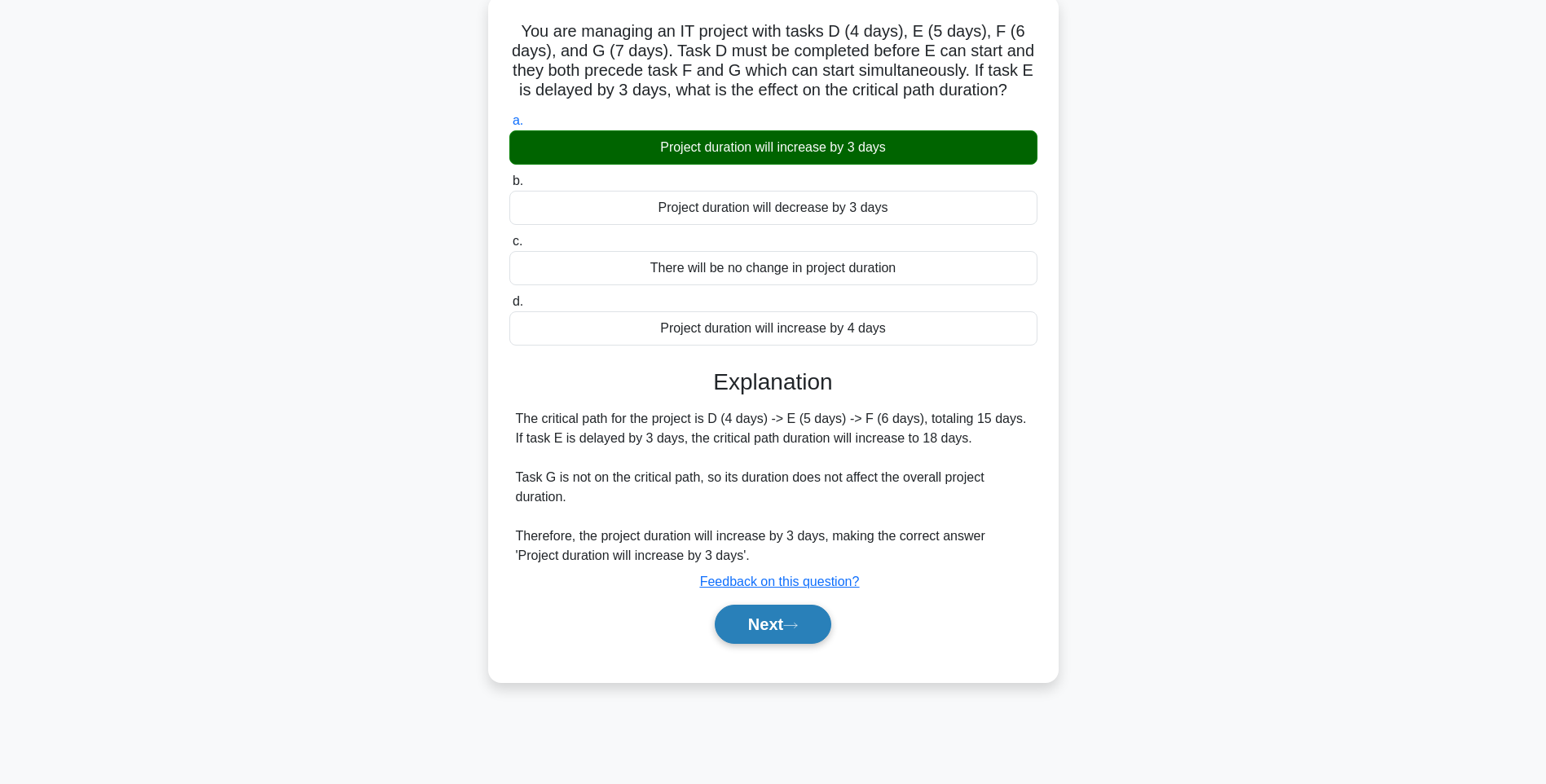
click at [773, 628] on button "Next" at bounding box center [773, 623] width 116 height 39
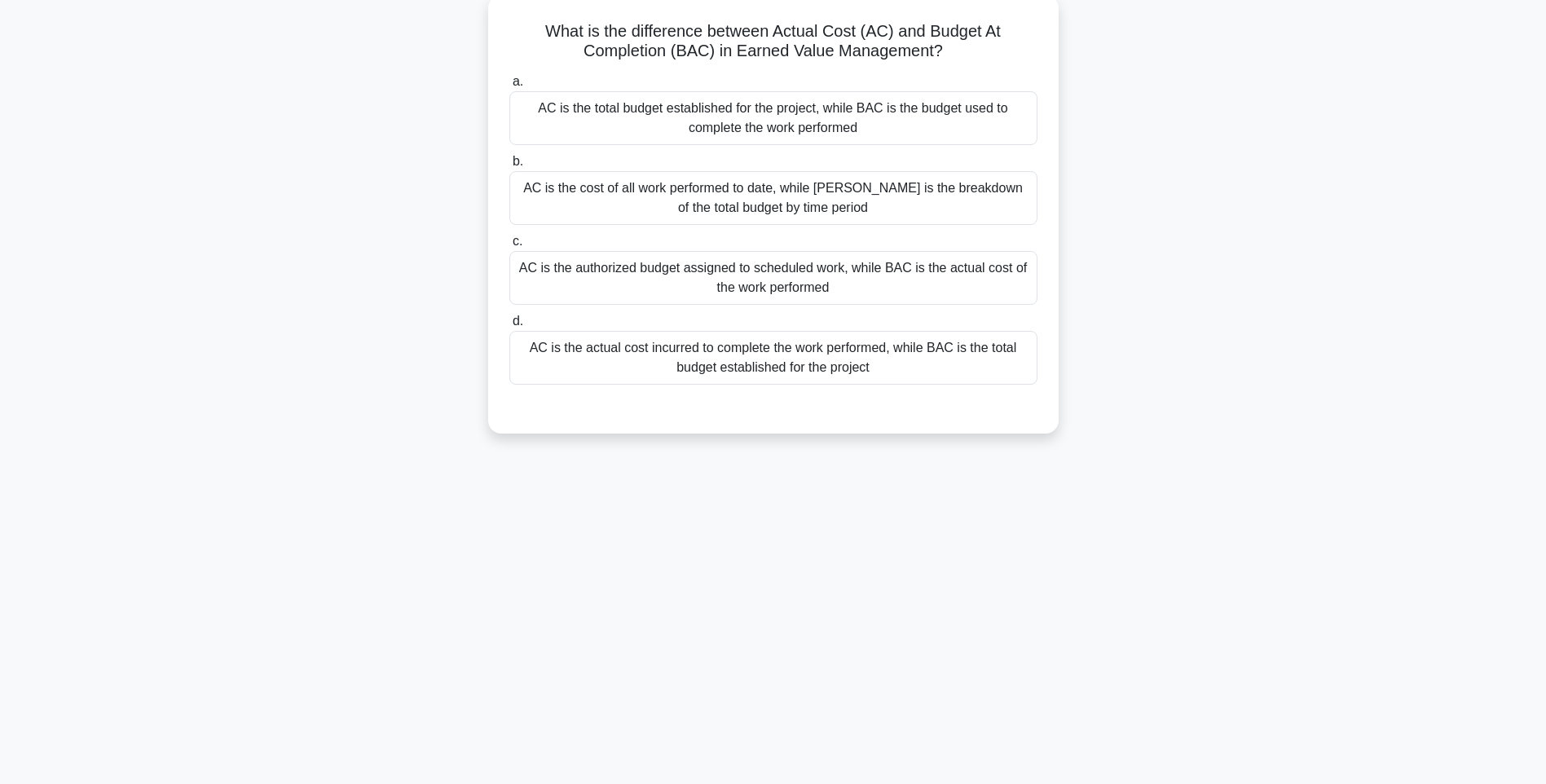
click at [665, 366] on div "AC is the actual cost incurred to complete the work performed, while BAC is the…" at bounding box center [773, 357] width 528 height 54
click at [509, 326] on input "d. AC is the actual cost incurred to complete the work performed, while BAC is …" at bounding box center [509, 322] width 0 height 11
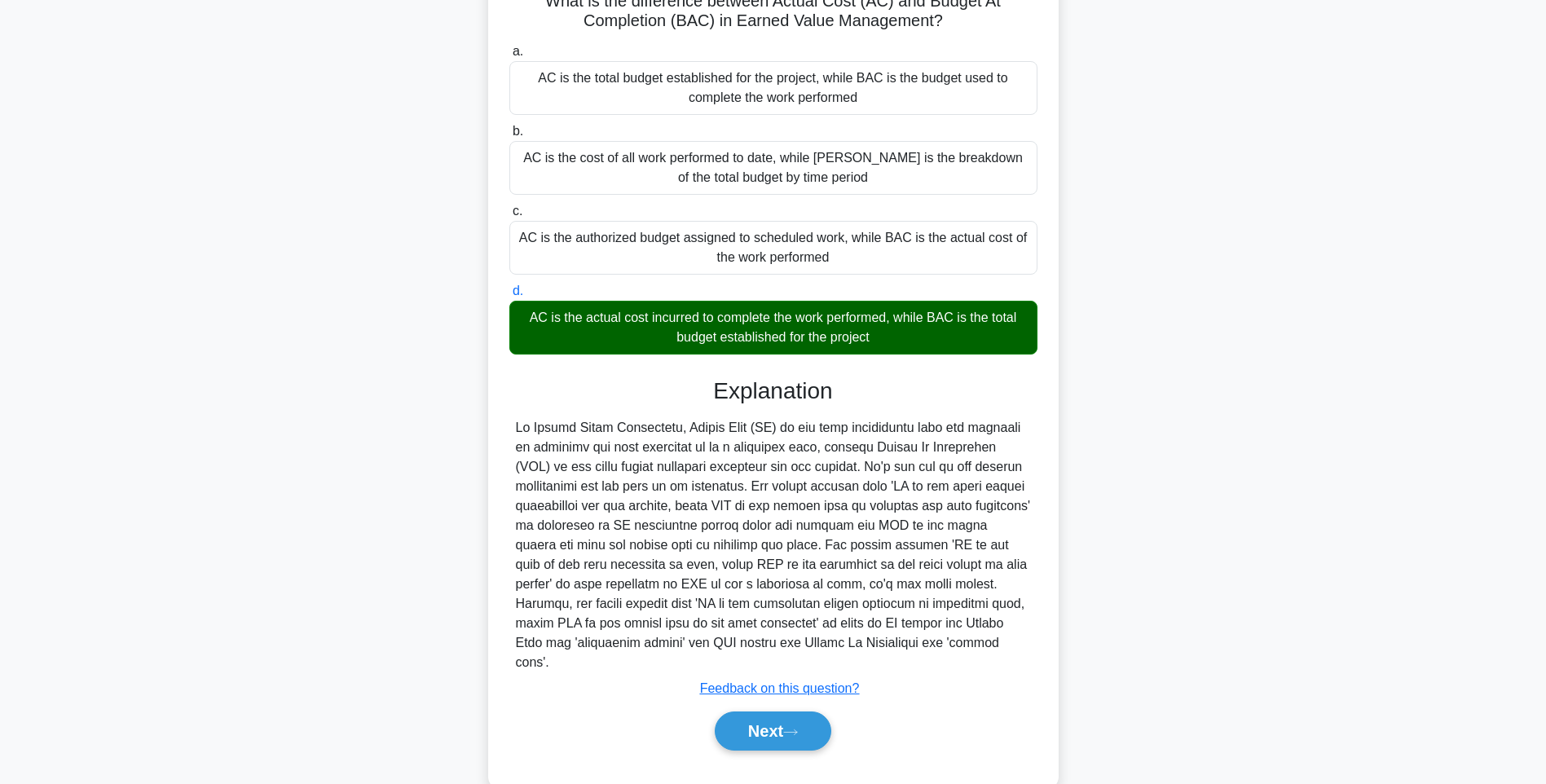
scroll to position [143, 0]
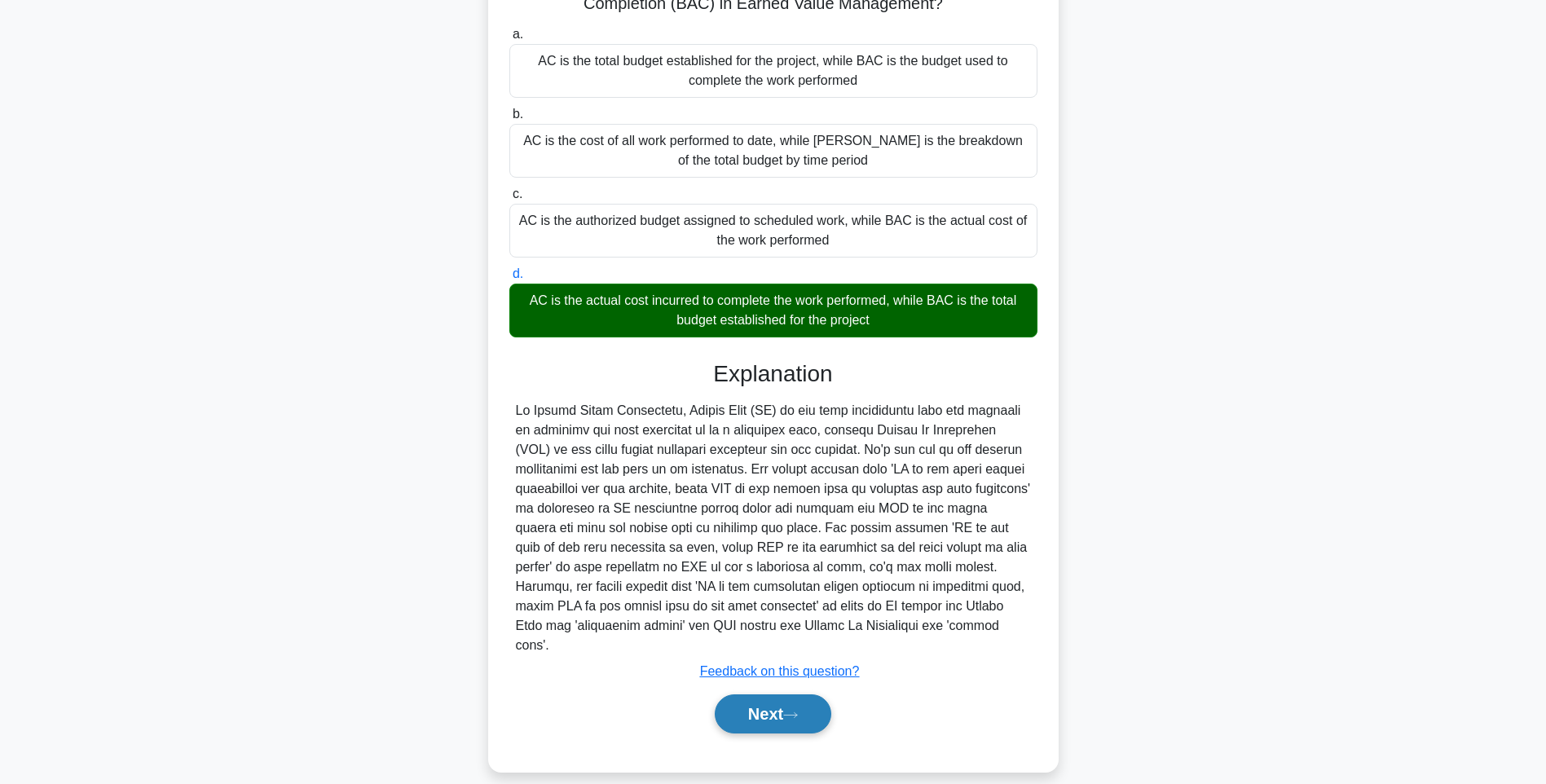
click at [811, 695] on button "Next" at bounding box center [773, 714] width 116 height 39
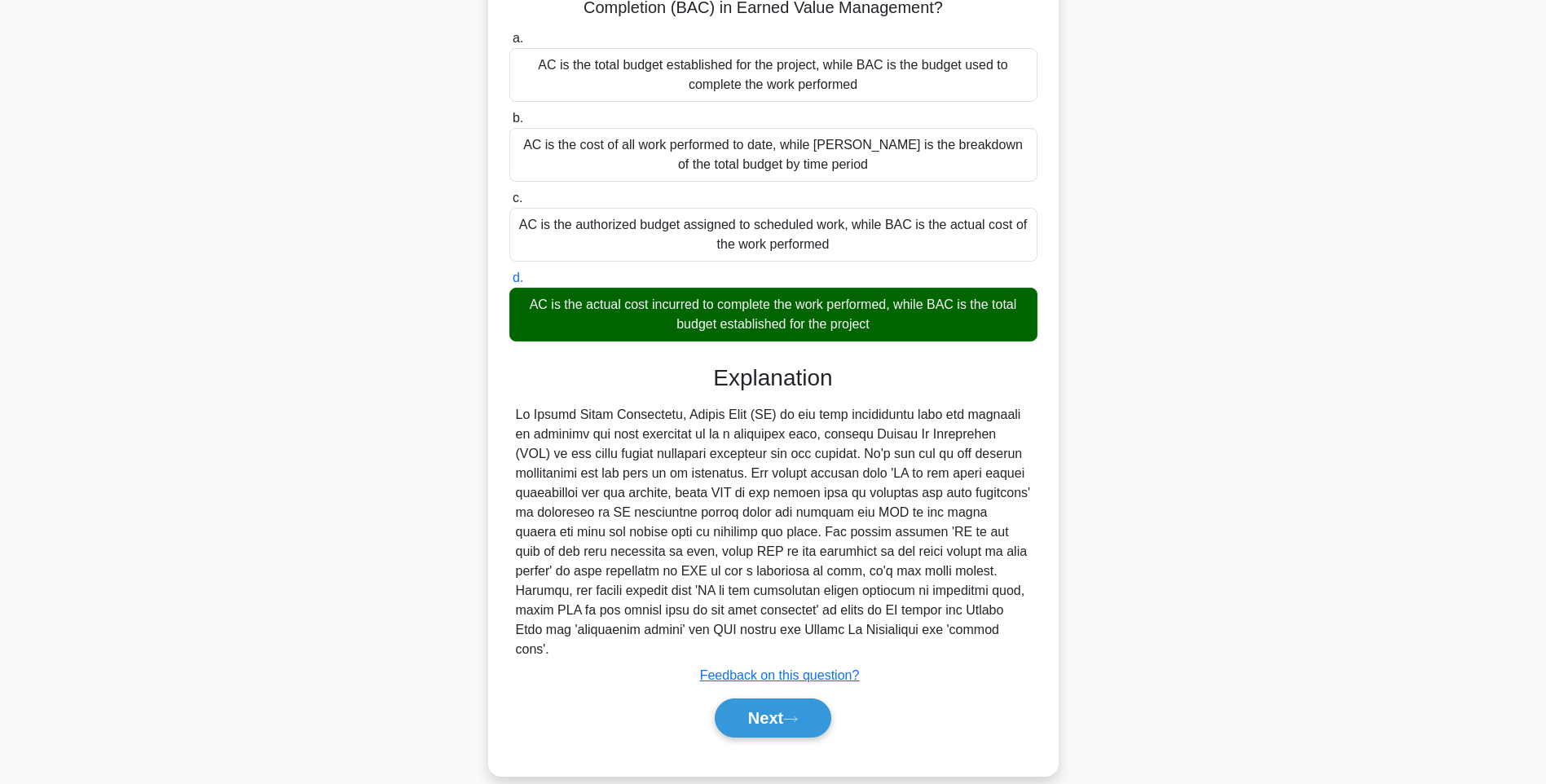
scroll to position [96, 0]
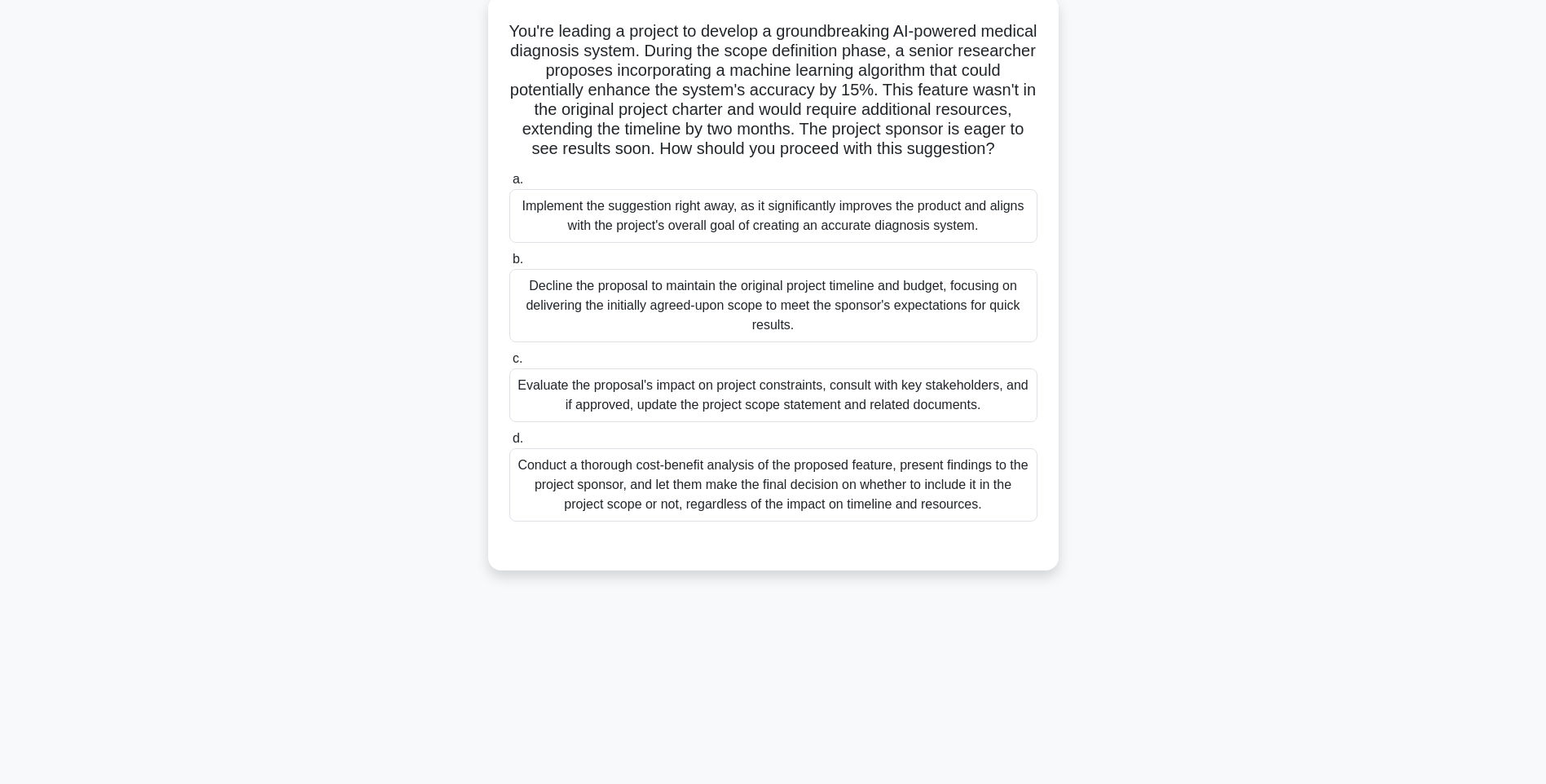
drag, startPoint x: 911, startPoint y: 409, endPoint x: 924, endPoint y: 420, distance: 17.0
click at [924, 420] on div "Evaluate the proposal's impact on project constraints, consult with key stakeho…" at bounding box center [773, 395] width 528 height 54
drag, startPoint x: 924, startPoint y: 420, endPoint x: 847, endPoint y: 413, distance: 77.3
click at [852, 418] on div "Evaluate the proposal's impact on project constraints, consult with key stakeho…" at bounding box center [773, 395] width 528 height 54
click at [509, 364] on input "c. Evaluate the proposal's impact on project constraints, consult with key stak…" at bounding box center [509, 359] width 0 height 11
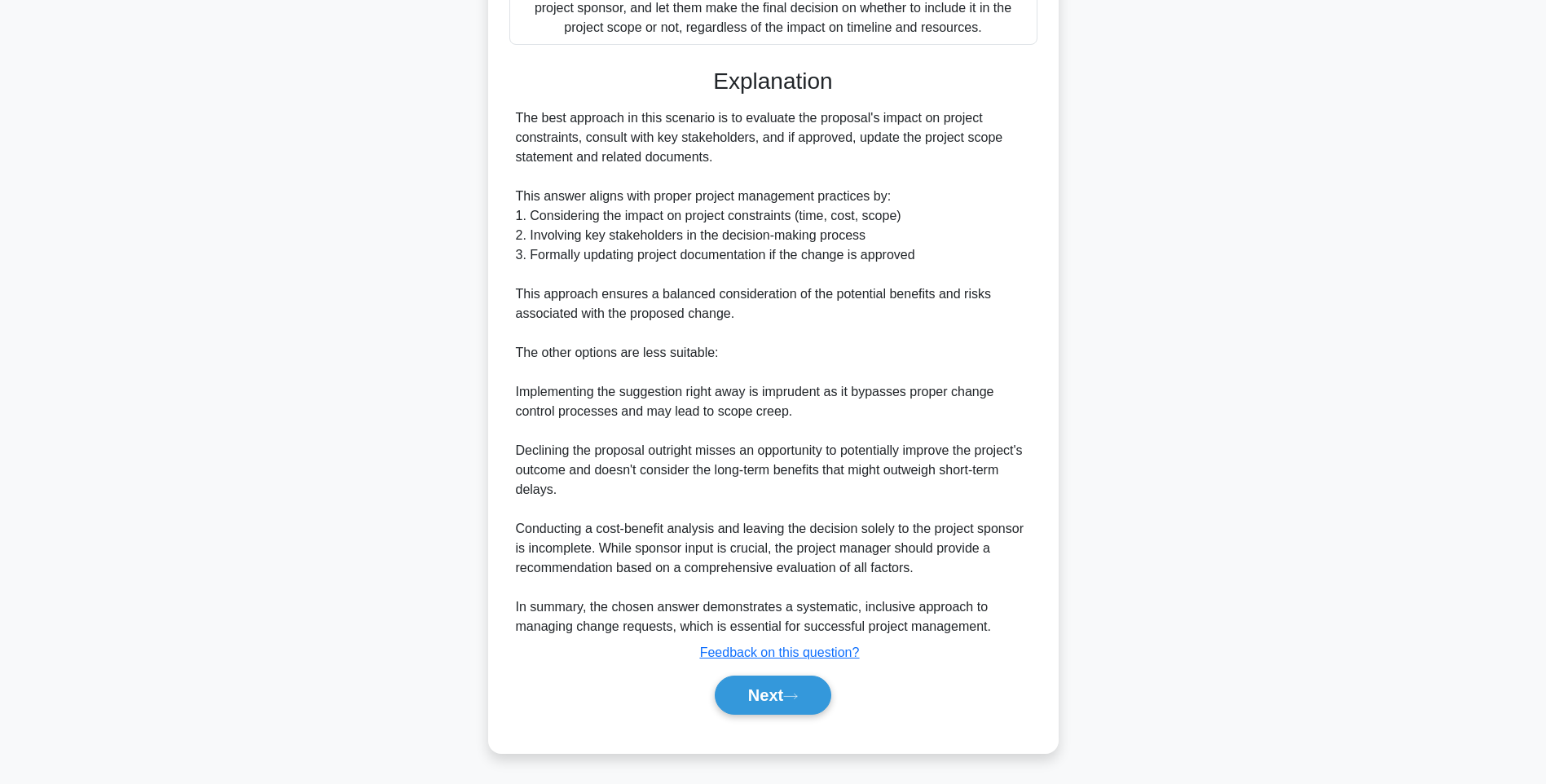
scroll to position [593, 0]
click at [762, 700] on button "Next" at bounding box center [773, 694] width 116 height 39
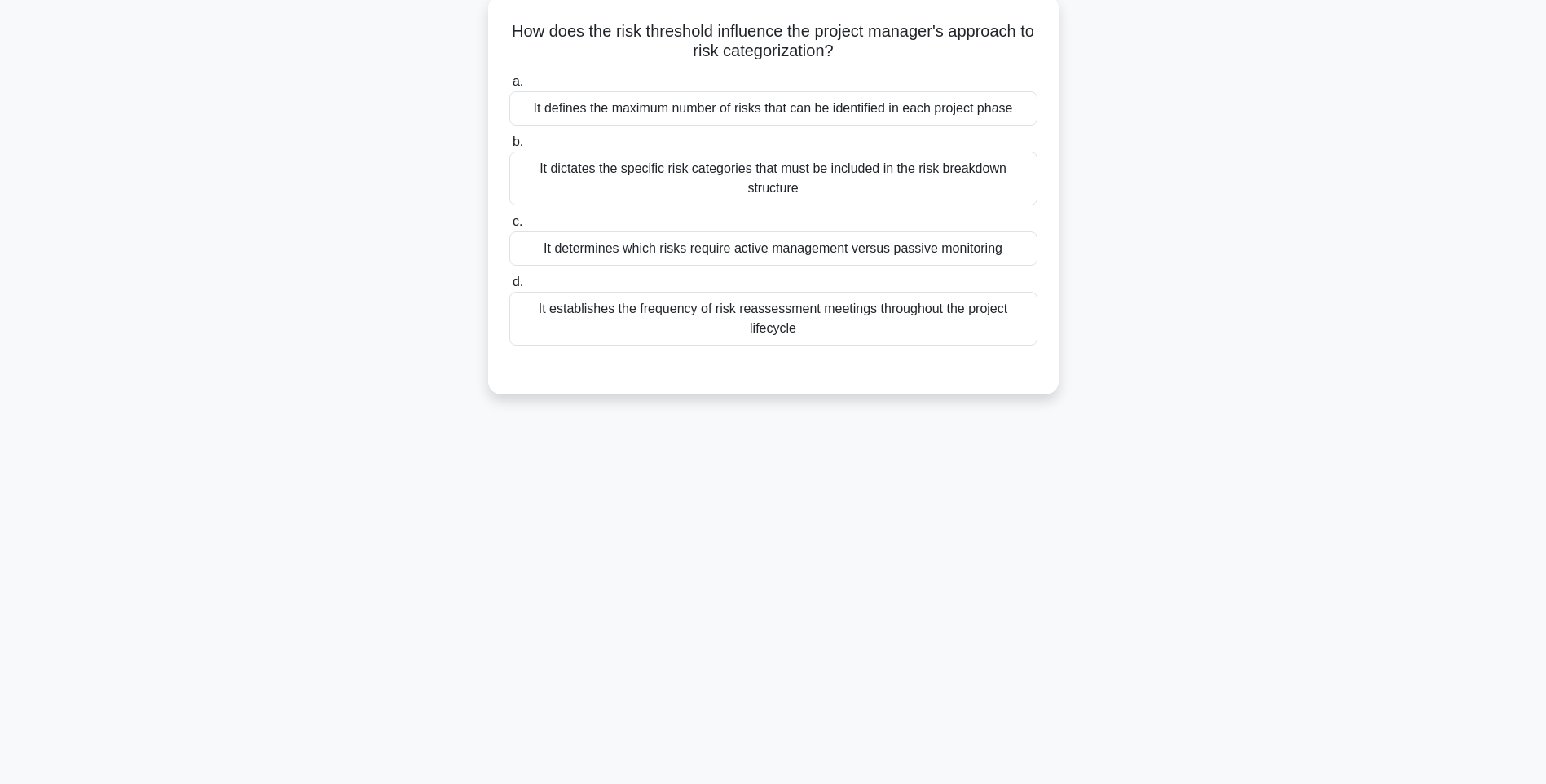
scroll to position [0, 0]
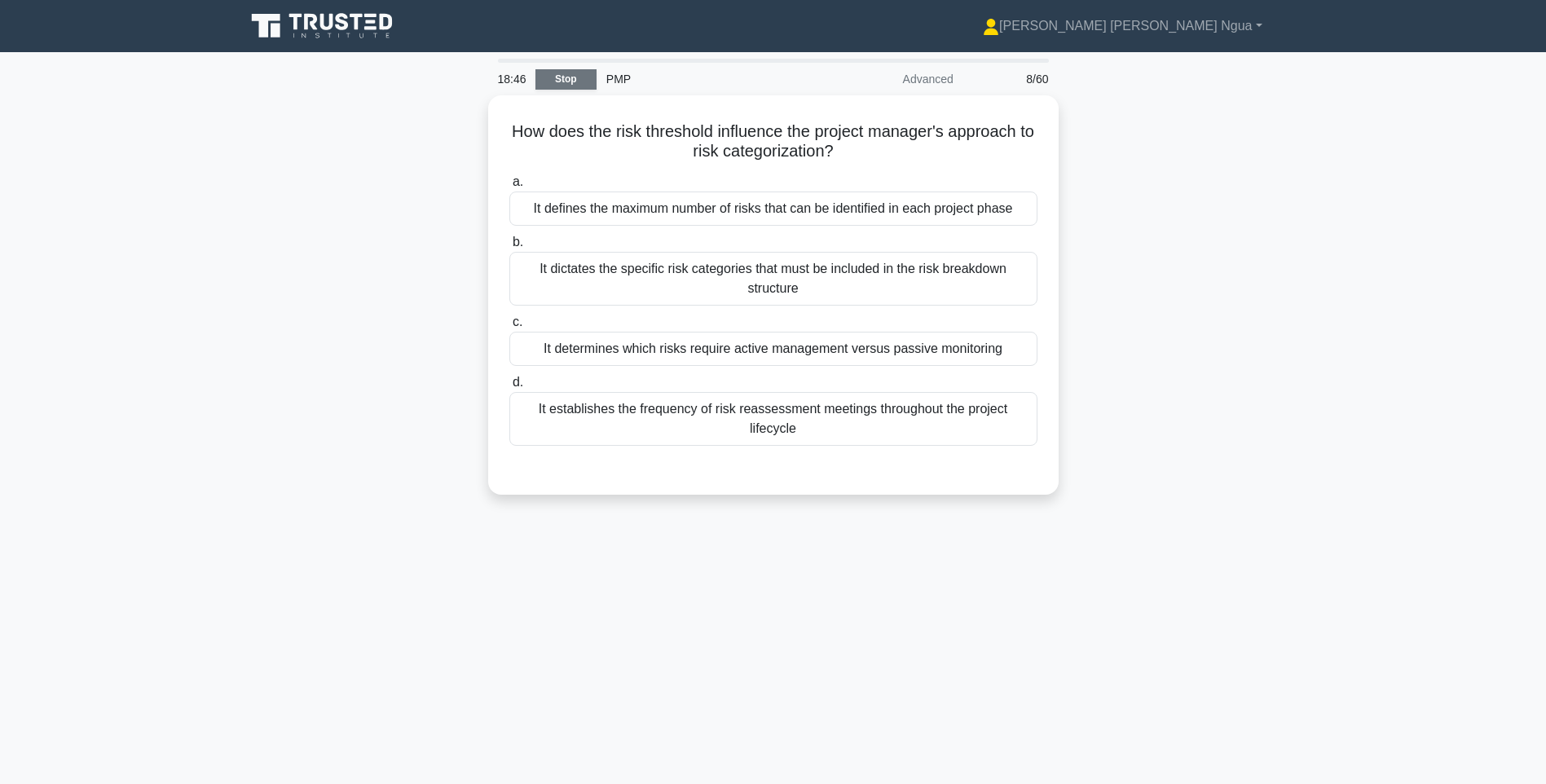
click at [551, 77] on link "Stop" at bounding box center [566, 79] width 61 height 20
